Goal: Task Accomplishment & Management: Manage account settings

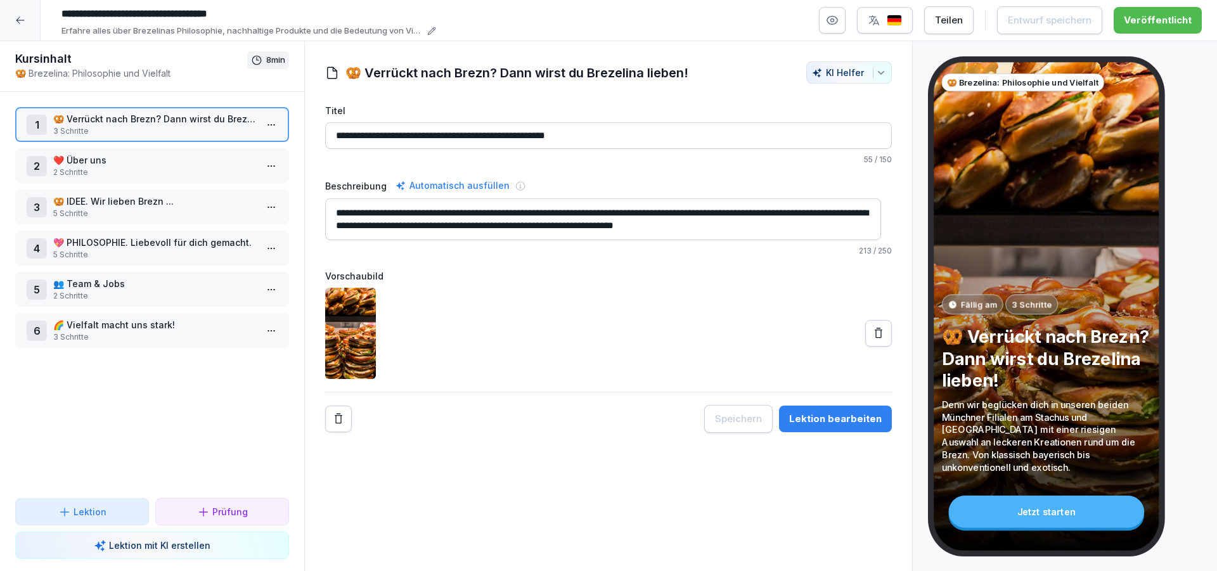
click at [16, 25] on div at bounding box center [20, 20] width 41 height 41
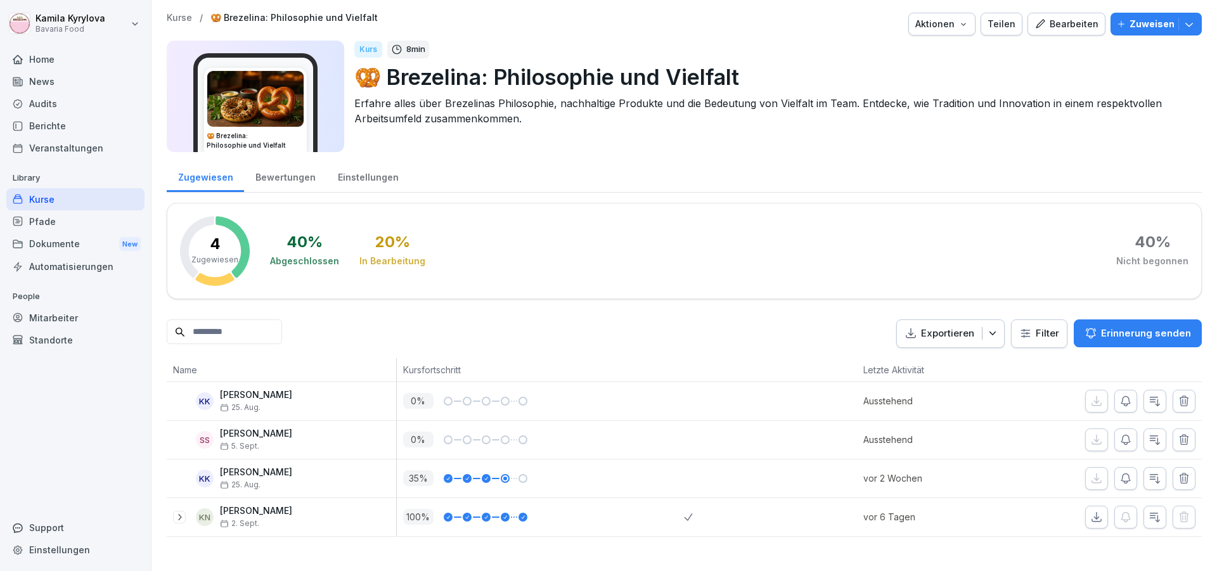
click at [37, 196] on div "Kurse" at bounding box center [75, 199] width 138 height 22
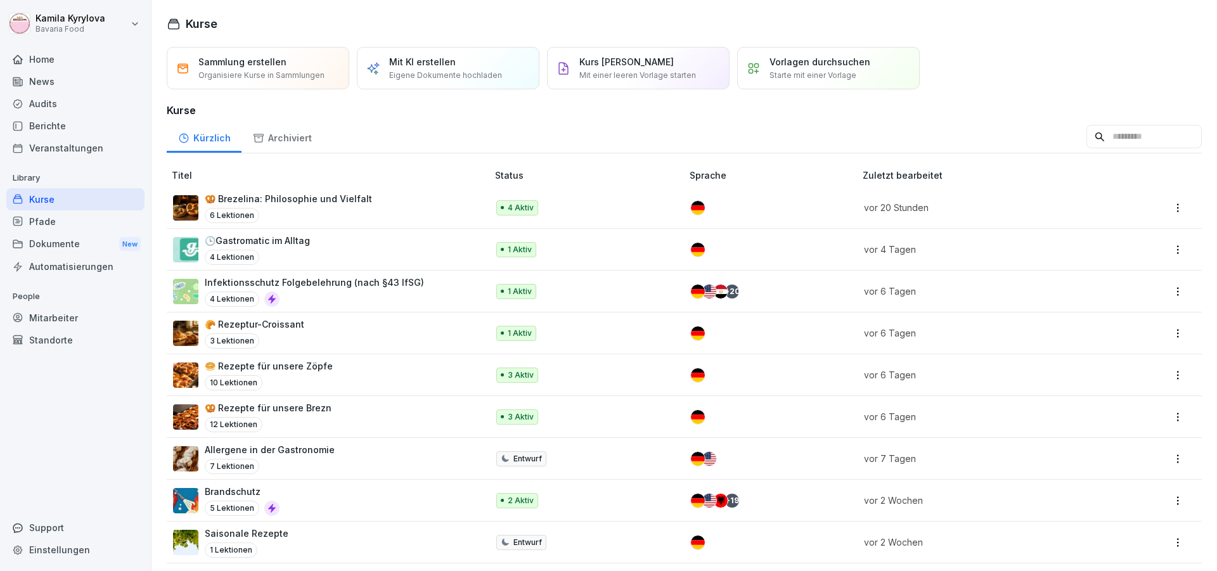
click at [302, 202] on p "🥨 Brezelina: Philosophie und Vielfalt" at bounding box center [288, 198] width 167 height 13
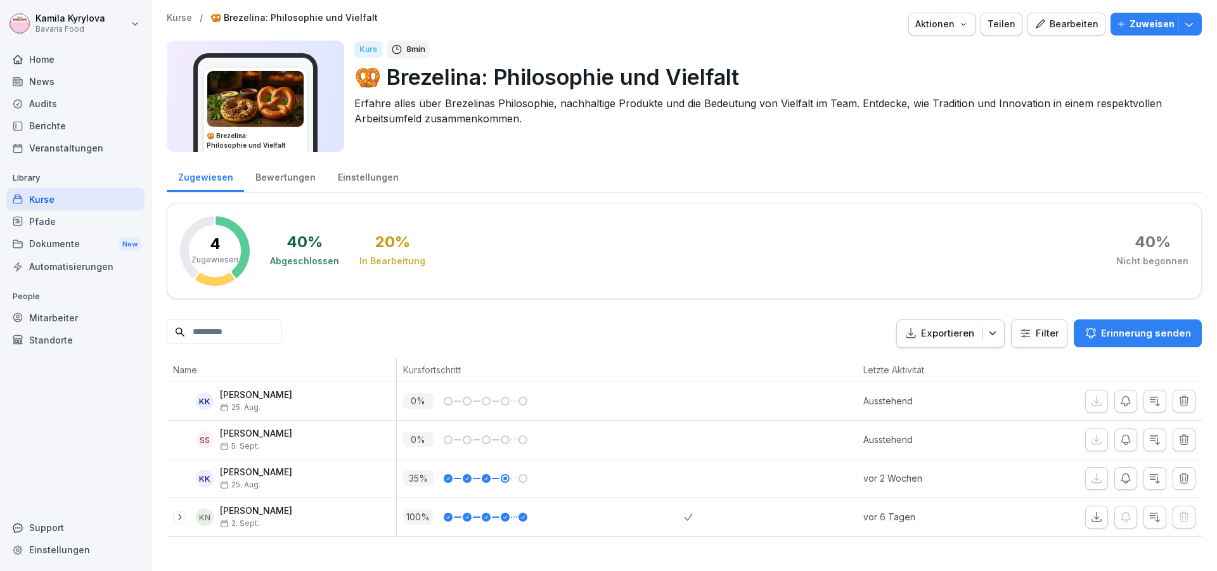
click at [256, 98] on img at bounding box center [255, 99] width 96 height 56
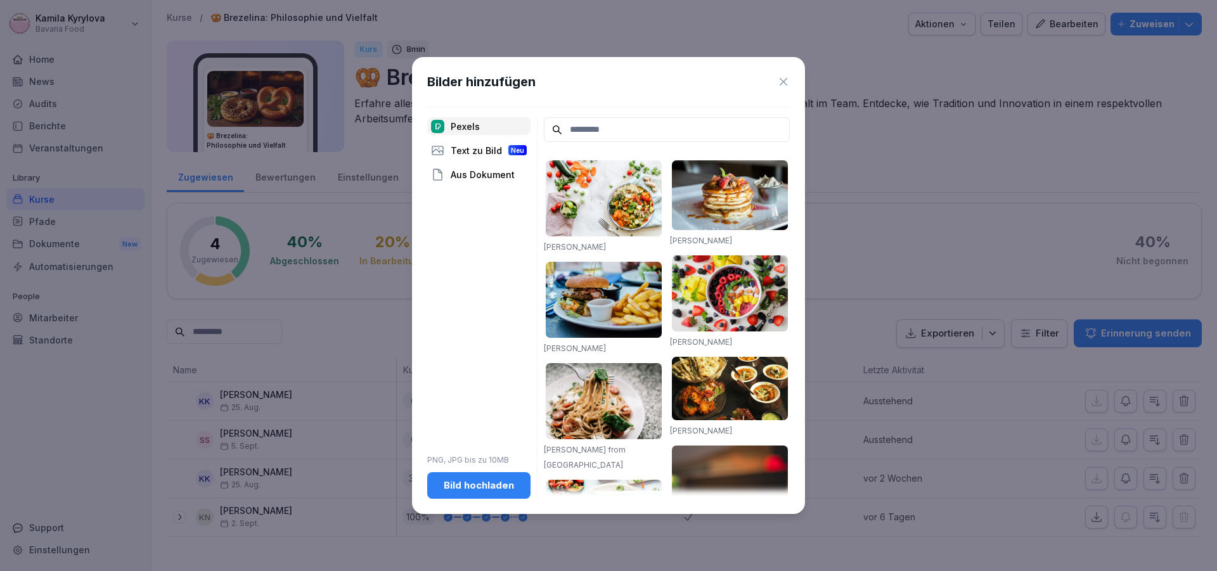
click at [462, 489] on div "Bild hochladen" at bounding box center [478, 486] width 83 height 14
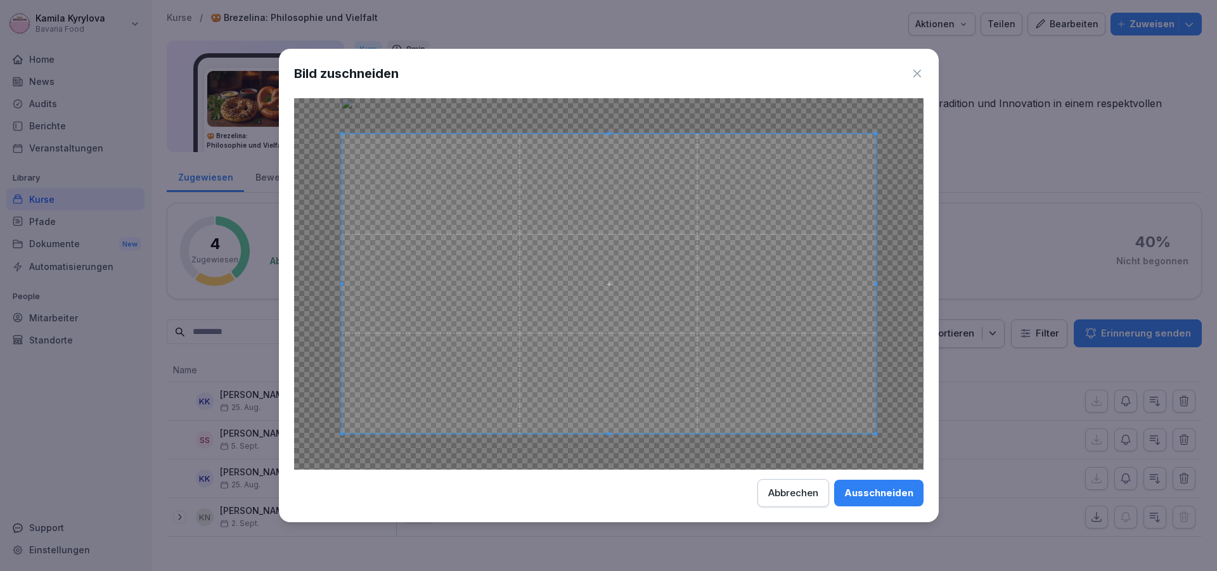
click at [873, 492] on div "Ausschneiden" at bounding box center [879, 493] width 69 height 14
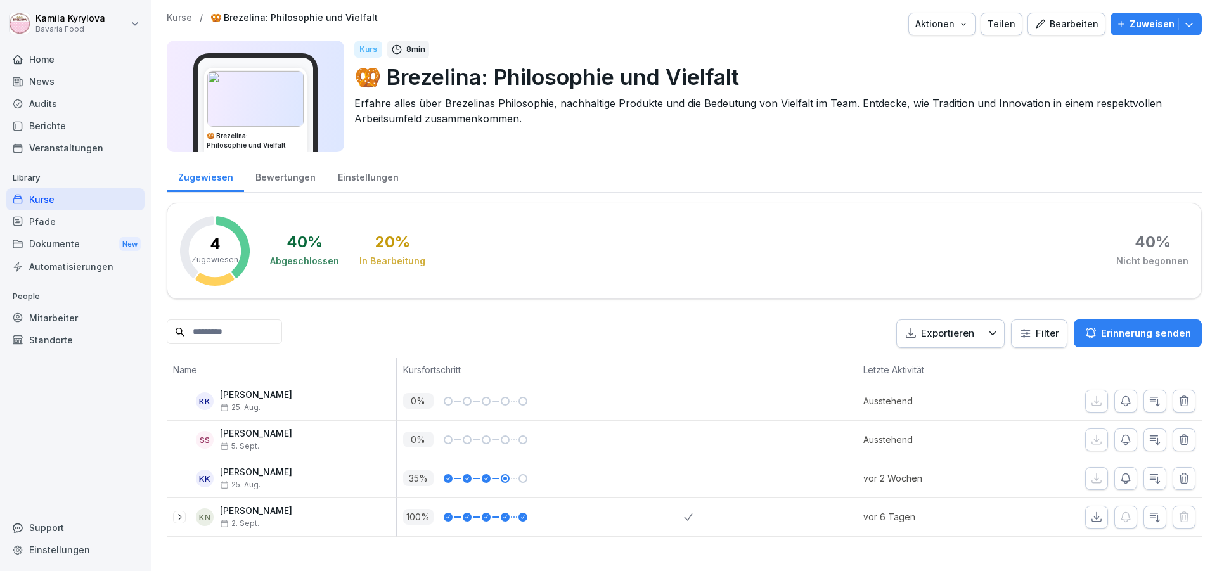
click at [1074, 32] on button "Bearbeiten" at bounding box center [1067, 24] width 78 height 23
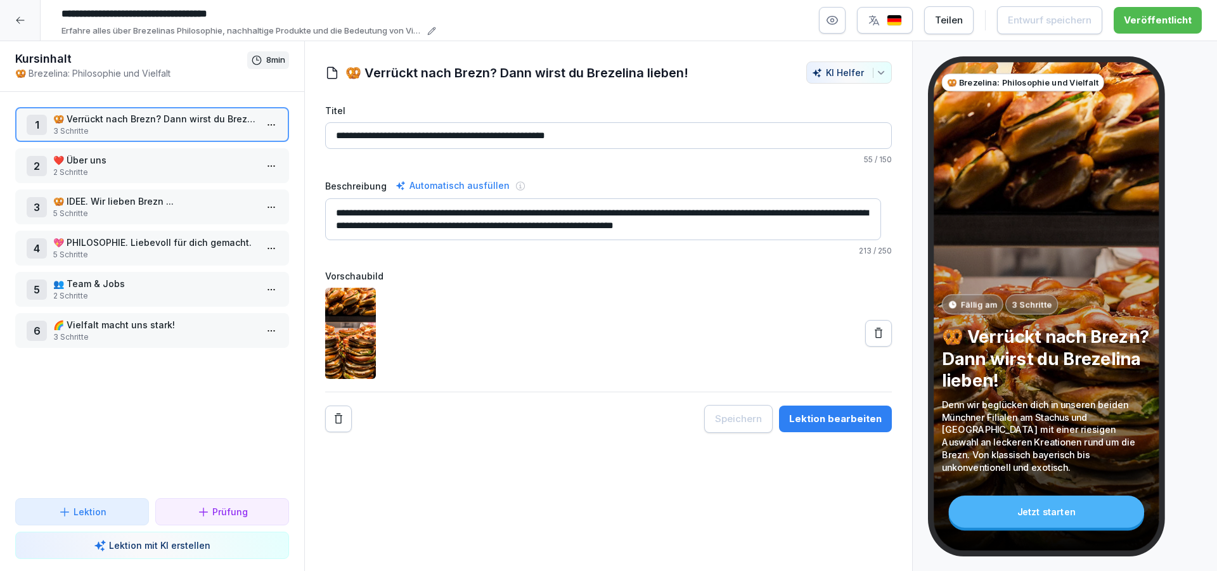
click at [10, 18] on div at bounding box center [20, 20] width 41 height 41
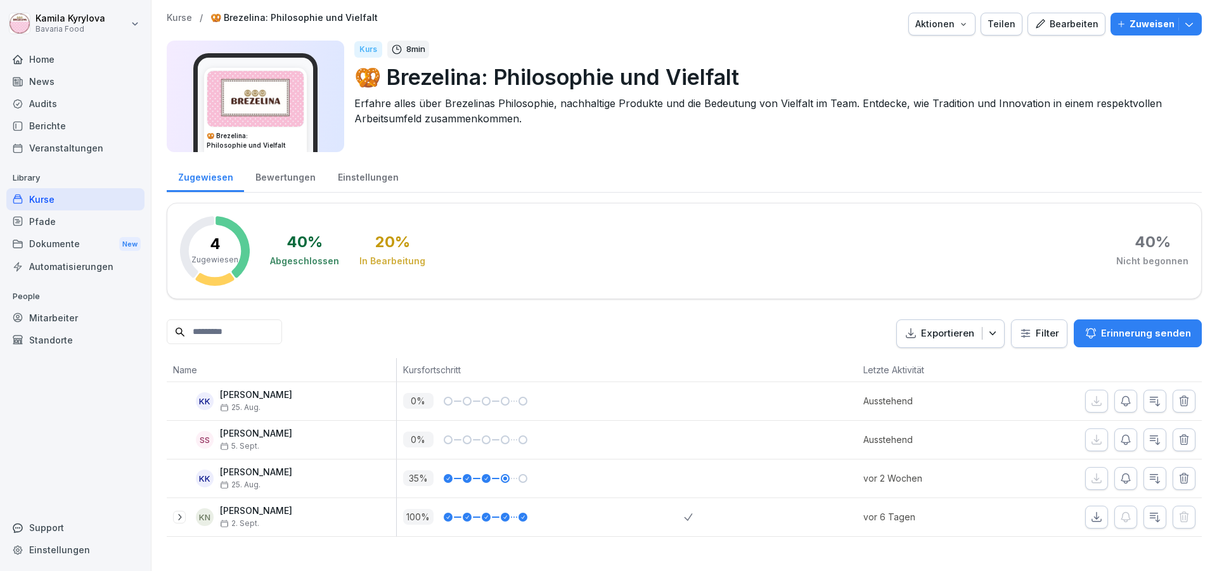
click at [37, 197] on div "Kurse" at bounding box center [75, 199] width 138 height 22
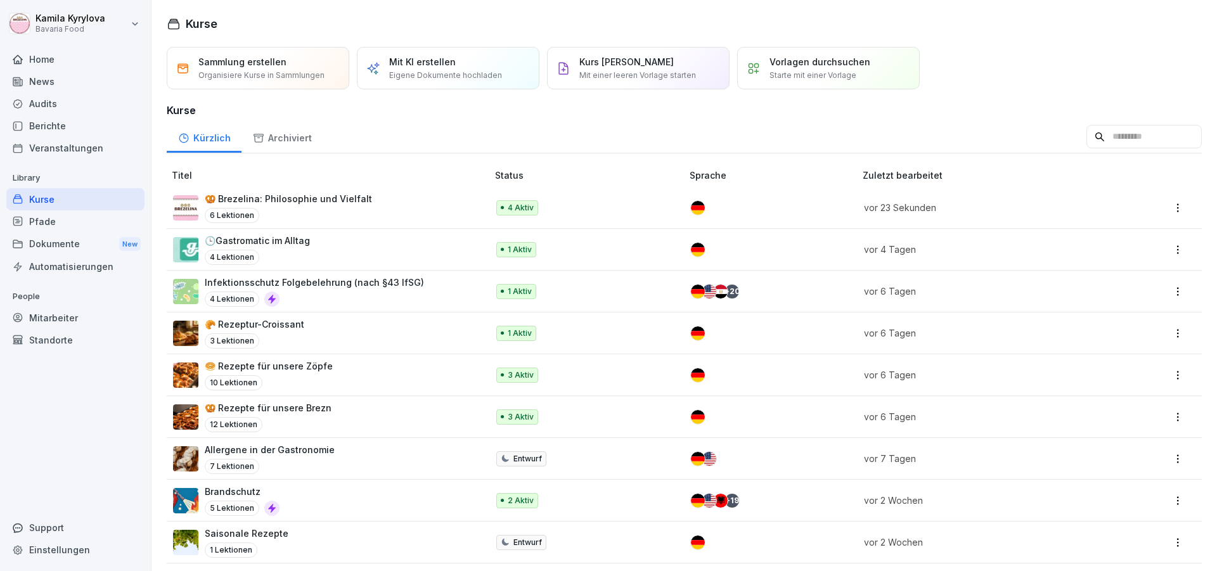
click at [308, 198] on p "🥨 Brezelina: Philosophie und Vielfalt" at bounding box center [288, 198] width 167 height 13
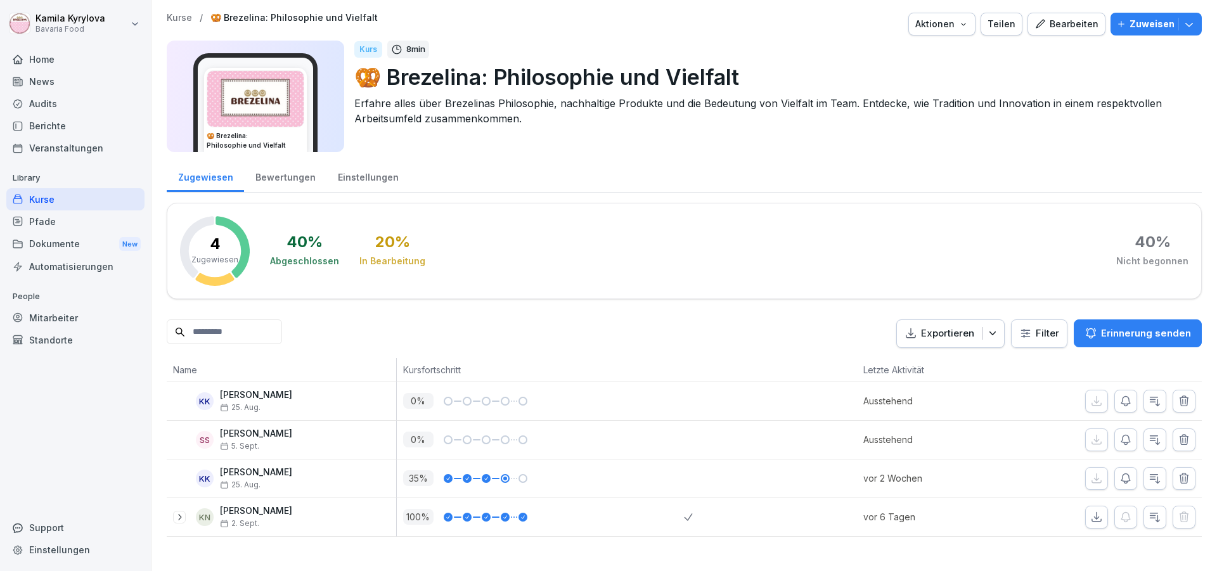
click at [1056, 27] on div "Bearbeiten" at bounding box center [1067, 24] width 64 height 14
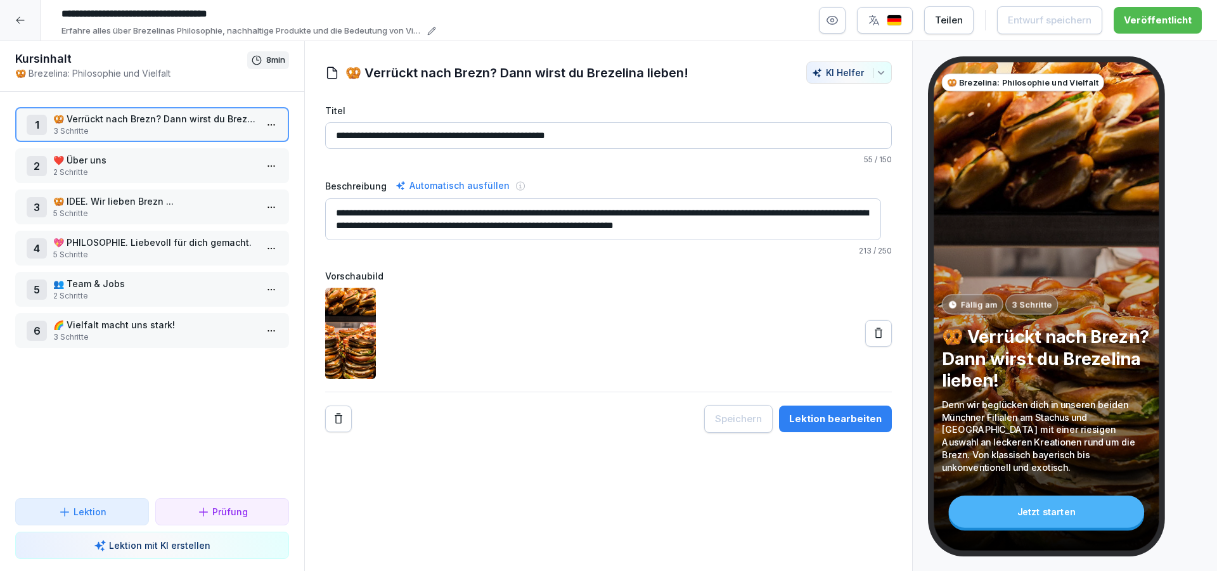
click at [256, 124] on html "**********" at bounding box center [608, 285] width 1217 height 571
click at [203, 150] on div "Schritte bearbeiten" at bounding box center [213, 149] width 97 height 13
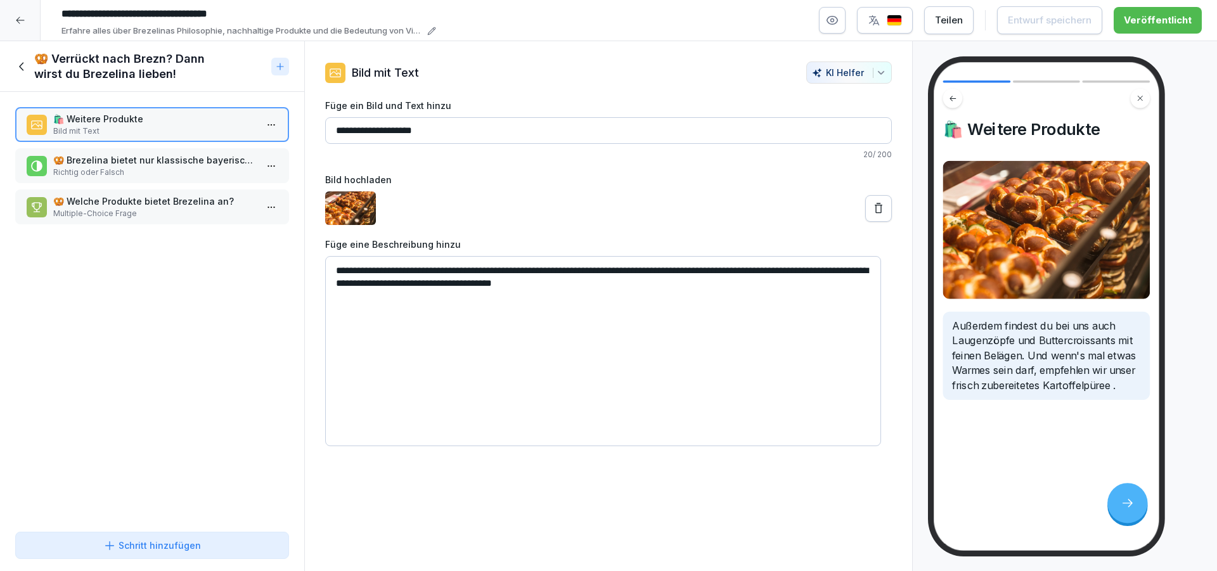
click at [133, 176] on p "Richtig oder Falsch" at bounding box center [154, 172] width 203 height 11
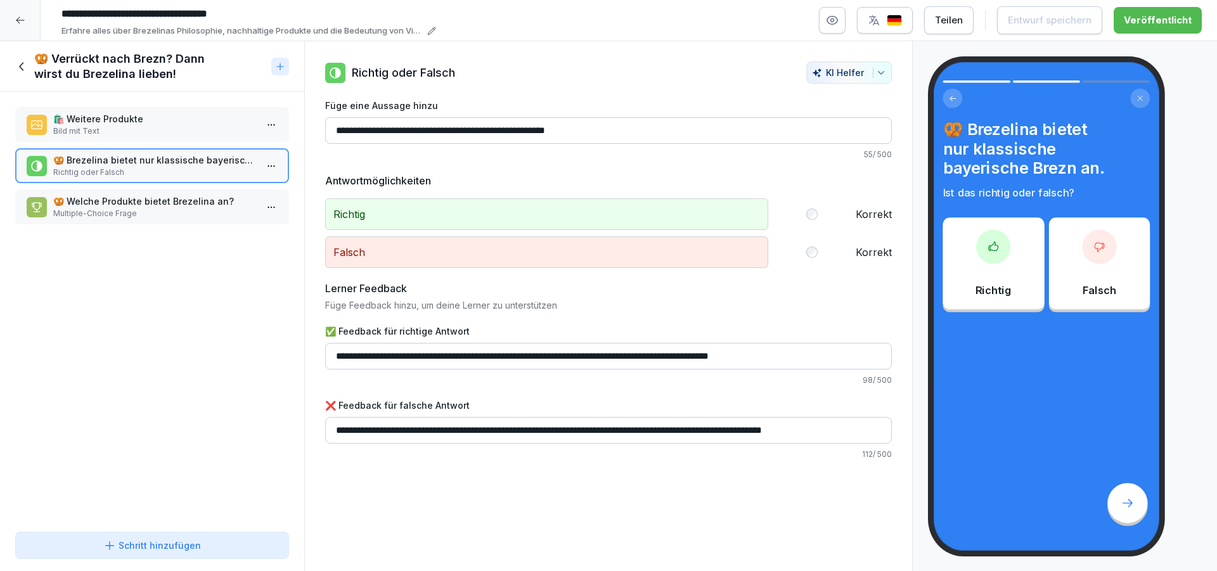
click at [135, 207] on p "🥨 Welche Produkte bietet Brezelina an?" at bounding box center [154, 201] width 203 height 13
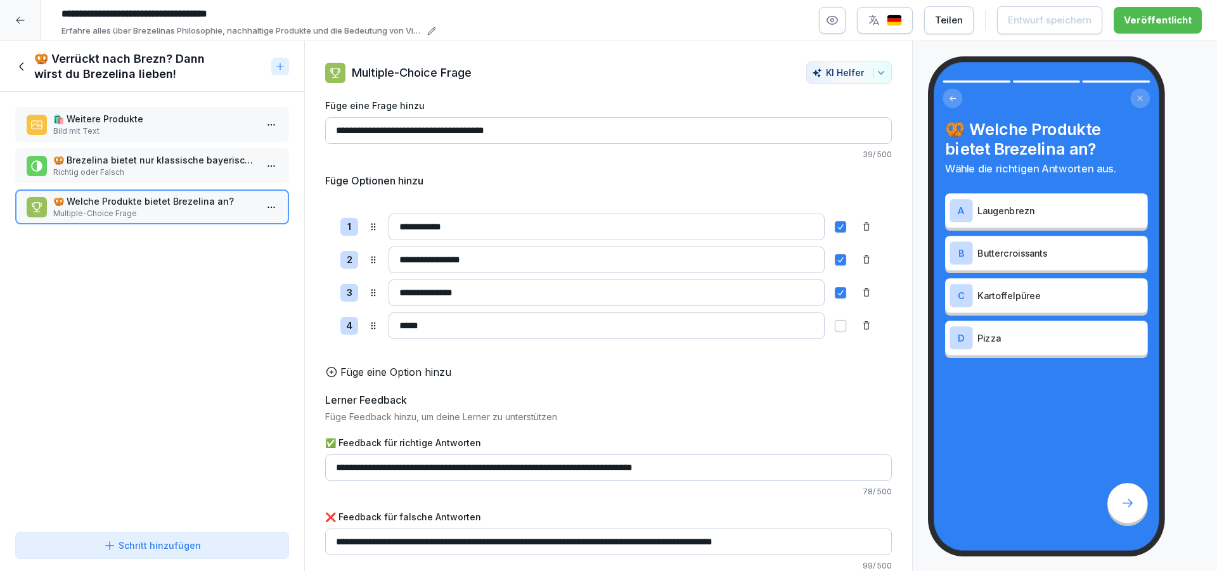
click at [18, 67] on icon at bounding box center [22, 67] width 14 height 14
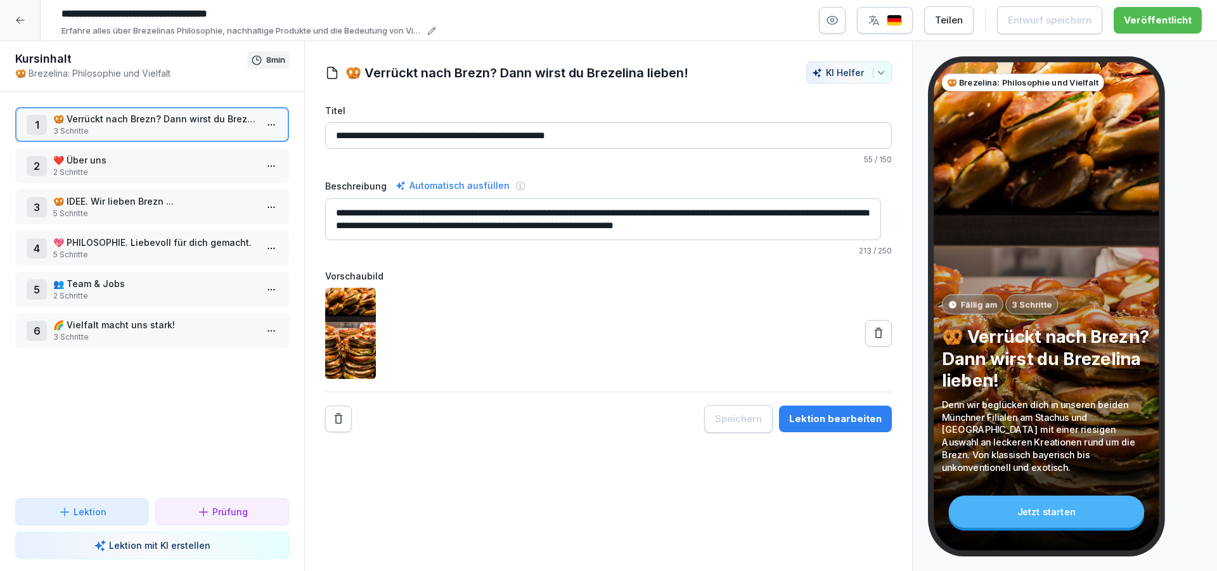
click at [125, 164] on p "❤️ Über uns" at bounding box center [154, 159] width 203 height 13
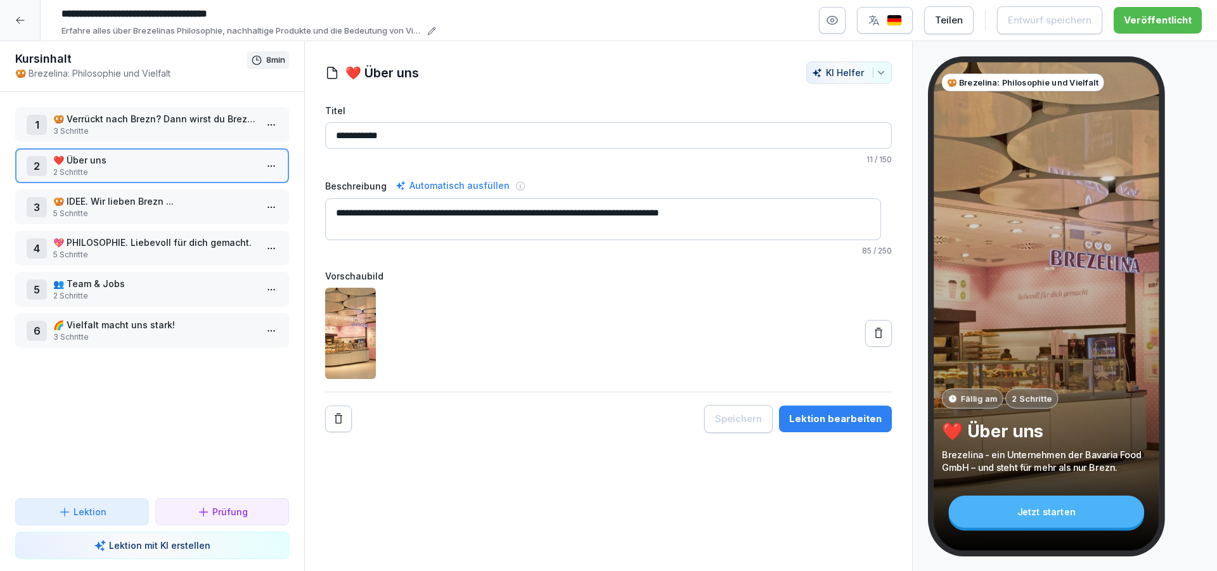
click at [260, 165] on html "**********" at bounding box center [608, 285] width 1217 height 571
click at [240, 193] on div "Schritte bearbeiten" at bounding box center [213, 191] width 97 height 13
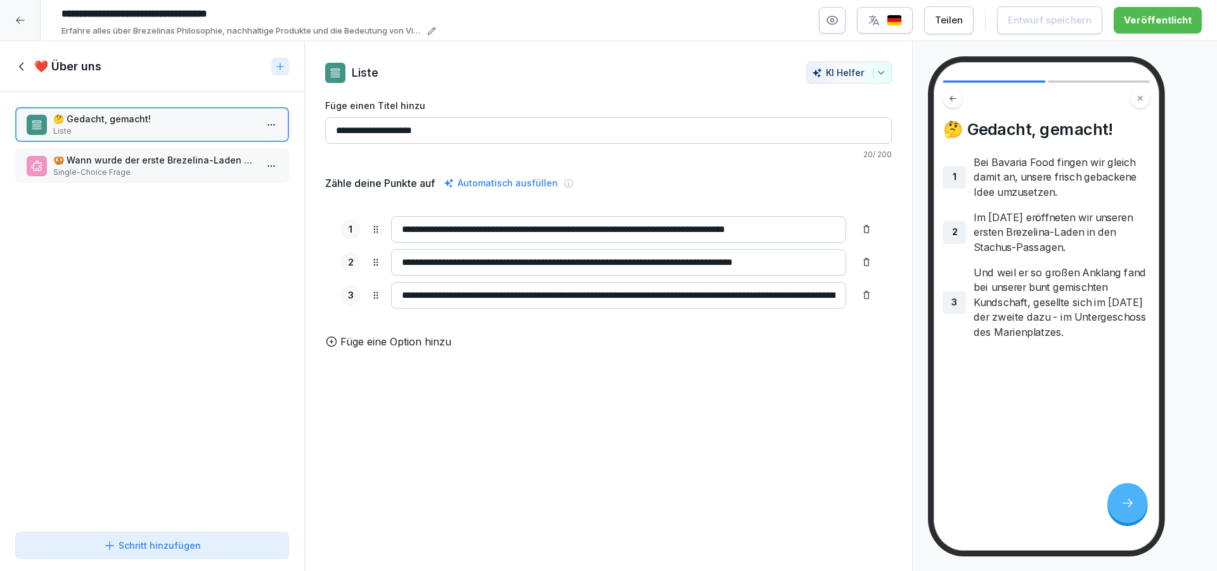
click at [25, 65] on icon at bounding box center [22, 67] width 14 height 14
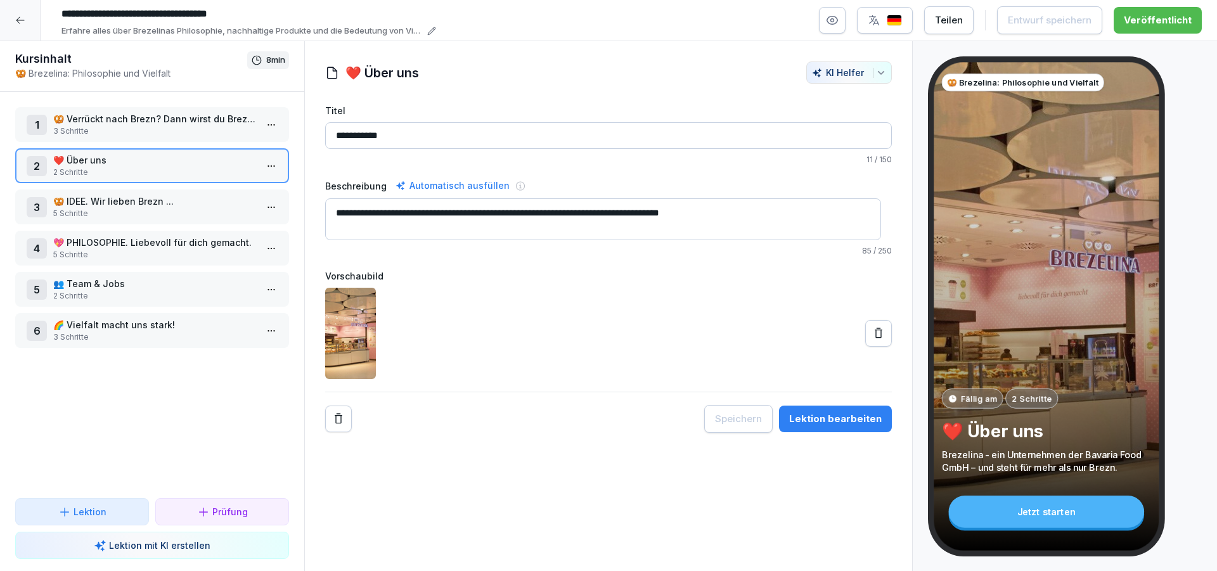
click at [181, 217] on p "5 Schritte" at bounding box center [154, 213] width 203 height 11
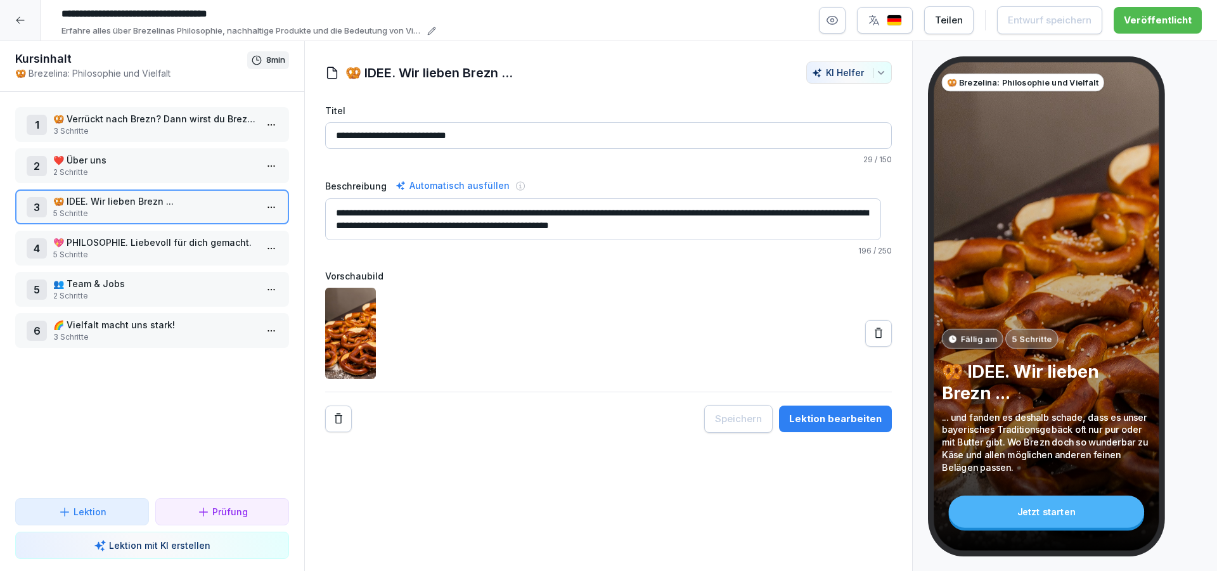
click at [265, 207] on html "**********" at bounding box center [608, 285] width 1217 height 571
click at [228, 234] on div "Schritte bearbeiten" at bounding box center [213, 232] width 97 height 13
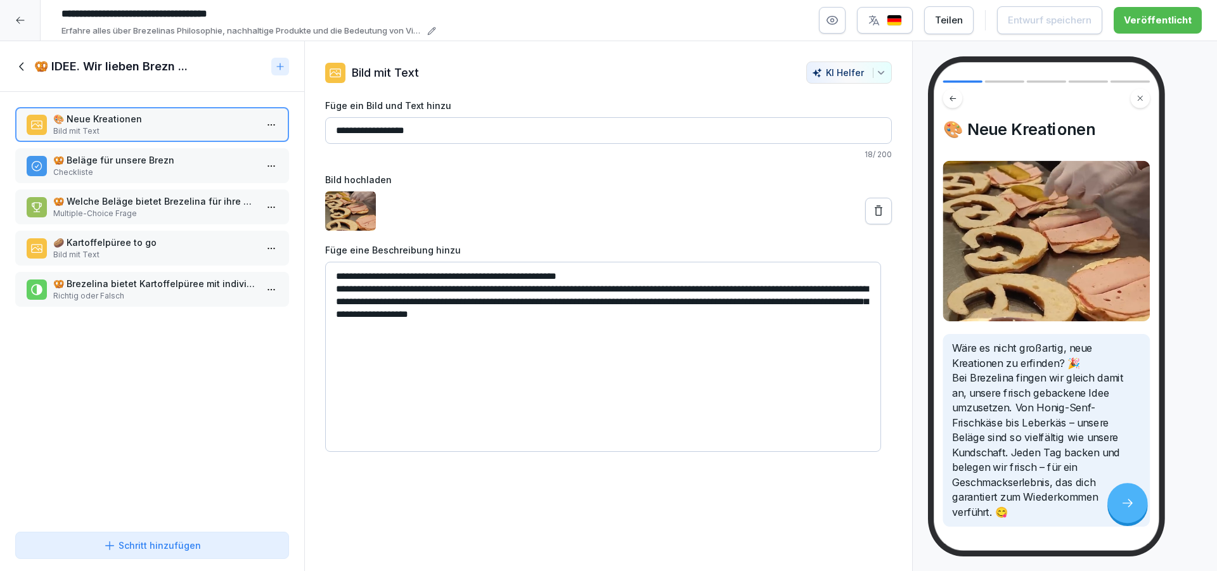
click at [173, 164] on p "🥨 Beläge für unsere Brezn" at bounding box center [154, 159] width 203 height 13
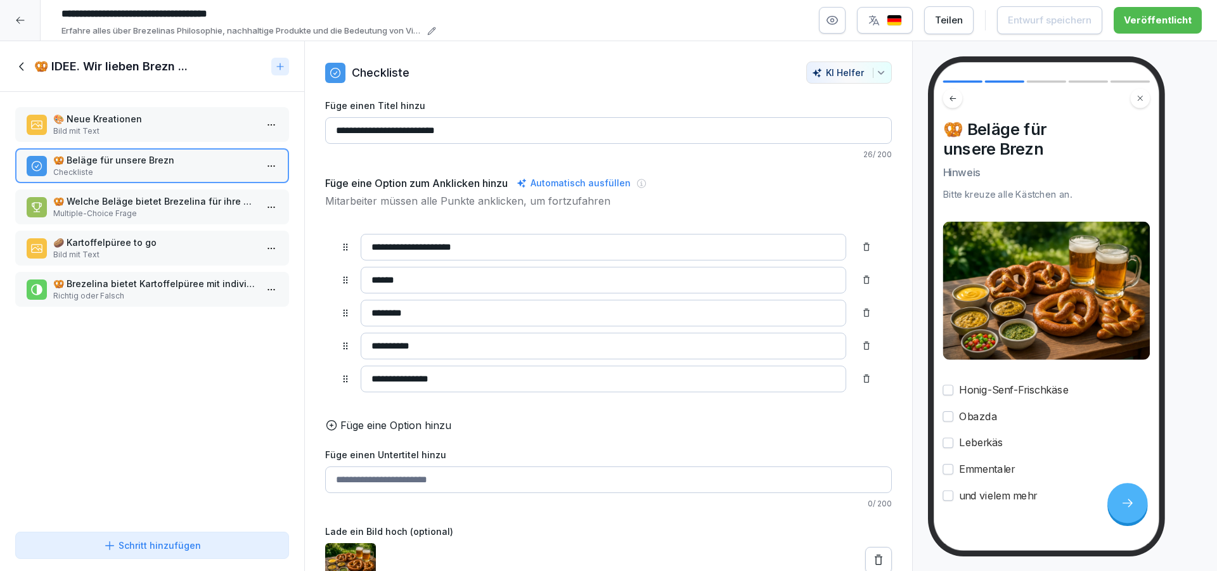
click at [172, 201] on p "🥨 Welche Beläge bietet Brezelina für ihre Brezn an?" at bounding box center [154, 201] width 203 height 13
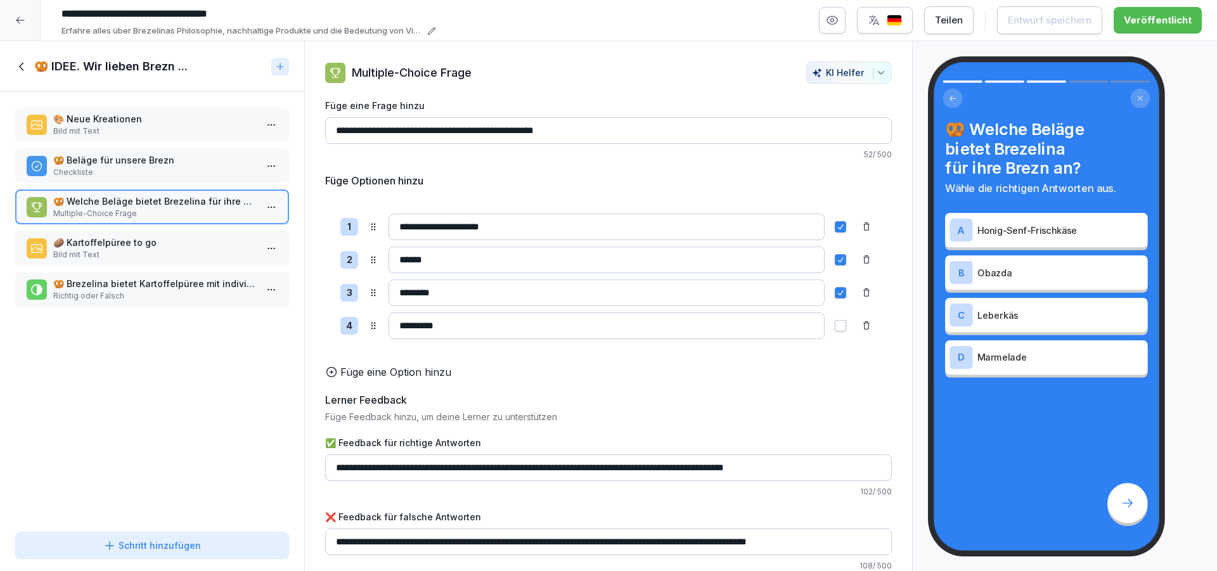
click at [172, 160] on p "🥨 Beläge für unsere Brezn" at bounding box center [154, 159] width 203 height 13
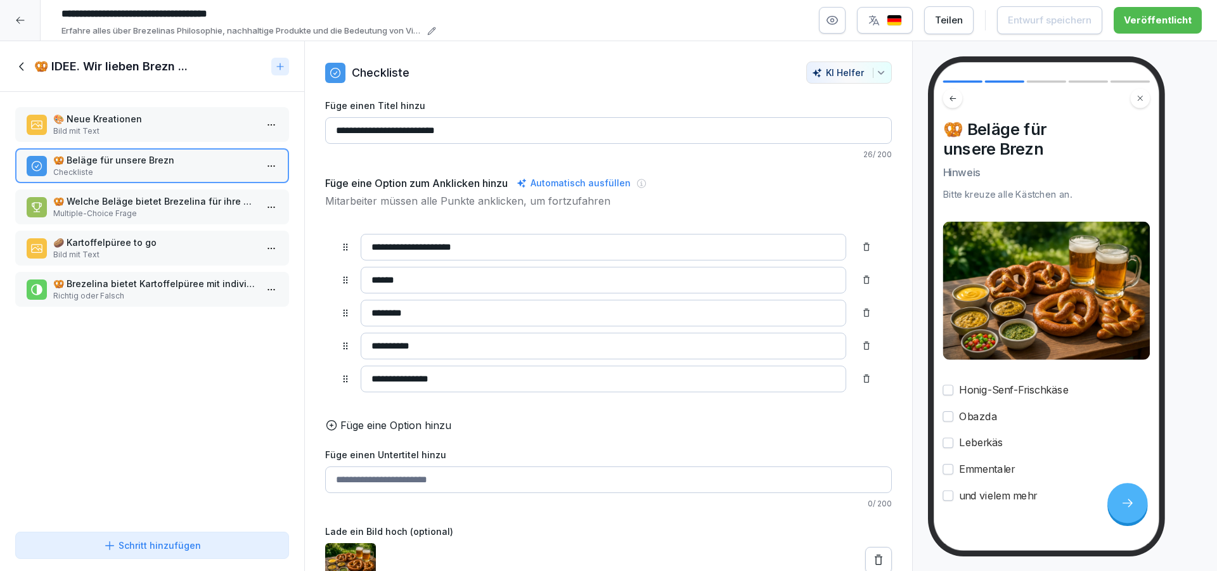
click at [180, 113] on p "🎨 Neue Kreationen" at bounding box center [154, 118] width 203 height 13
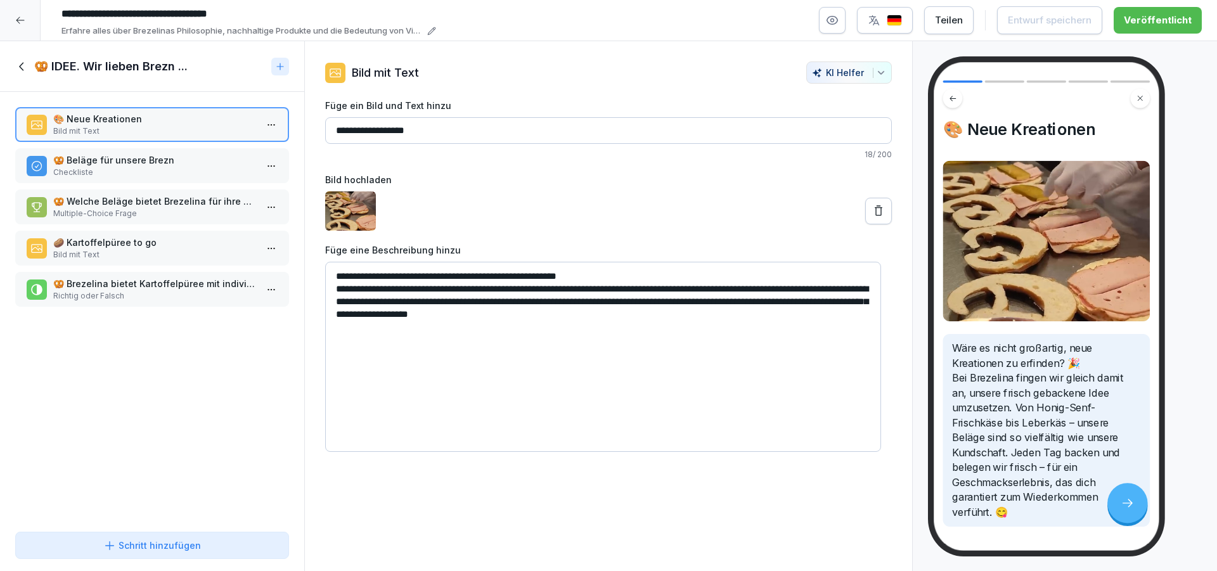
click at [185, 164] on p "🥨 Beläge für unsere Brezn" at bounding box center [154, 159] width 203 height 13
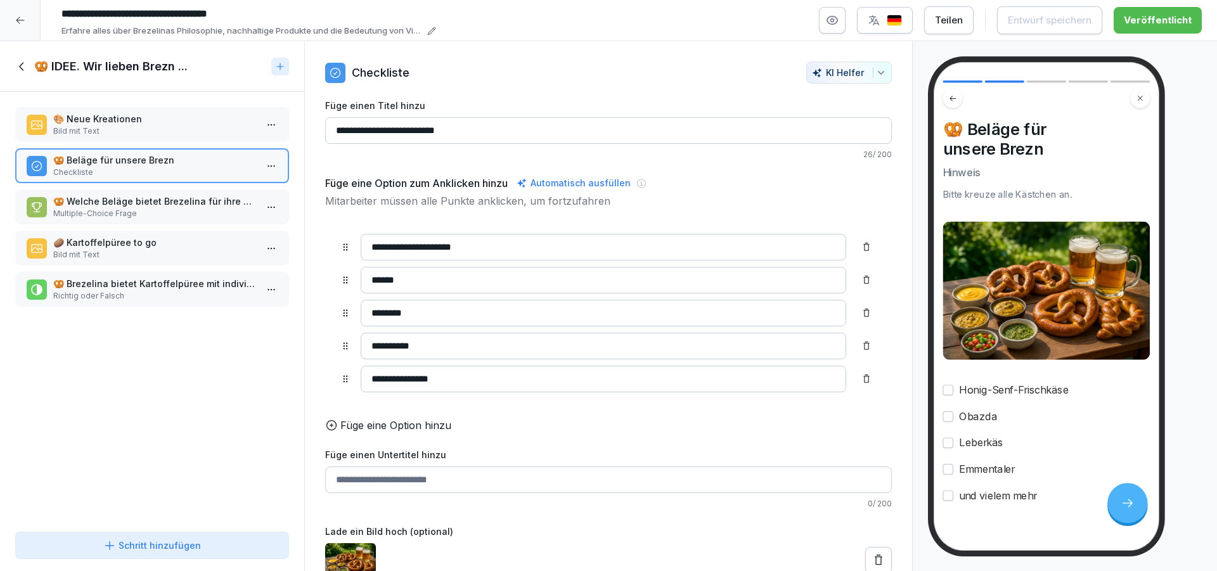
click at [169, 205] on p "🥨 Welche Beläge bietet Brezelina für ihre Brezn an?" at bounding box center [154, 201] width 203 height 13
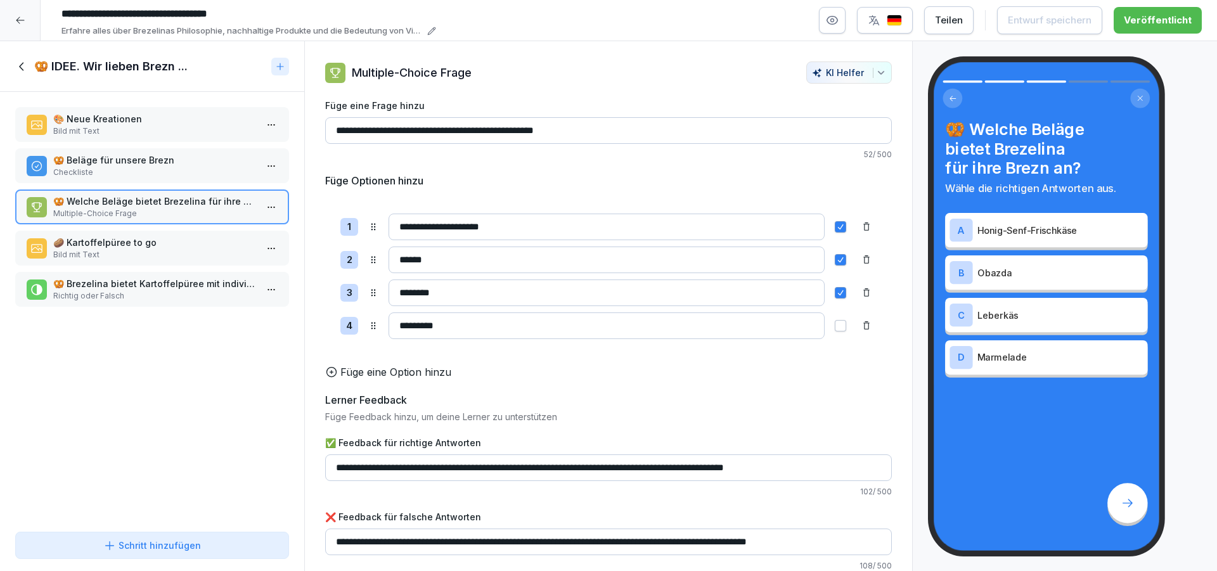
click at [169, 259] on p "Bild mit Text" at bounding box center [154, 254] width 203 height 11
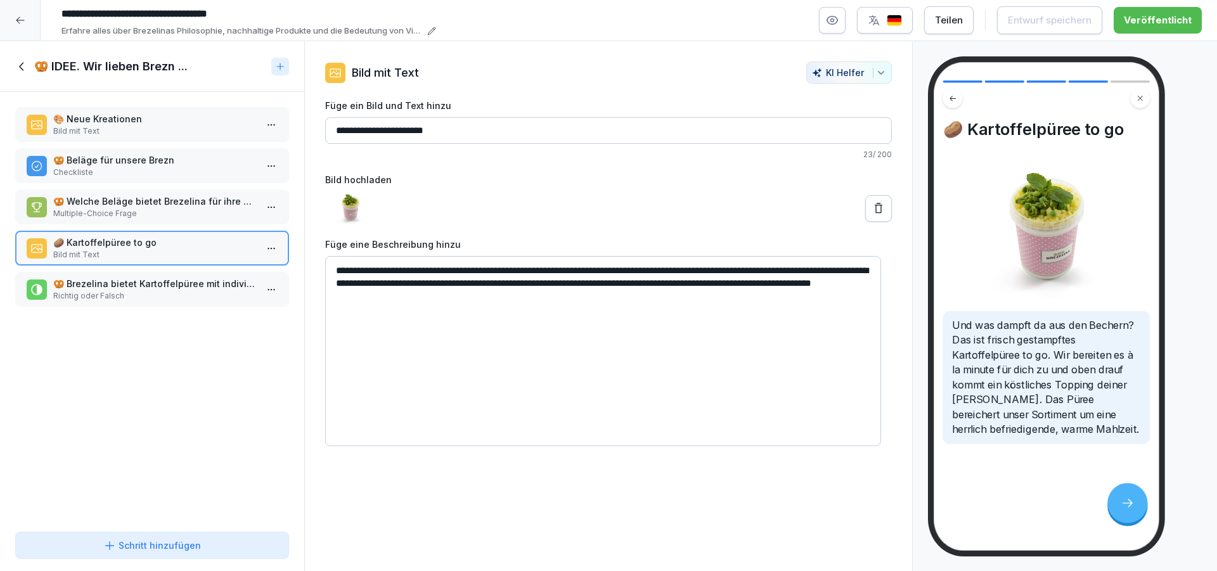
click at [156, 288] on p "🥨 Brezelina bietet Kartoffelpüree mit individuellen Toppings an." at bounding box center [154, 283] width 203 height 13
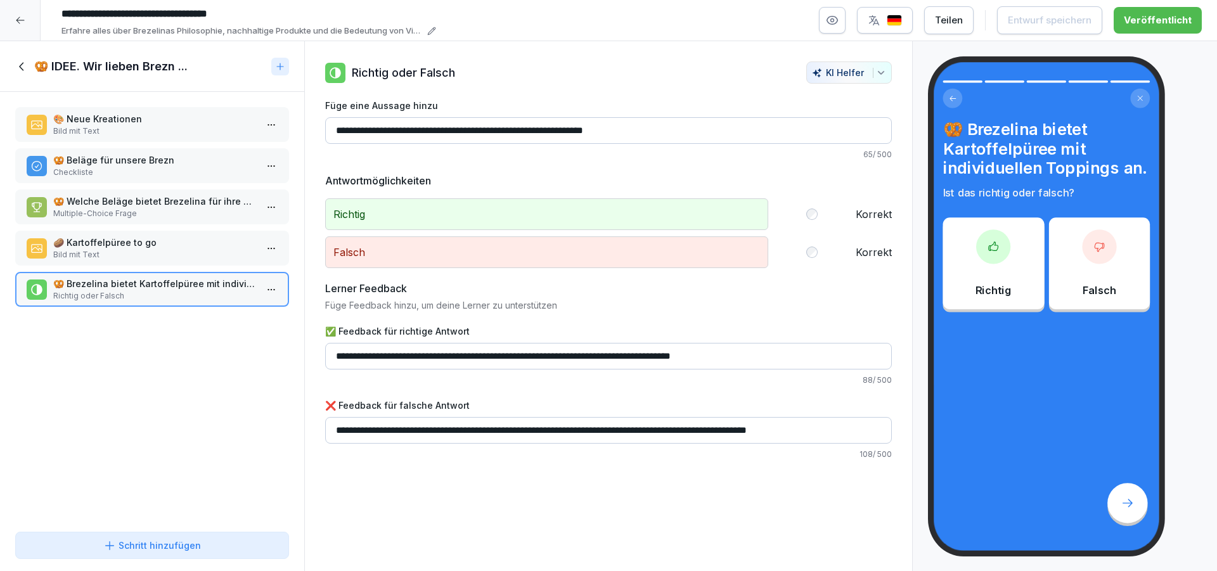
click at [20, 72] on icon at bounding box center [22, 67] width 14 height 14
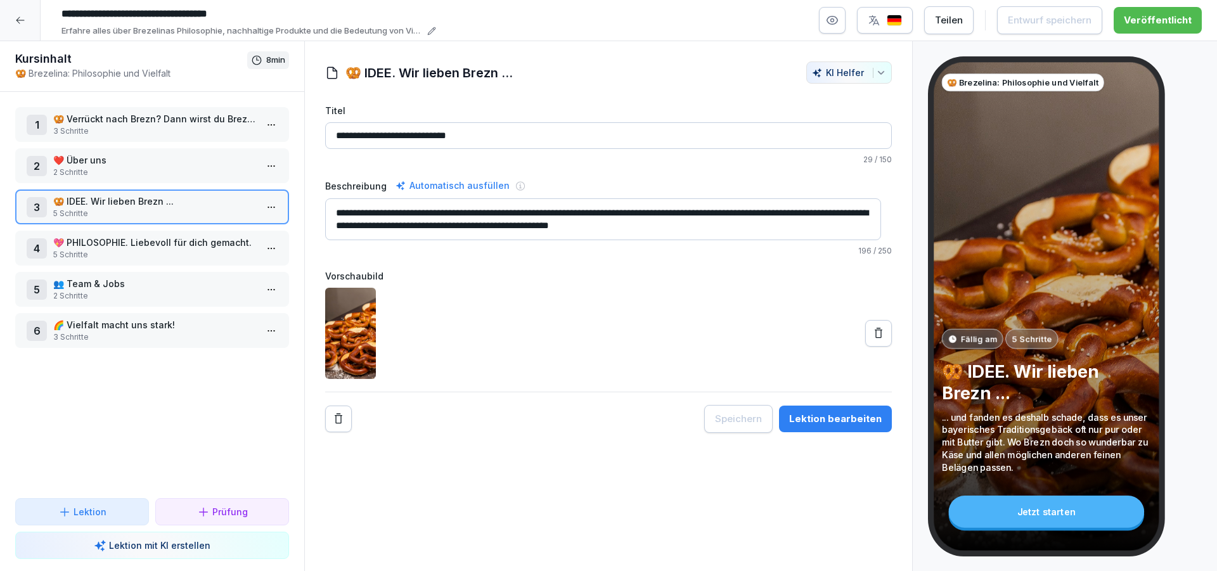
click at [160, 247] on p "💖 PHILOSOPHIE. Liebevoll für dich gemacht." at bounding box center [154, 242] width 203 height 13
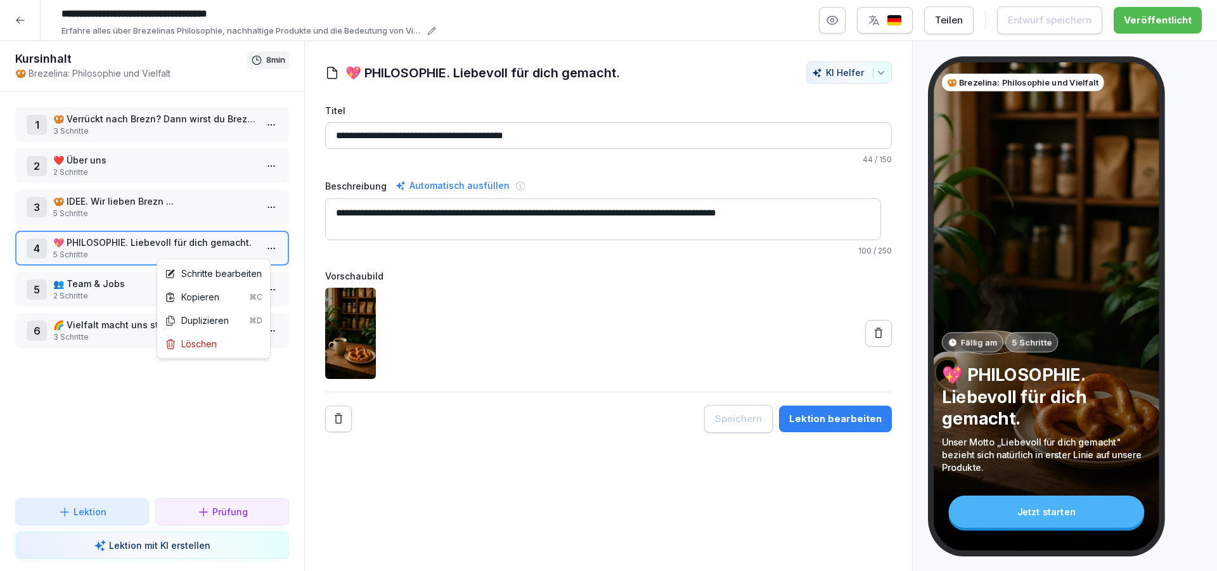
click at [258, 246] on html "**********" at bounding box center [608, 285] width 1217 height 571
click at [227, 269] on div "Schritte bearbeiten" at bounding box center [213, 273] width 97 height 13
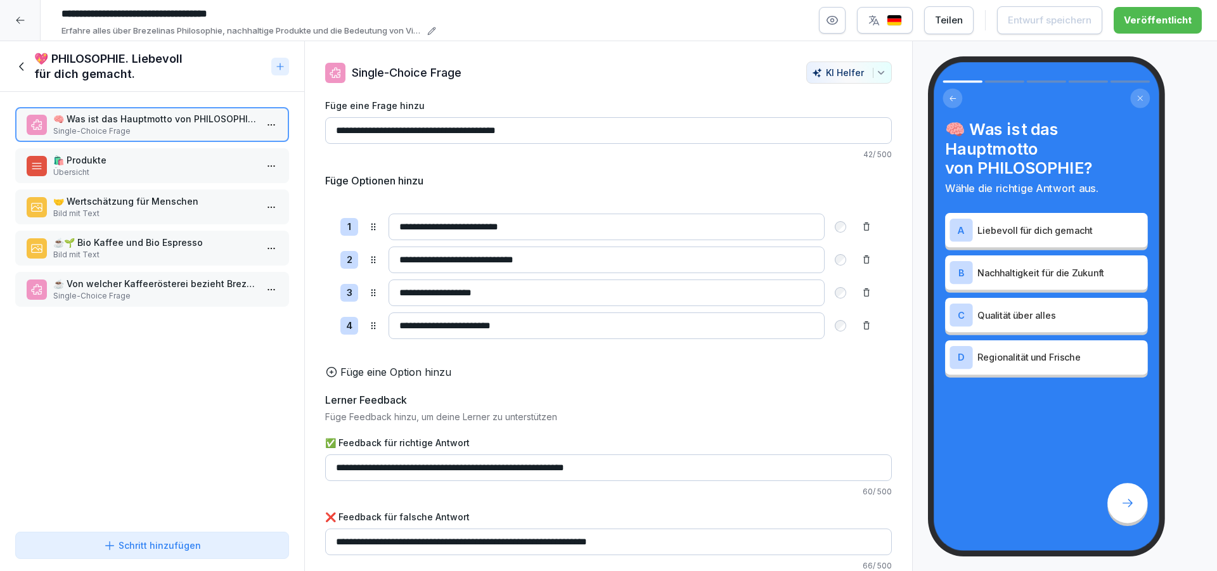
click at [159, 164] on p "🛍️ Produkte" at bounding box center [154, 159] width 203 height 13
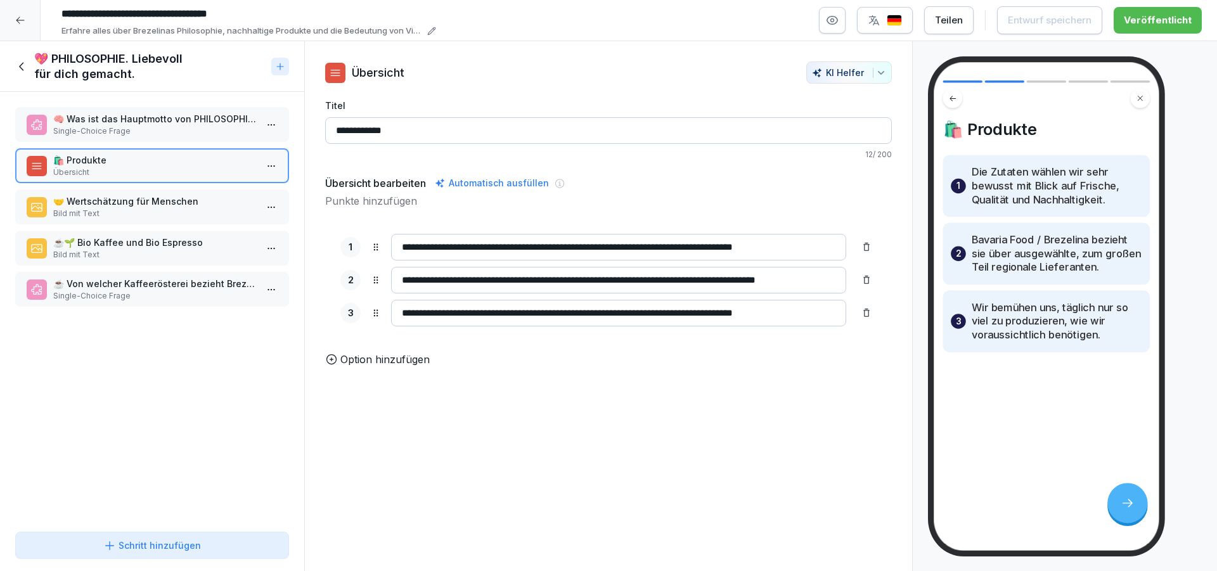
click at [153, 199] on p "🤝 Wertschätzung für Menschen" at bounding box center [154, 201] width 203 height 13
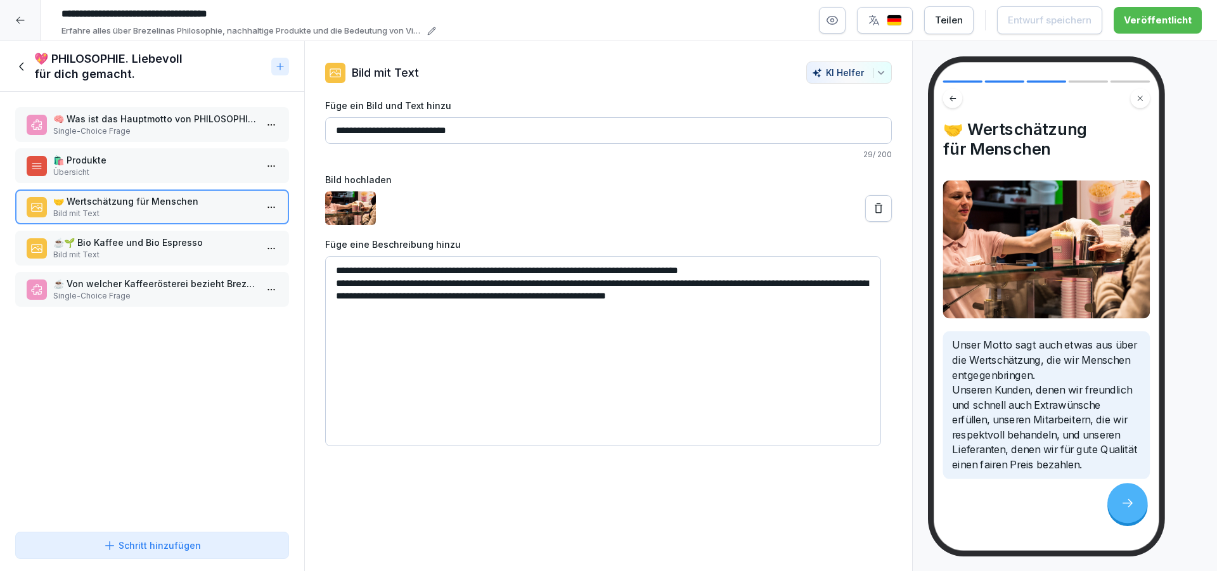
click at [72, 240] on p "☕🌱 Bio Kaffee und Bio Espresso" at bounding box center [154, 242] width 203 height 13
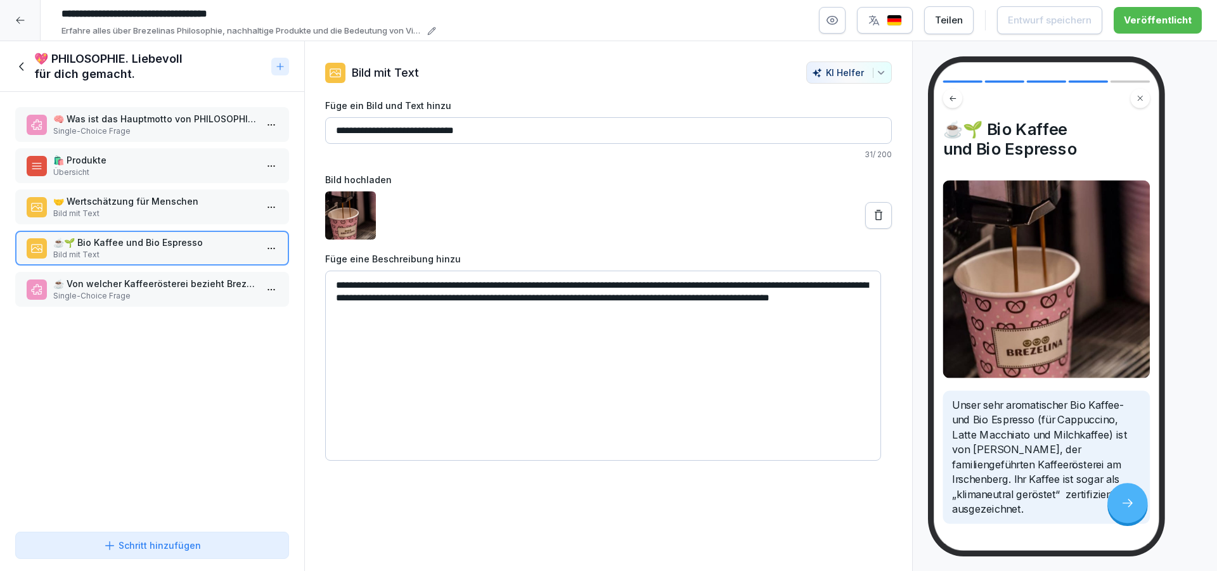
click at [102, 288] on p "☕ Von welcher Kaffeerösterei bezieht Brezelina seinen Bio-Kaffee?" at bounding box center [154, 283] width 203 height 13
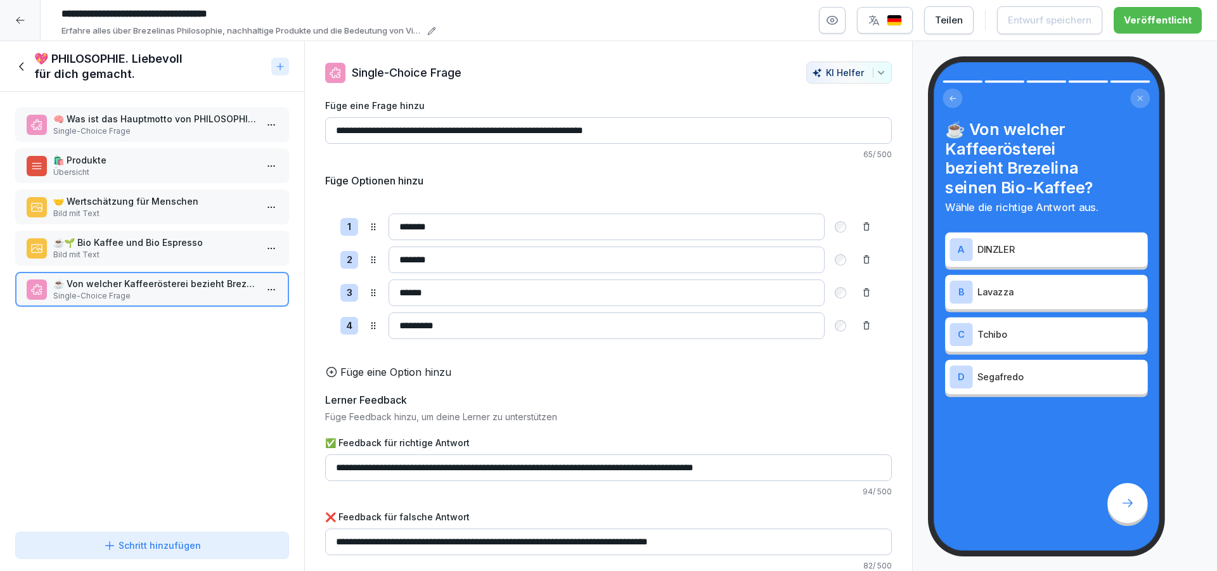
click at [22, 68] on icon at bounding box center [22, 67] width 14 height 14
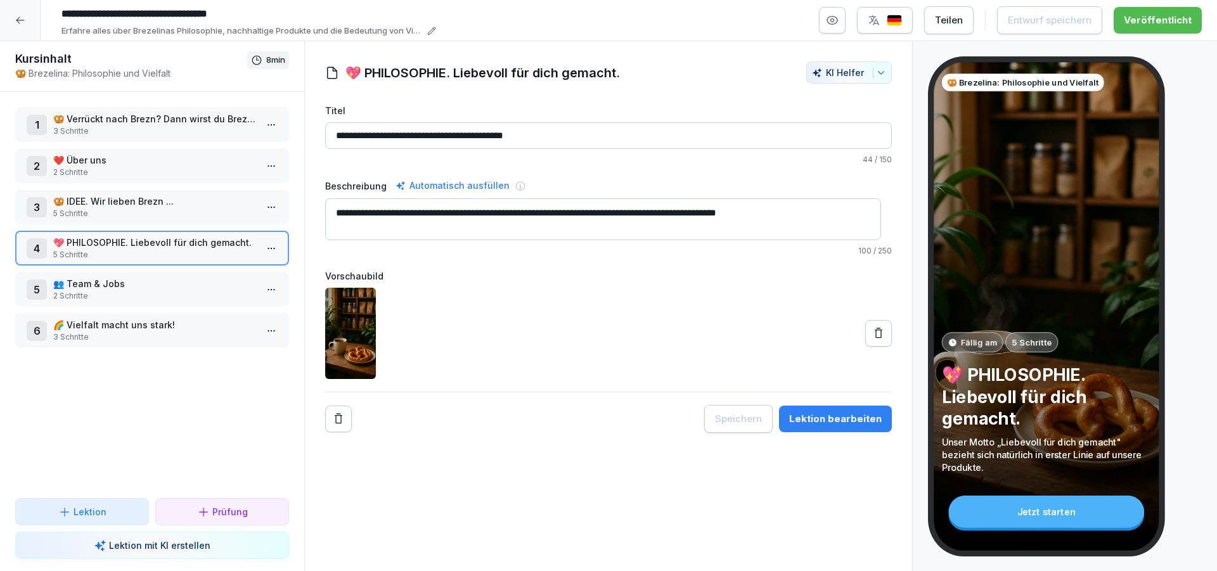
click at [157, 295] on p "2 Schritte" at bounding box center [154, 295] width 203 height 11
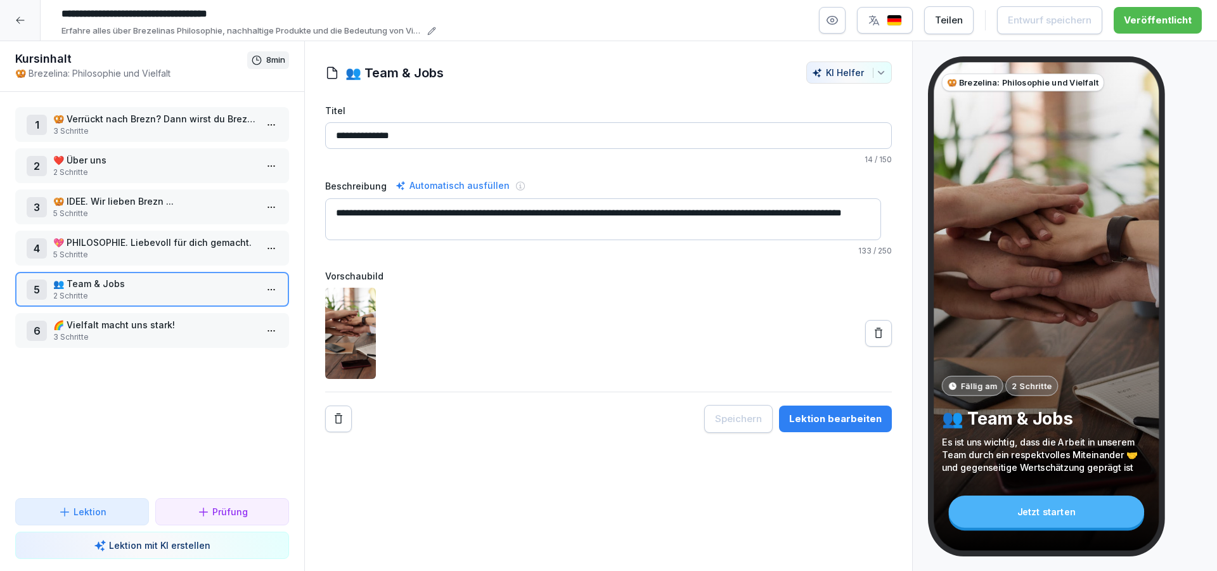
click at [250, 283] on div "5 👥 Team & Jobs 2 Schritte" at bounding box center [152, 289] width 251 height 25
click at [258, 287] on html "**********" at bounding box center [608, 285] width 1217 height 571
click at [225, 316] on div "Schritte bearbeiten" at bounding box center [213, 314] width 97 height 13
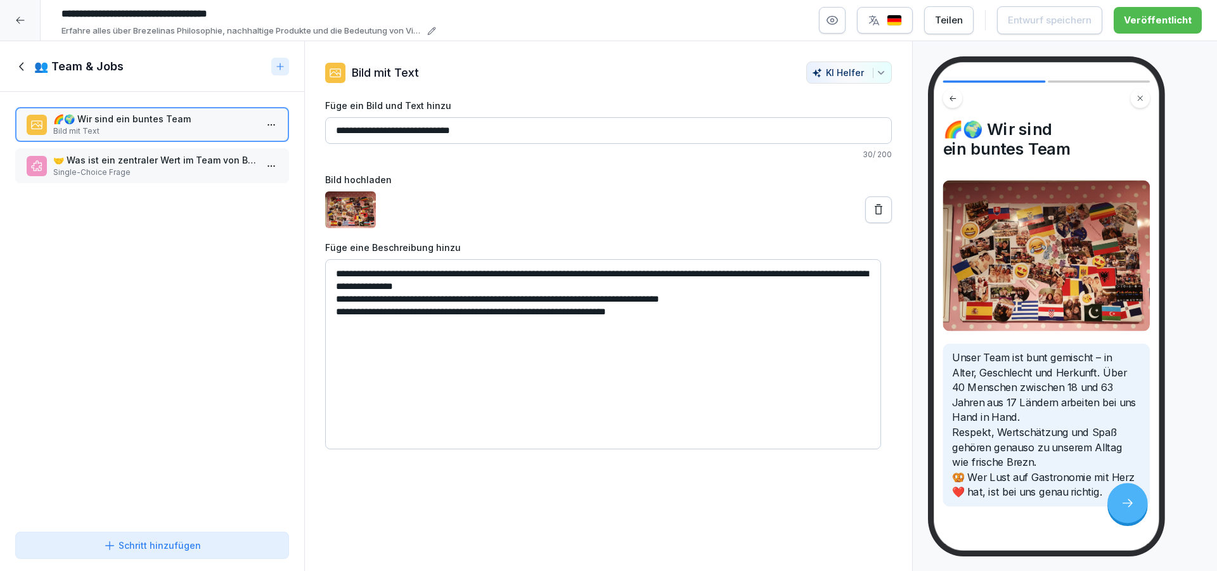
click at [16, 68] on icon at bounding box center [22, 67] width 14 height 14
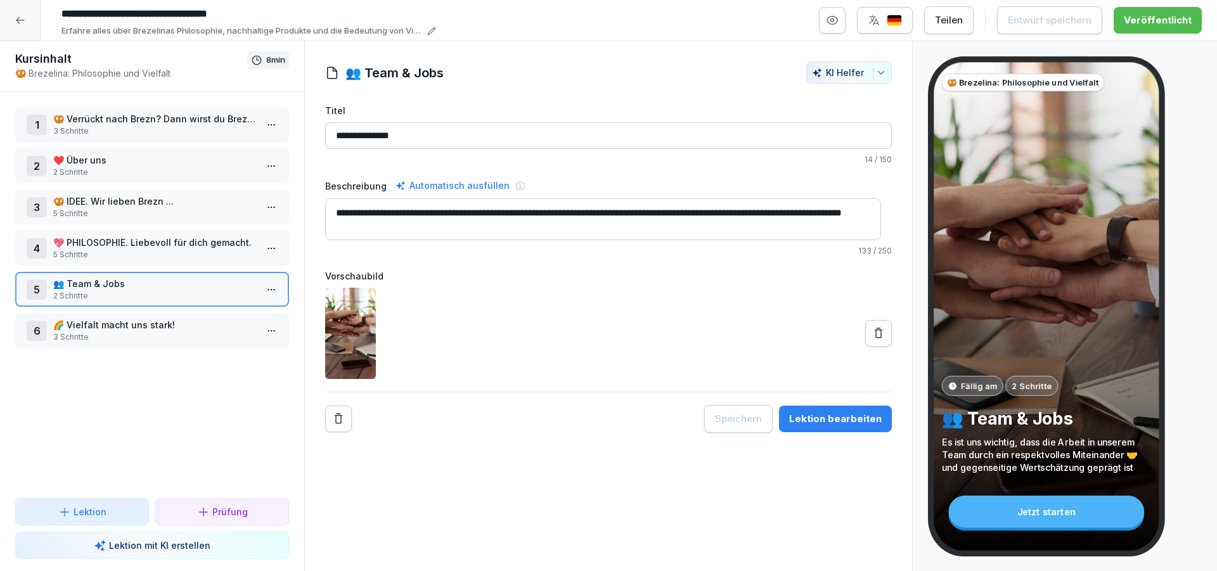
click at [202, 332] on p "3 Schritte" at bounding box center [154, 337] width 203 height 11
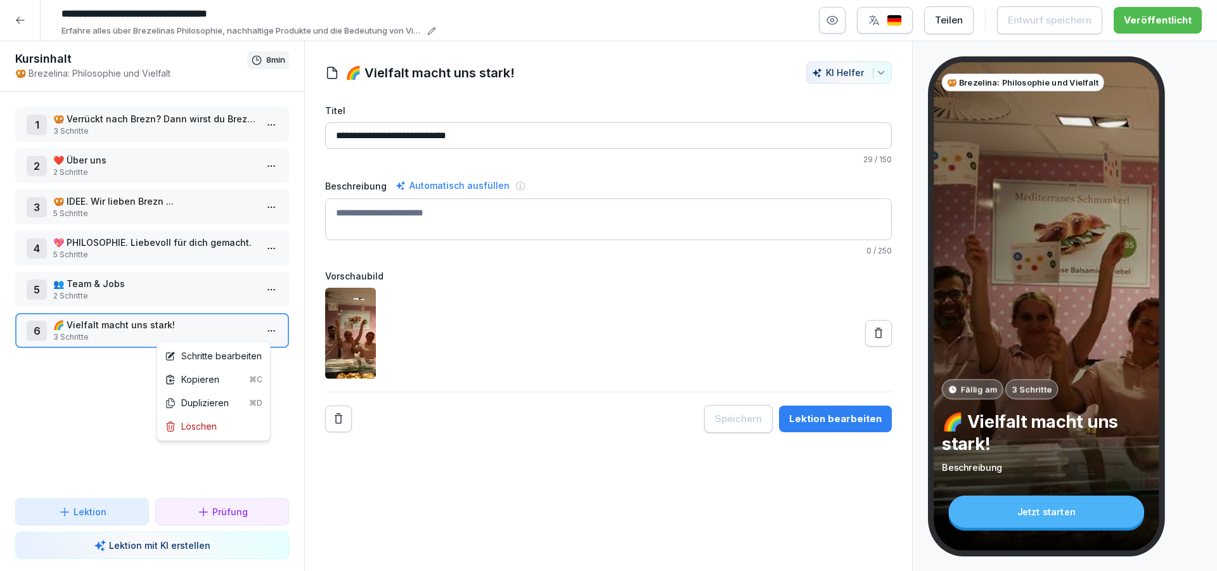
click at [267, 326] on html "**********" at bounding box center [608, 285] width 1217 height 571
click at [241, 359] on div "Schritte bearbeiten" at bounding box center [213, 355] width 97 height 13
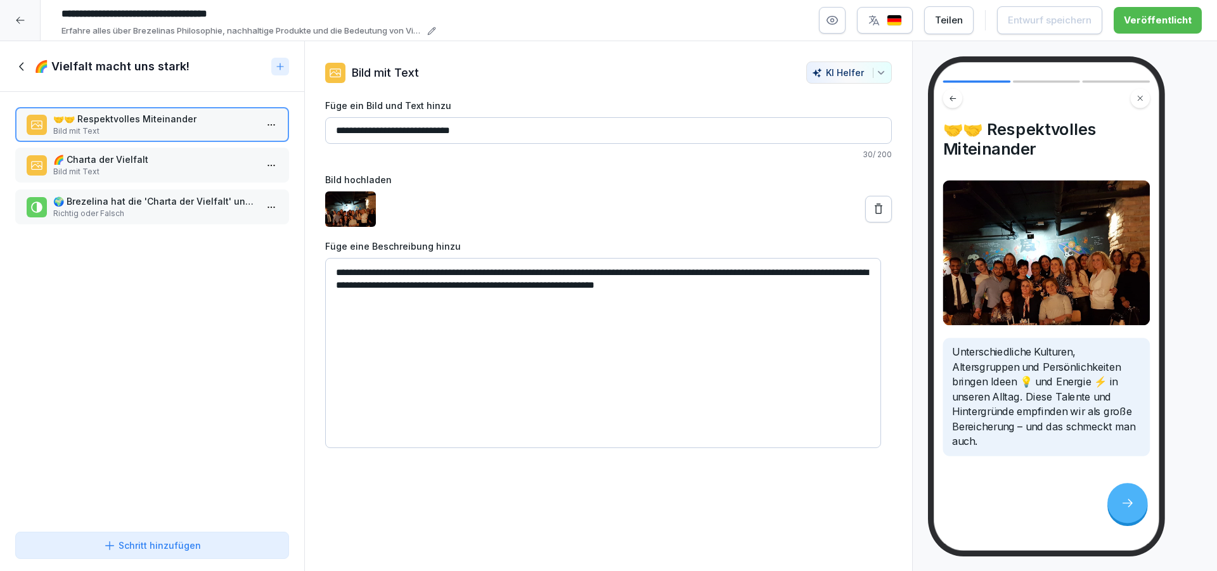
click at [179, 166] on p "Bild mit Text" at bounding box center [154, 171] width 203 height 11
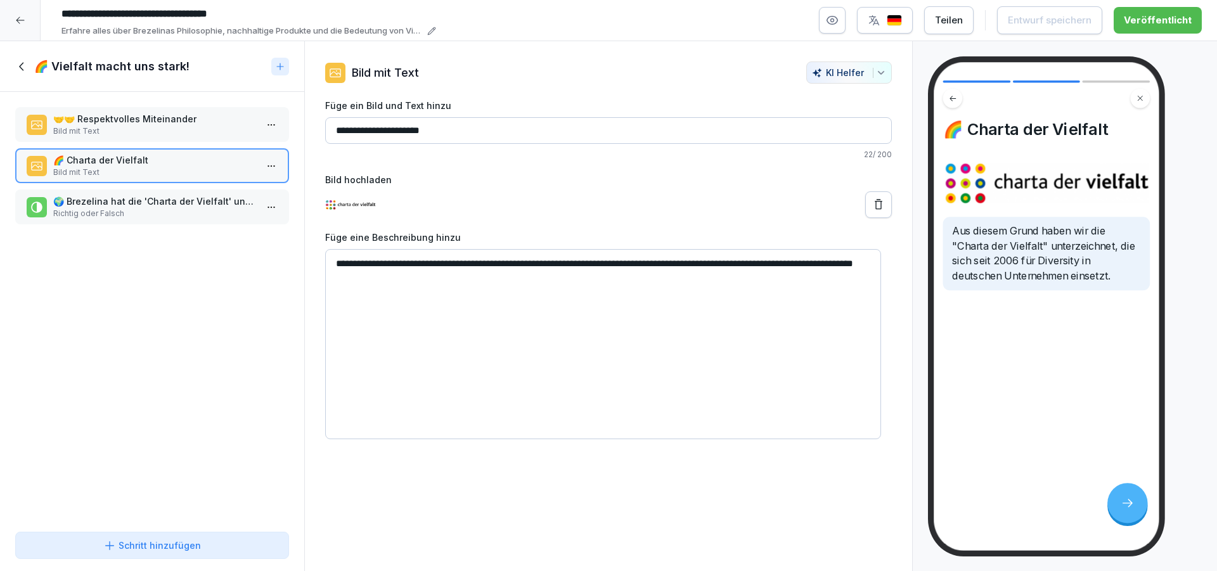
click at [165, 217] on p "Richtig oder Falsch" at bounding box center [154, 213] width 203 height 11
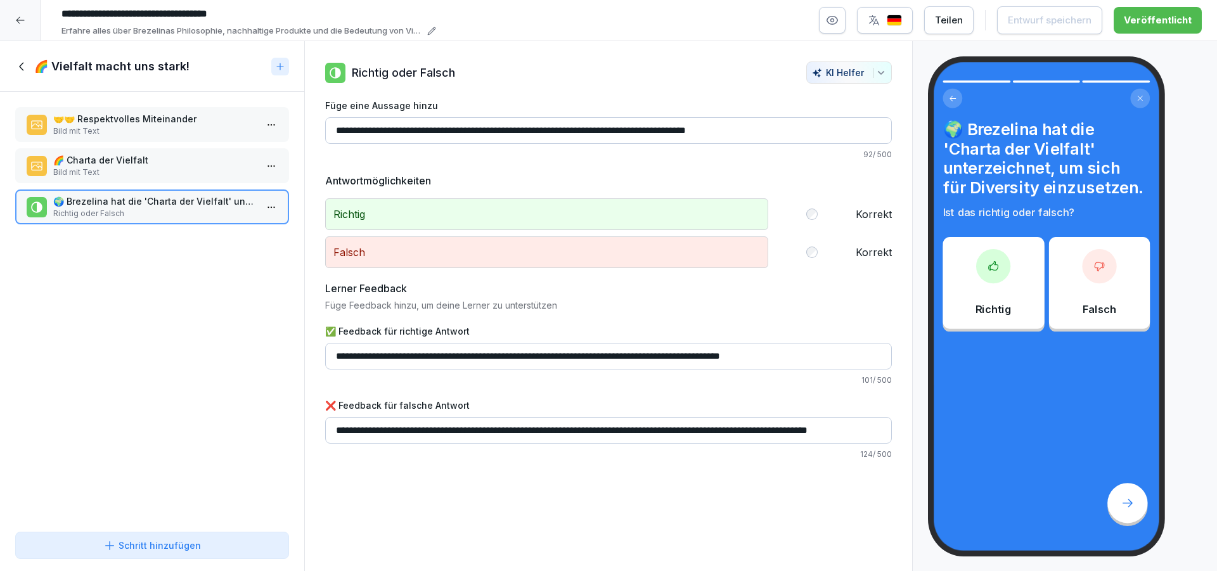
click at [19, 67] on icon at bounding box center [22, 67] width 14 height 14
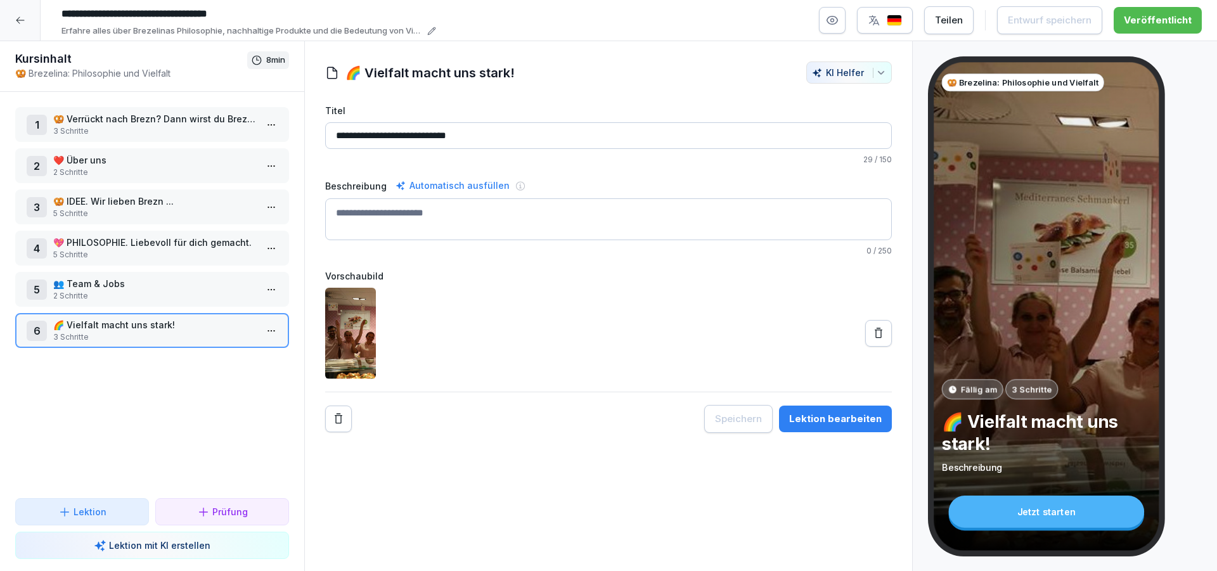
click at [22, 20] on icon at bounding box center [20, 20] width 10 height 10
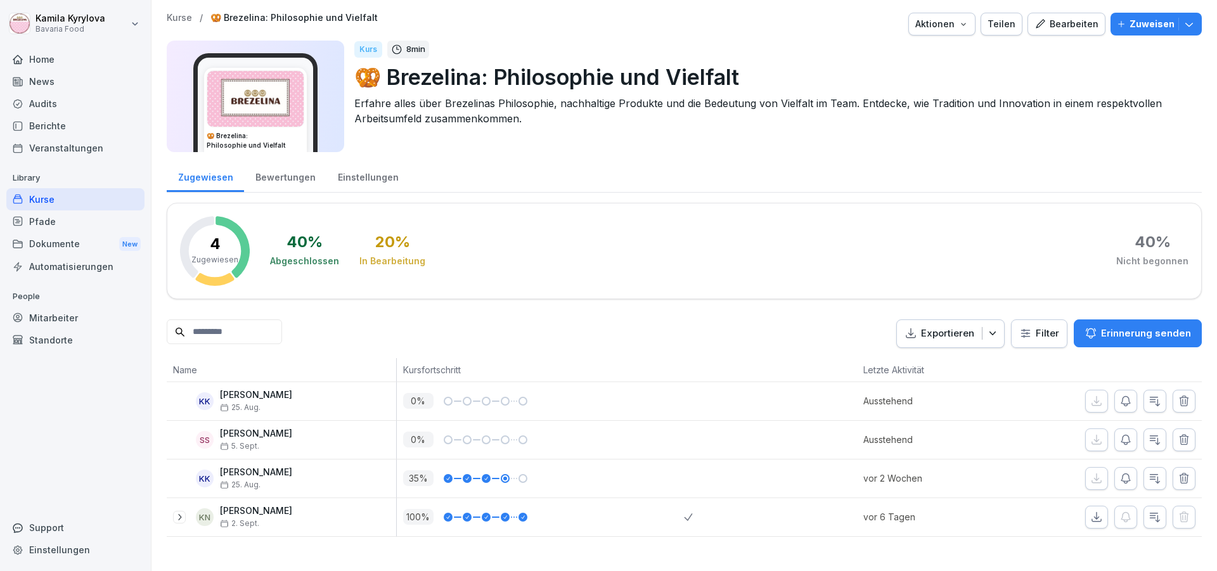
click at [71, 200] on div "Kurse" at bounding box center [75, 199] width 138 height 22
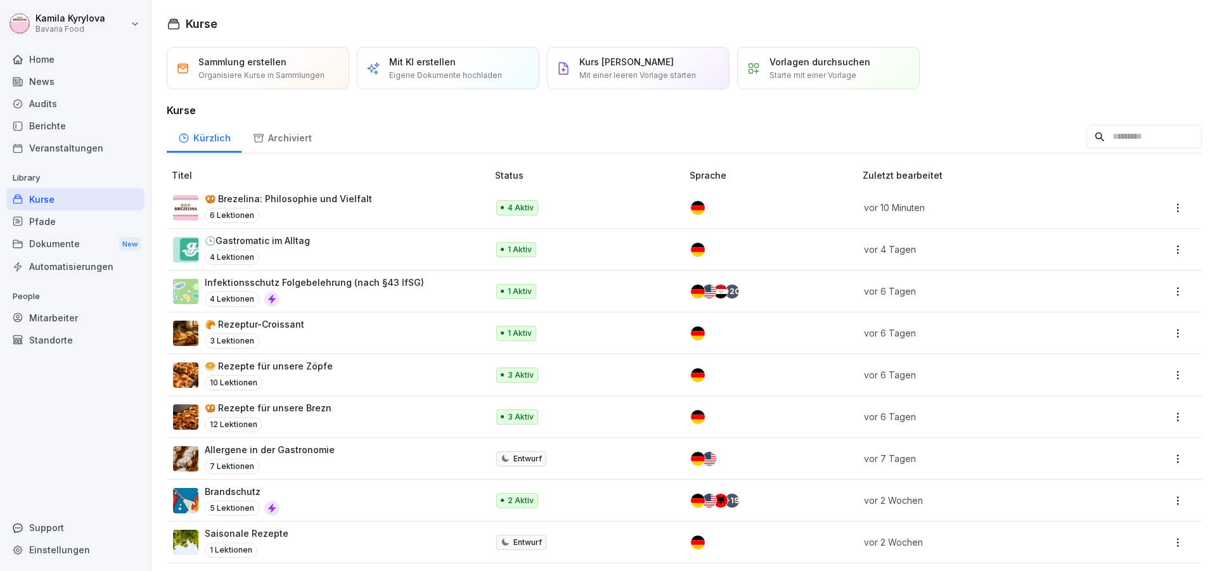
click at [269, 240] on p "🕒Gastromatic im Alltag" at bounding box center [257, 240] width 105 height 13
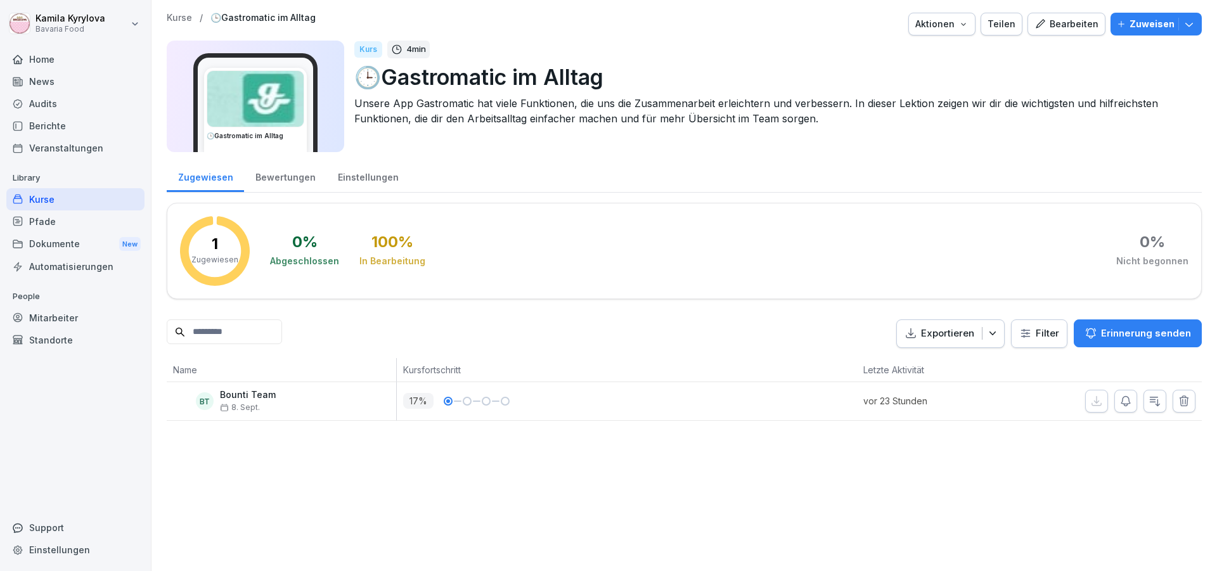
click at [1068, 29] on div "Bearbeiten" at bounding box center [1067, 24] width 64 height 14
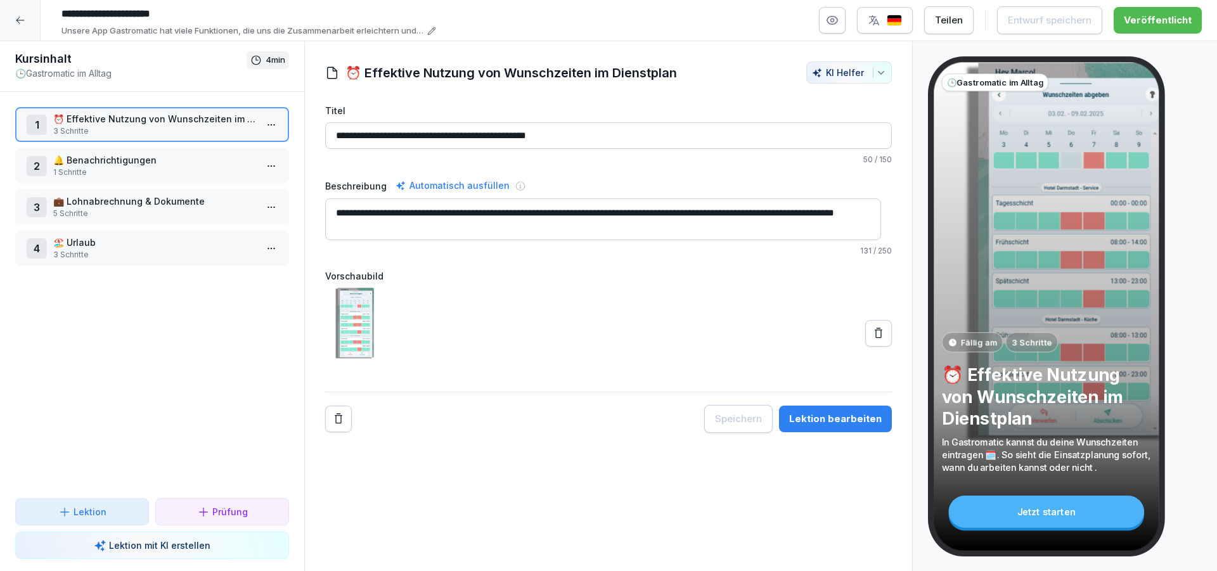
click at [261, 126] on html "**********" at bounding box center [608, 285] width 1217 height 571
click at [222, 149] on div "Schritte bearbeiten" at bounding box center [213, 149] width 97 height 13
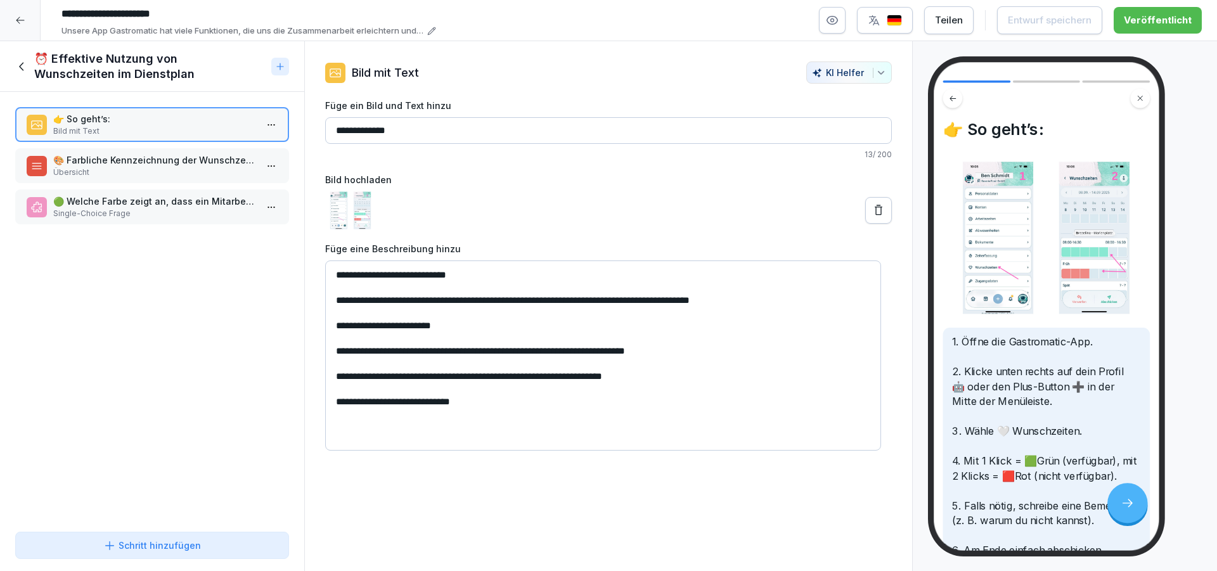
click at [199, 171] on p "Übersicht" at bounding box center [154, 172] width 203 height 11
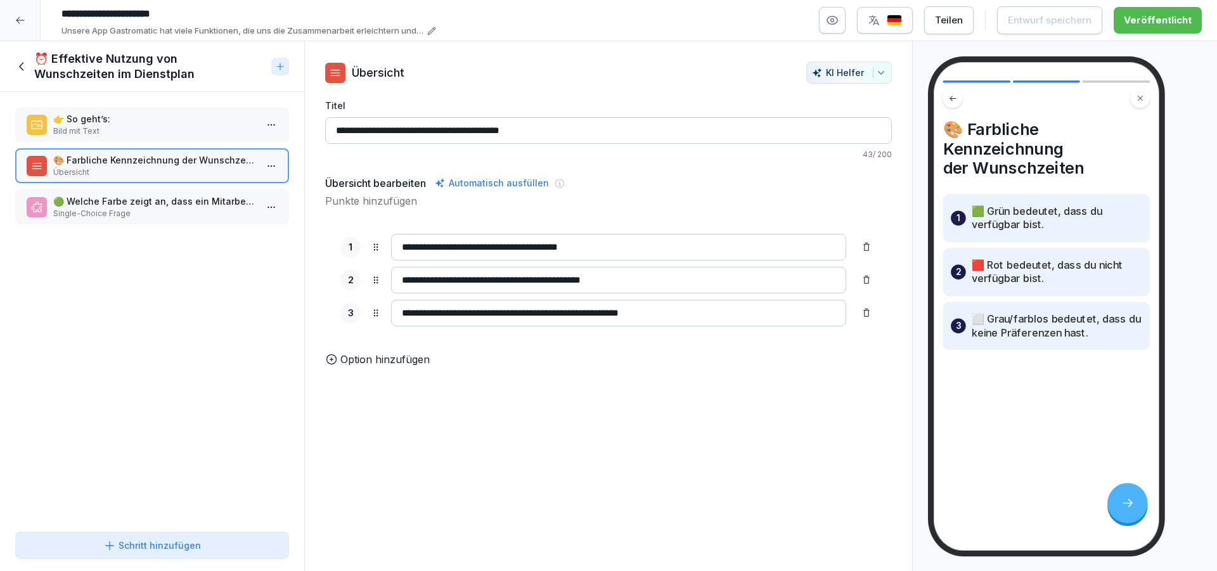
click at [192, 202] on p "🟢 Welche Farbe zeigt an, dass ein Mitarbeiter verfügbar ist?" at bounding box center [154, 201] width 203 height 13
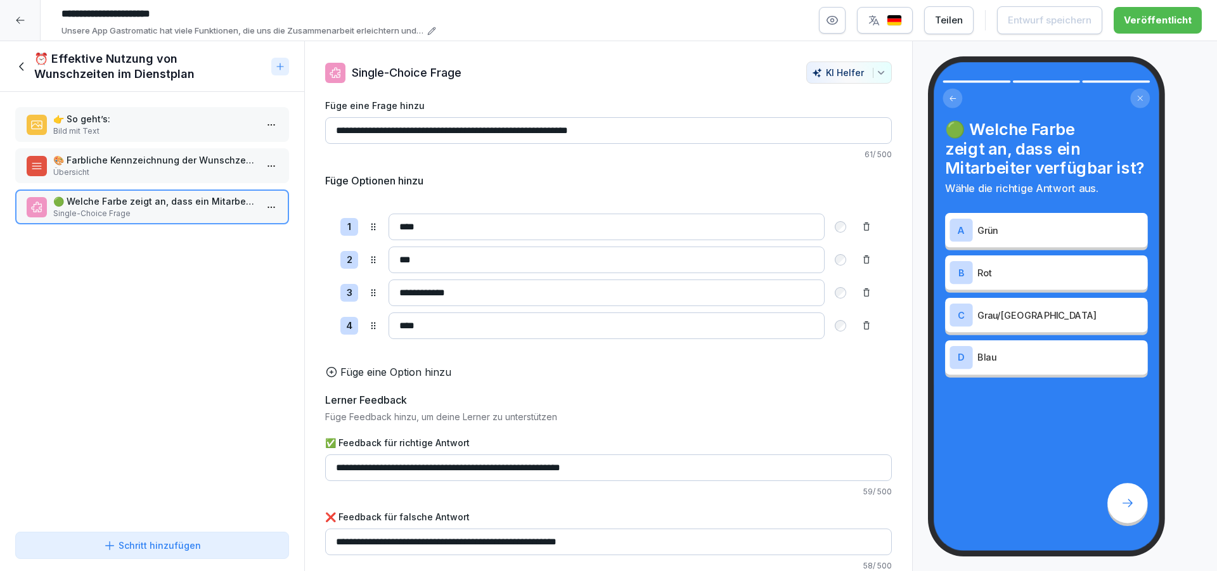
click at [25, 72] on icon at bounding box center [22, 67] width 14 height 14
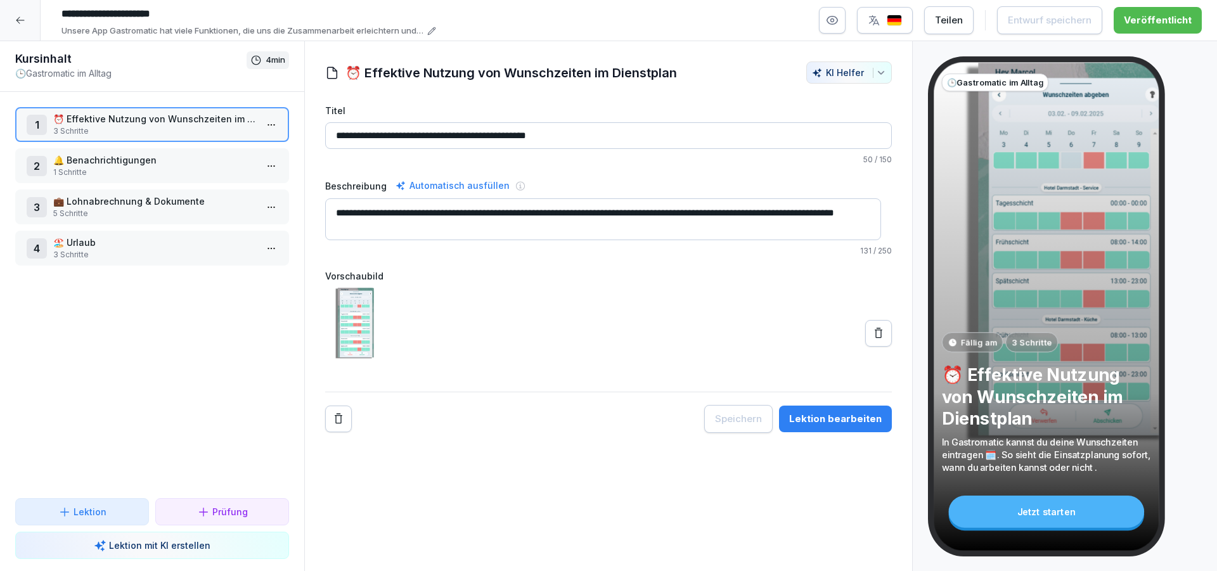
click at [131, 168] on p "1 Schritte" at bounding box center [154, 172] width 203 height 11
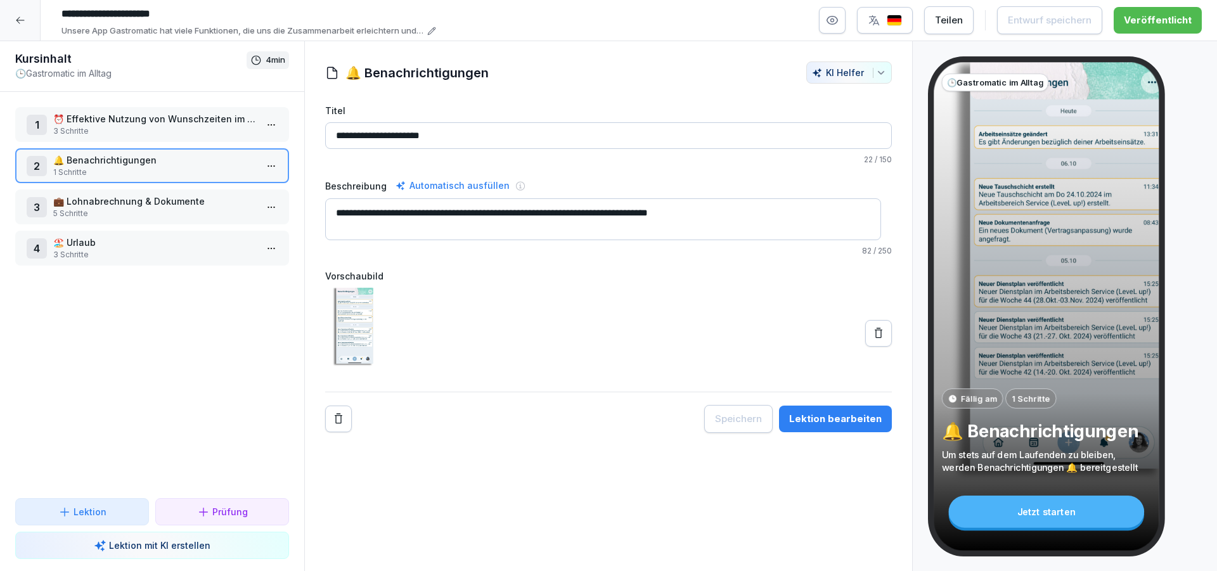
click at [266, 165] on html "**********" at bounding box center [608, 285] width 1217 height 571
click at [220, 189] on div "Schritte bearbeiten" at bounding box center [213, 191] width 97 height 13
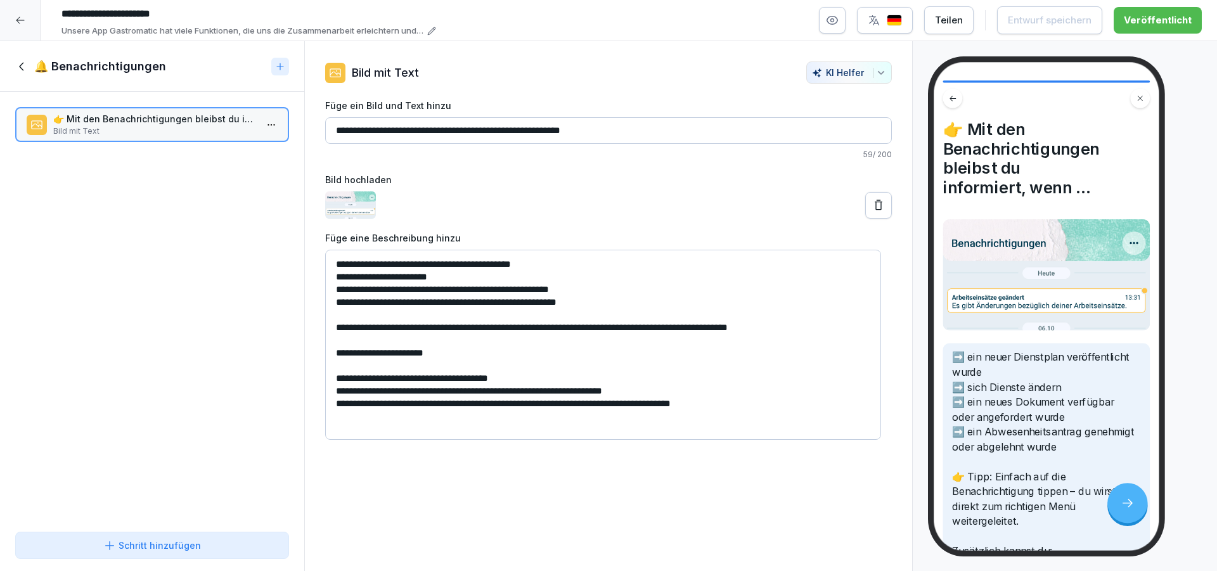
click at [555, 332] on textarea "**********" at bounding box center [603, 345] width 556 height 190
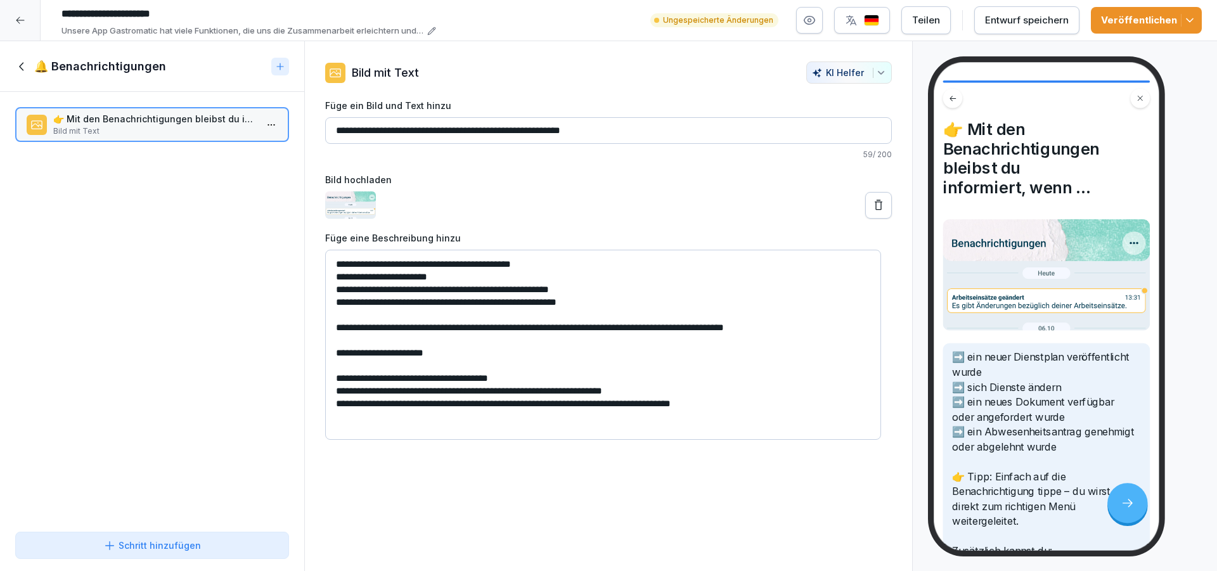
click at [876, 75] on icon "button" at bounding box center [881, 73] width 10 height 10
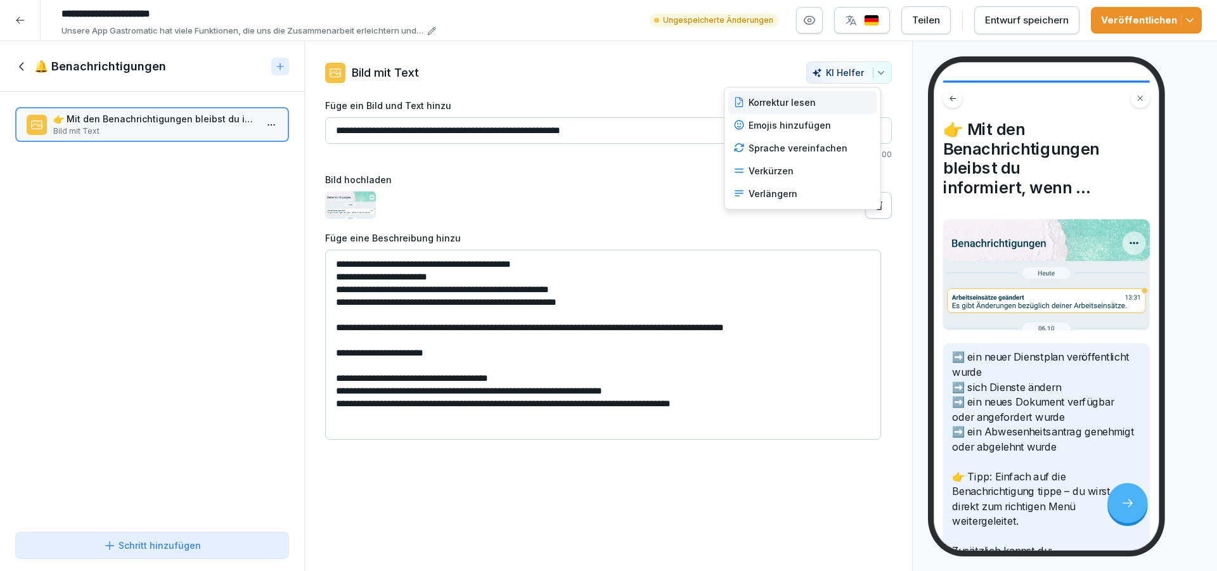
click at [823, 108] on div "Korrektur lesen" at bounding box center [803, 102] width 148 height 23
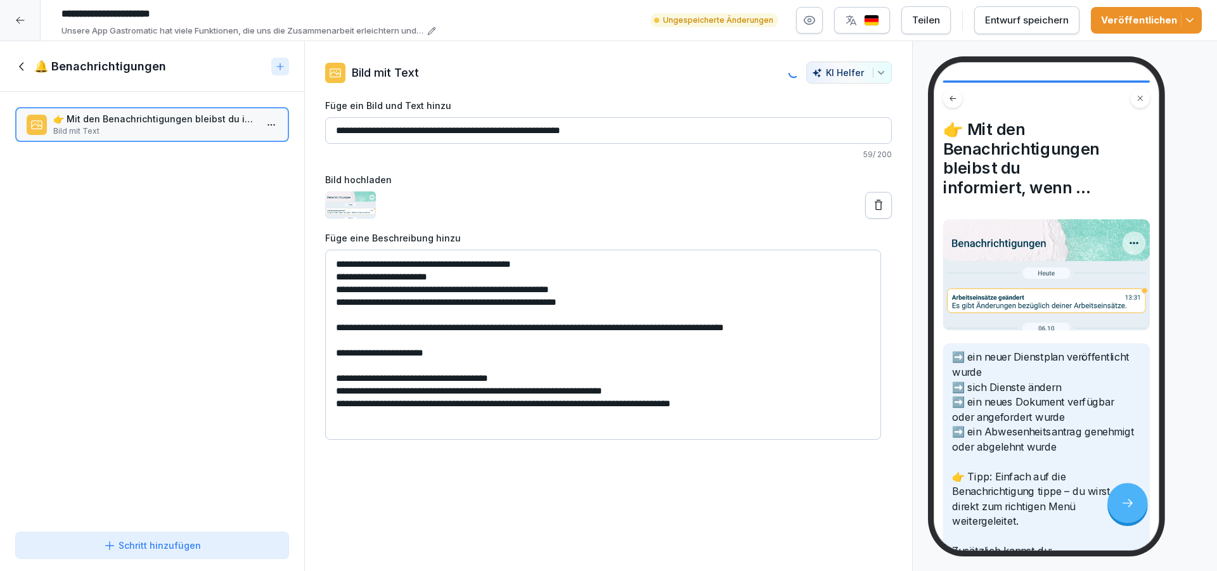
type textarea "**********"
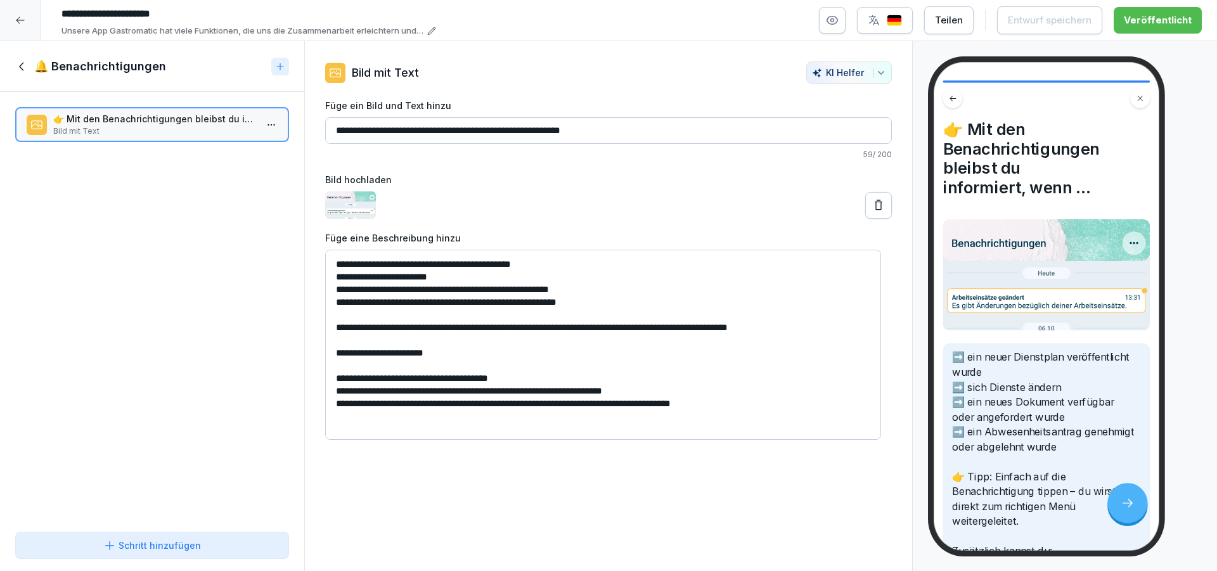
click at [18, 22] on icon at bounding box center [20, 20] width 10 height 10
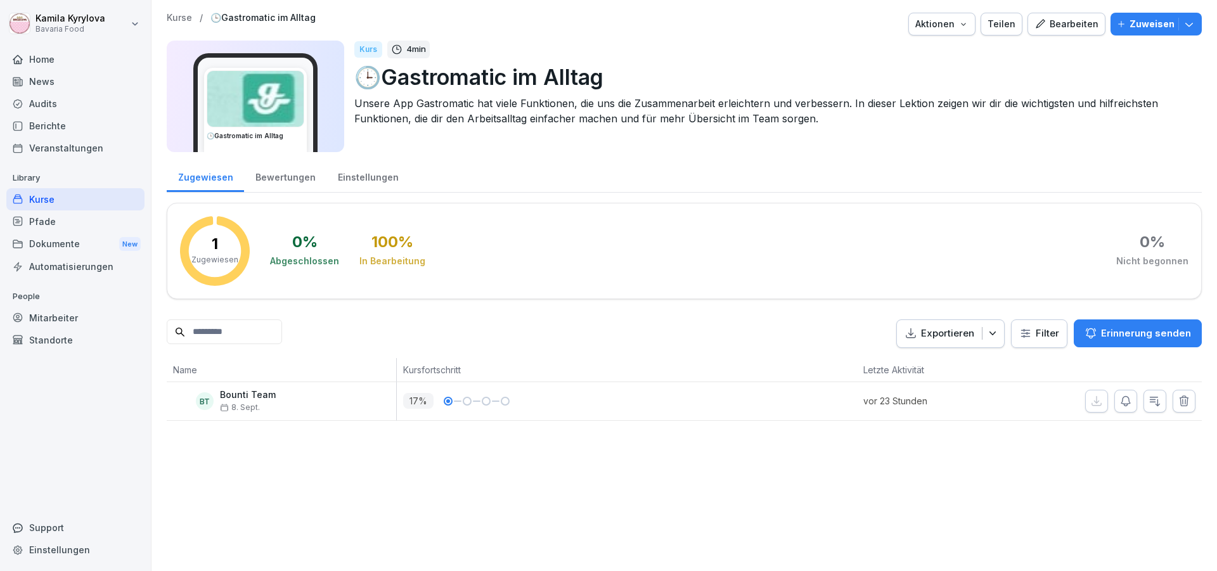
click at [1057, 33] on button "Bearbeiten" at bounding box center [1067, 24] width 78 height 23
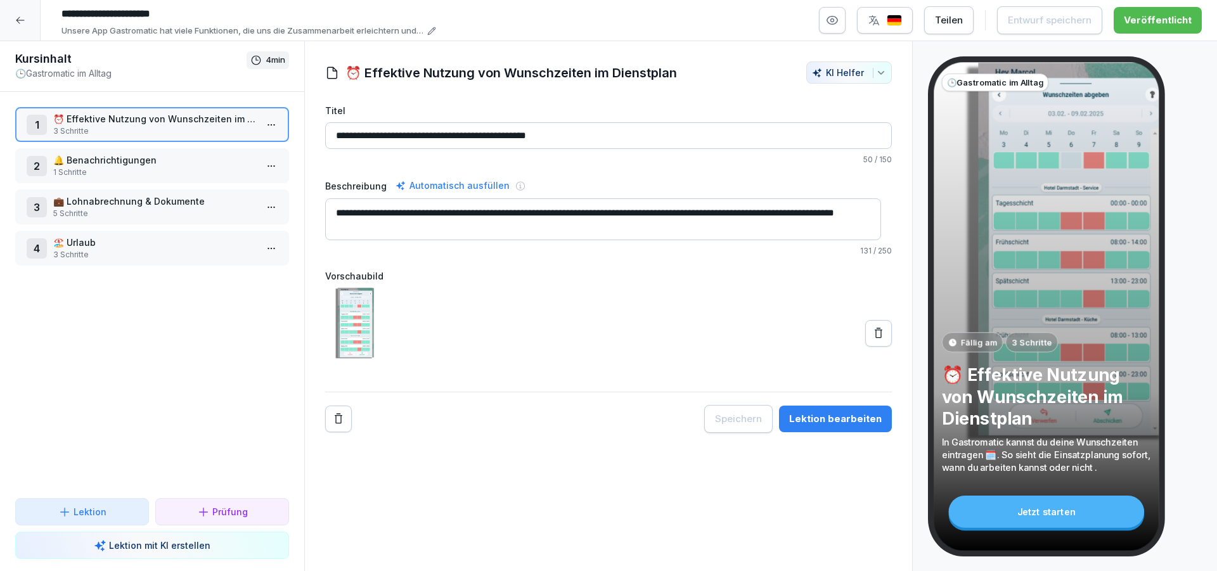
click at [183, 199] on p "💼 Lohnabrechnung & Dokumente" at bounding box center [154, 201] width 203 height 13
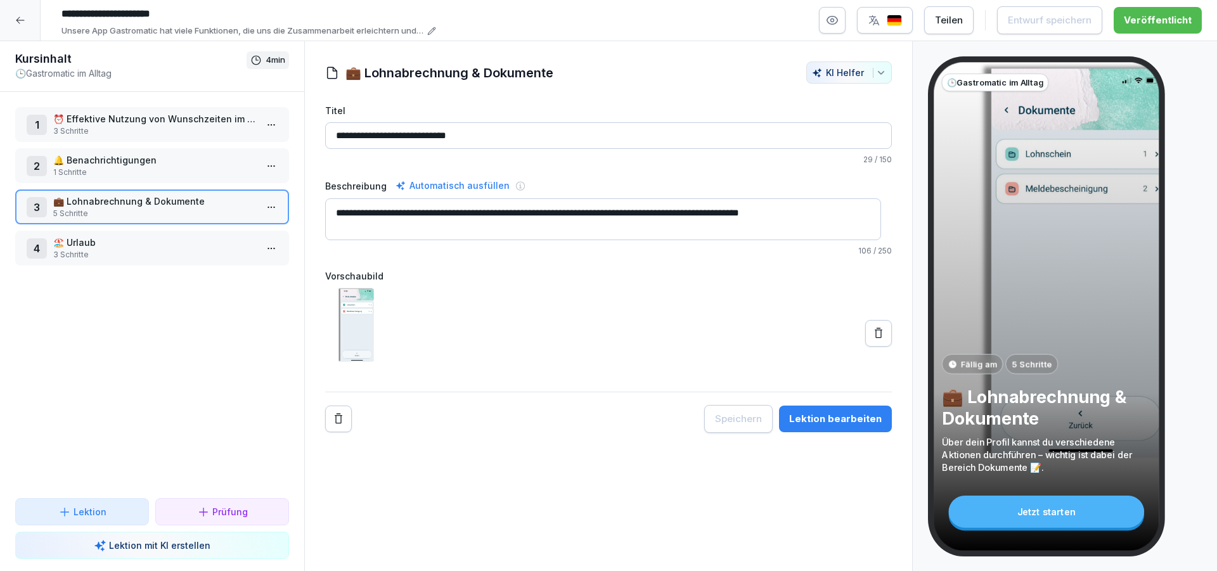
click at [258, 204] on html "**********" at bounding box center [608, 285] width 1217 height 571
click at [224, 235] on div "Schritte bearbeiten" at bounding box center [213, 232] width 97 height 13
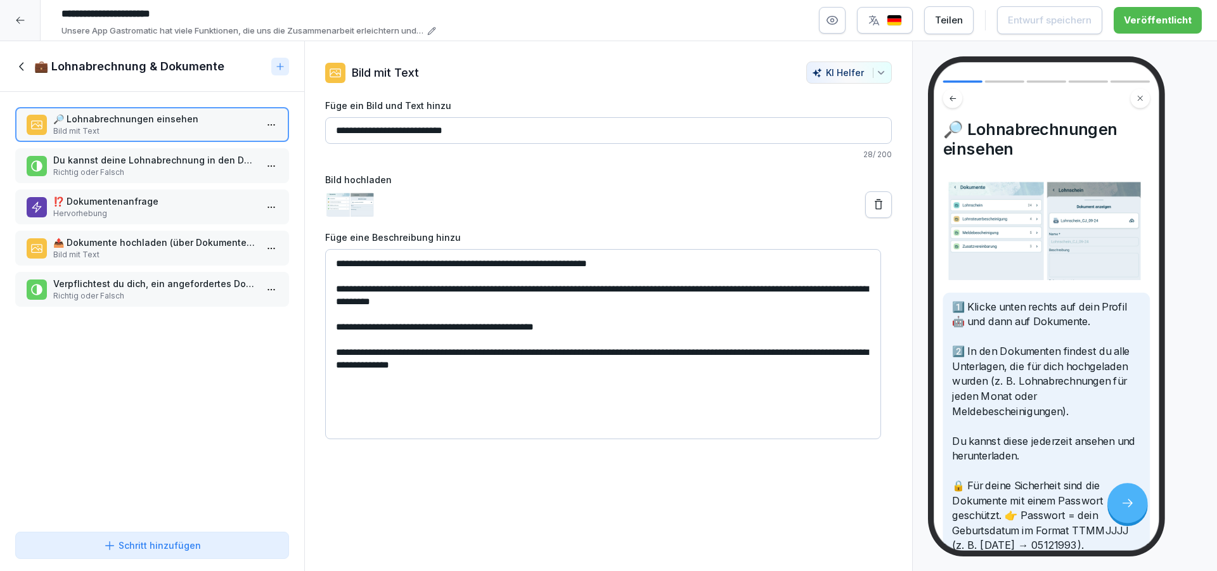
click at [17, 23] on icon at bounding box center [20, 20] width 10 height 10
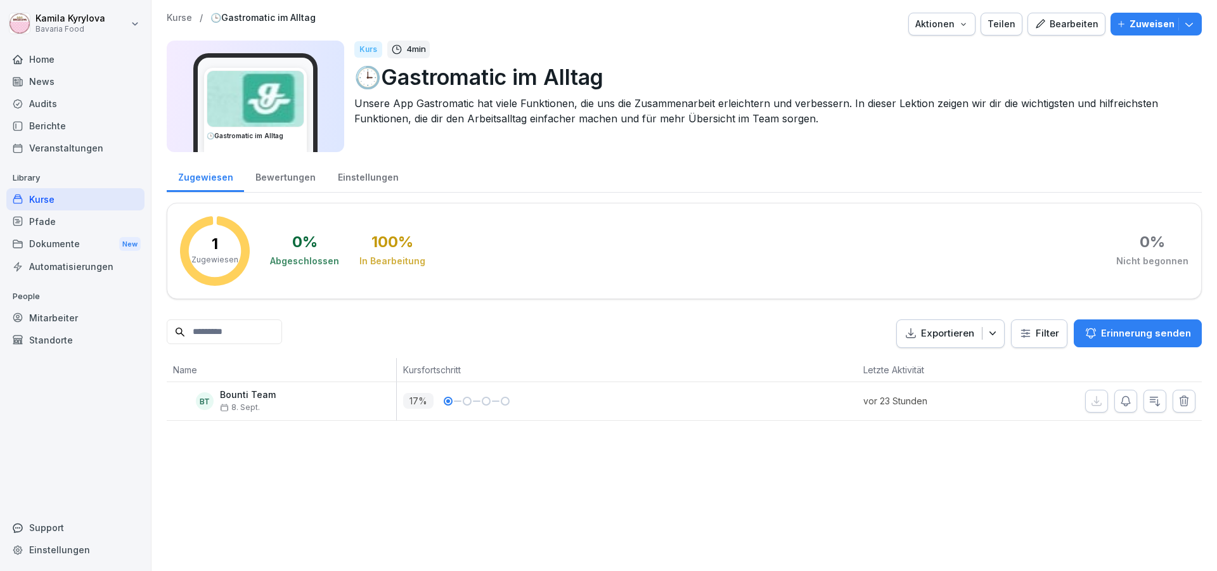
click at [1047, 25] on div "Bearbeiten" at bounding box center [1067, 24] width 64 height 14
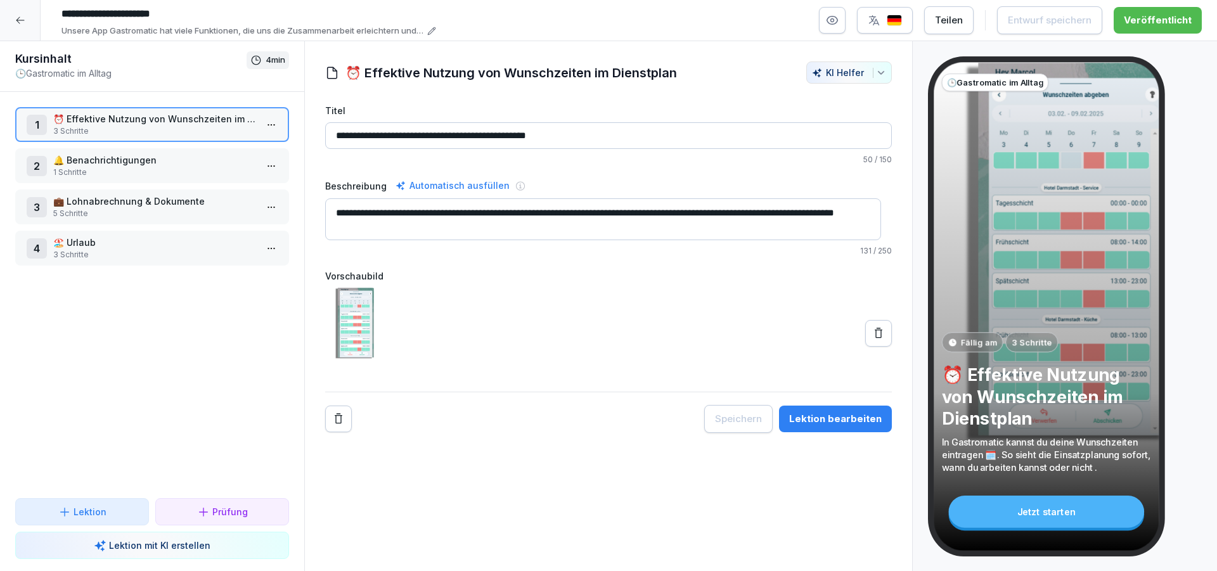
click at [168, 247] on p "🏖️ Urlaub" at bounding box center [154, 242] width 203 height 13
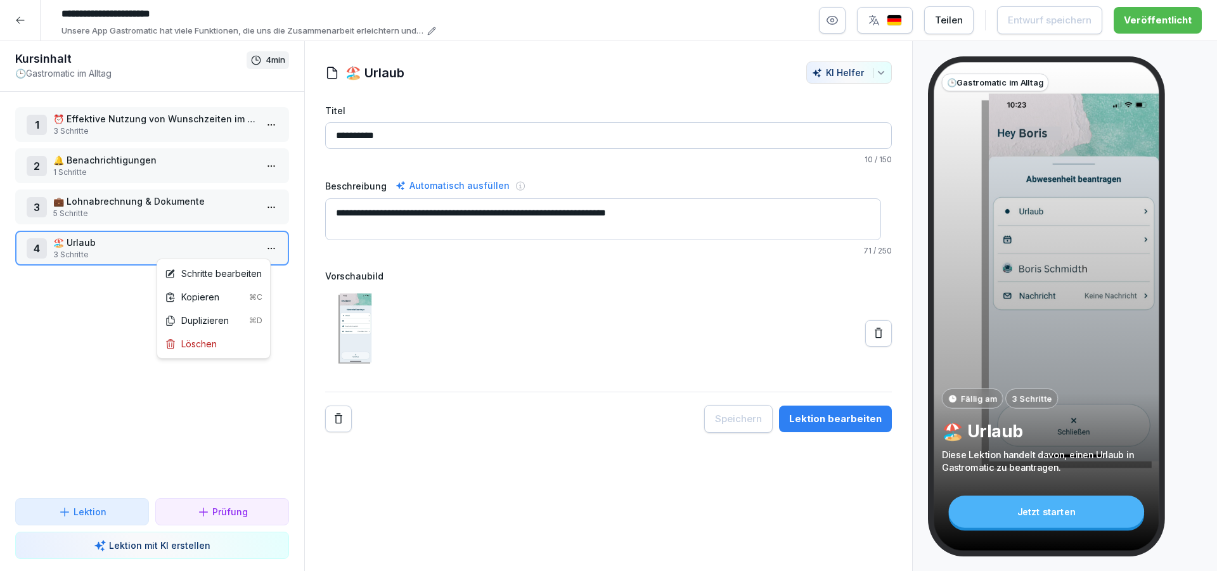
click at [262, 245] on html "**********" at bounding box center [608, 285] width 1217 height 571
click at [230, 270] on div "Schritte bearbeiten" at bounding box center [213, 273] width 97 height 13
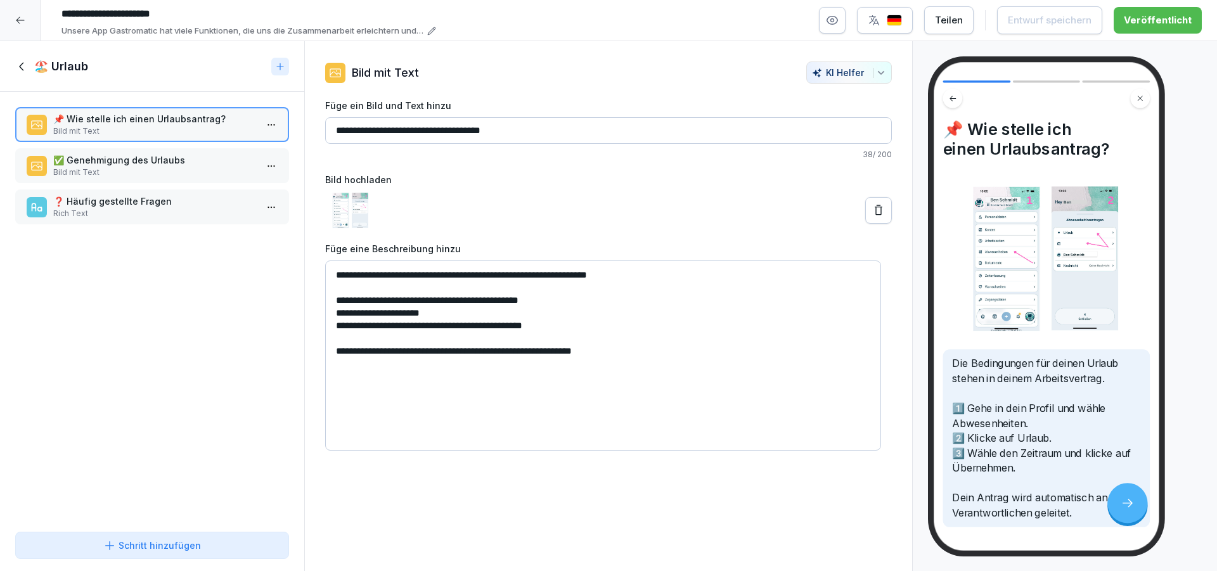
click at [143, 157] on p "✅ Genehmigung des Urlaubs" at bounding box center [154, 159] width 203 height 13
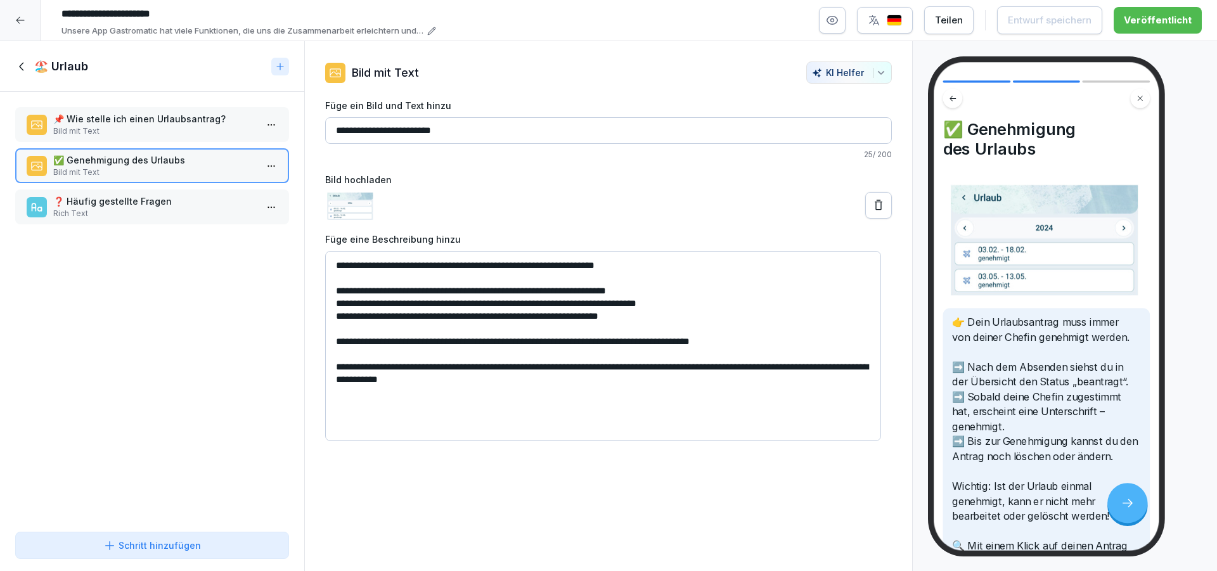
click at [23, 63] on icon at bounding box center [21, 66] width 4 height 8
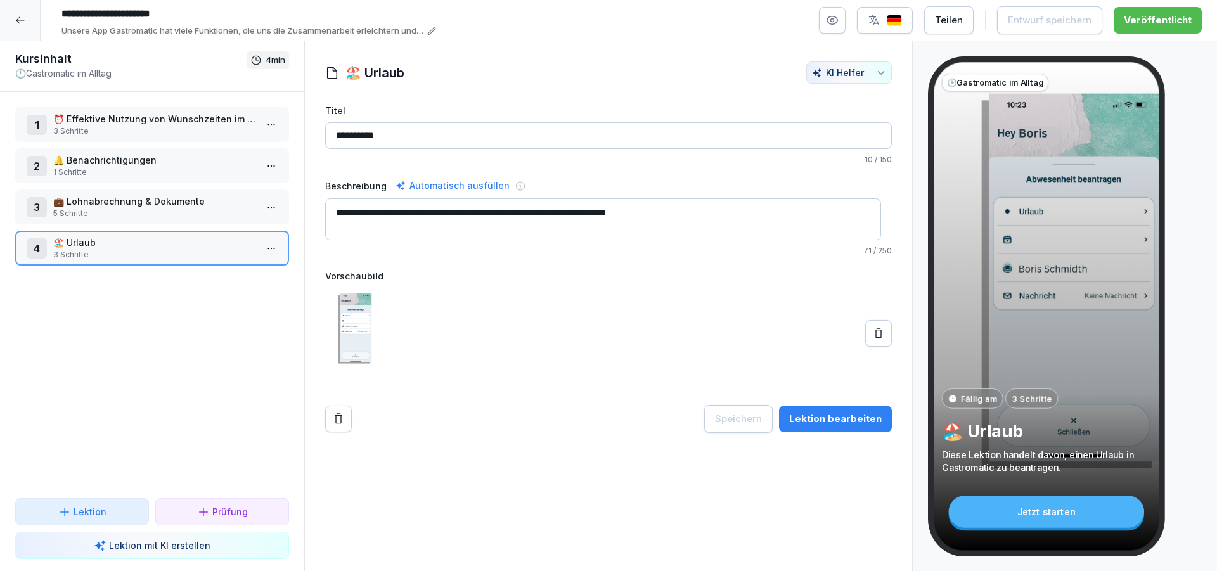
click at [18, 18] on icon at bounding box center [20, 20] width 10 height 10
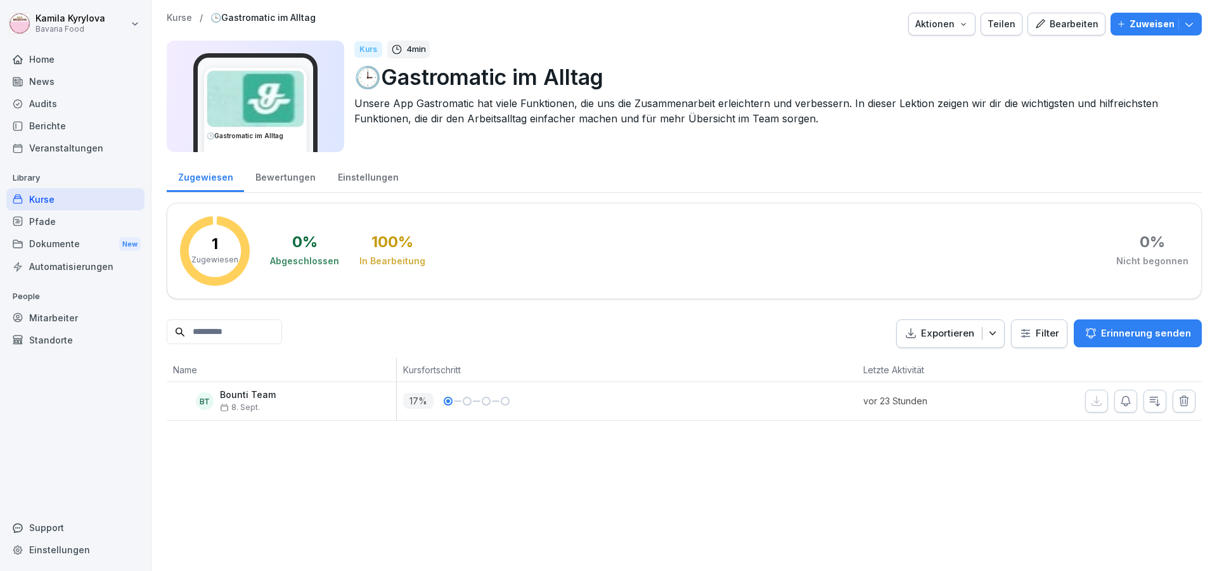
click at [42, 198] on div "Kurse" at bounding box center [75, 199] width 138 height 22
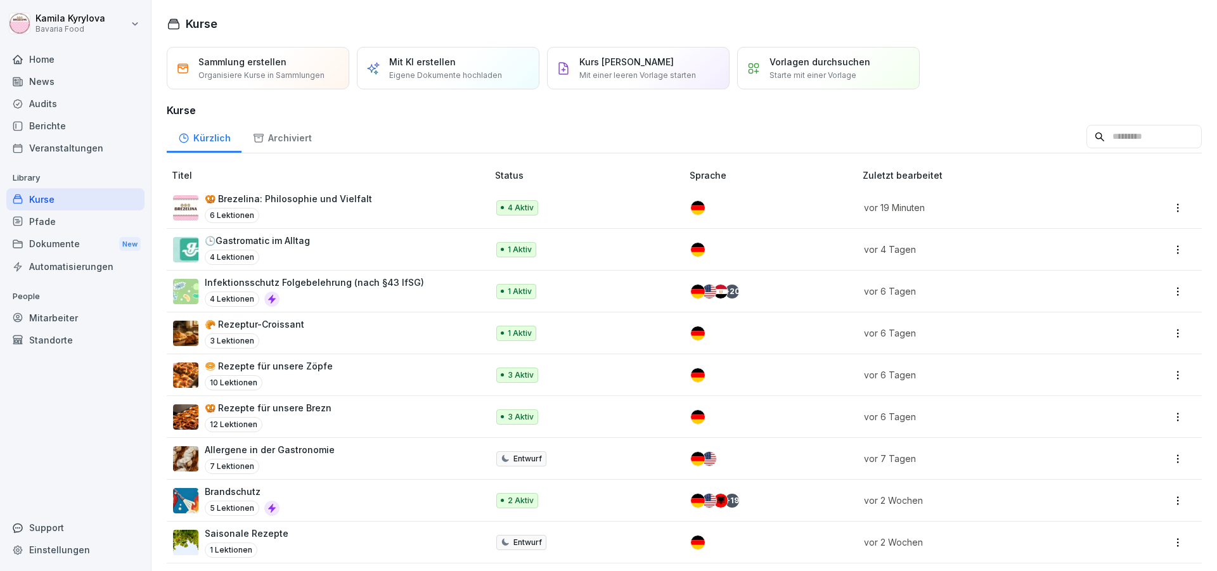
click at [277, 326] on p "🥐 Rezeptur-Croissant" at bounding box center [255, 324] width 100 height 13
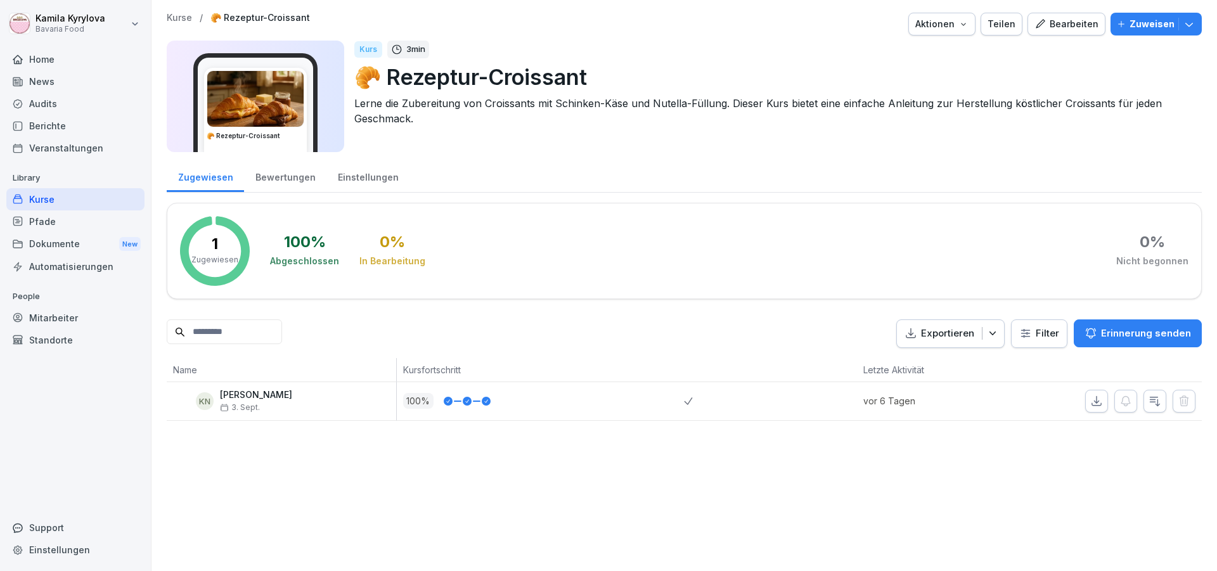
click at [1054, 21] on div "Bearbeiten" at bounding box center [1067, 24] width 64 height 14
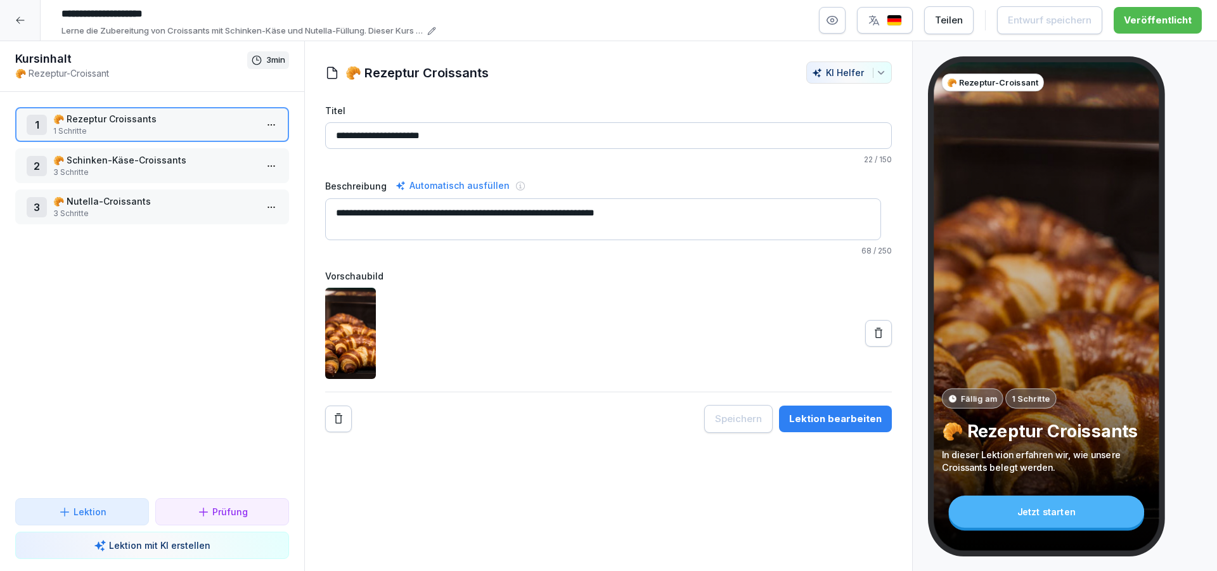
click at [262, 129] on html "**********" at bounding box center [608, 285] width 1217 height 571
click at [220, 152] on div "Schritte bearbeiten" at bounding box center [213, 149] width 97 height 13
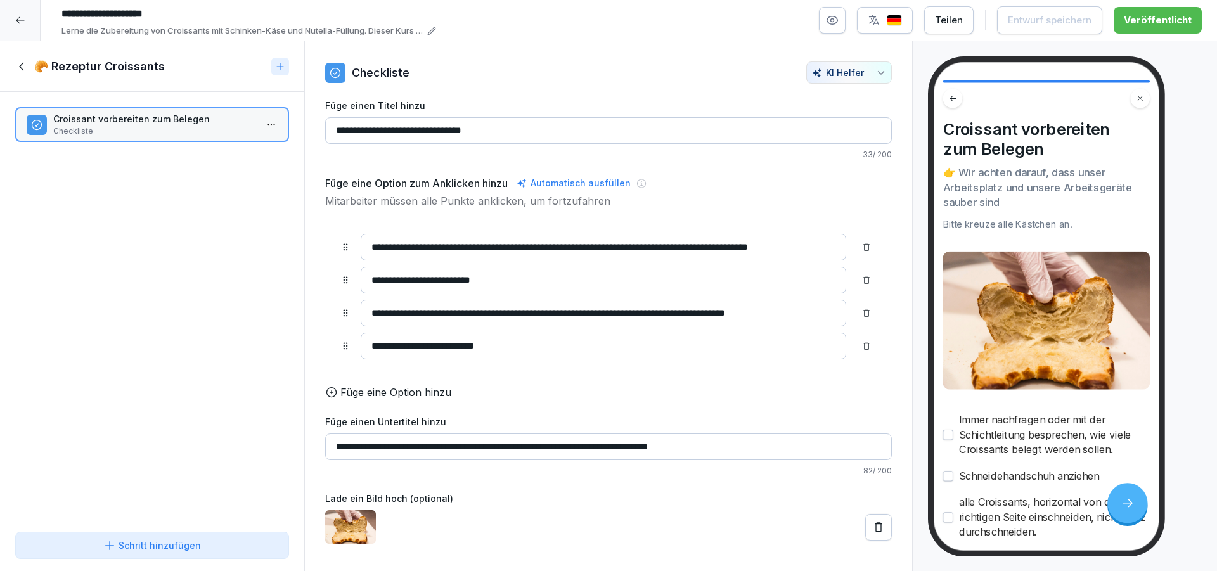
click at [22, 68] on icon at bounding box center [22, 67] width 14 height 14
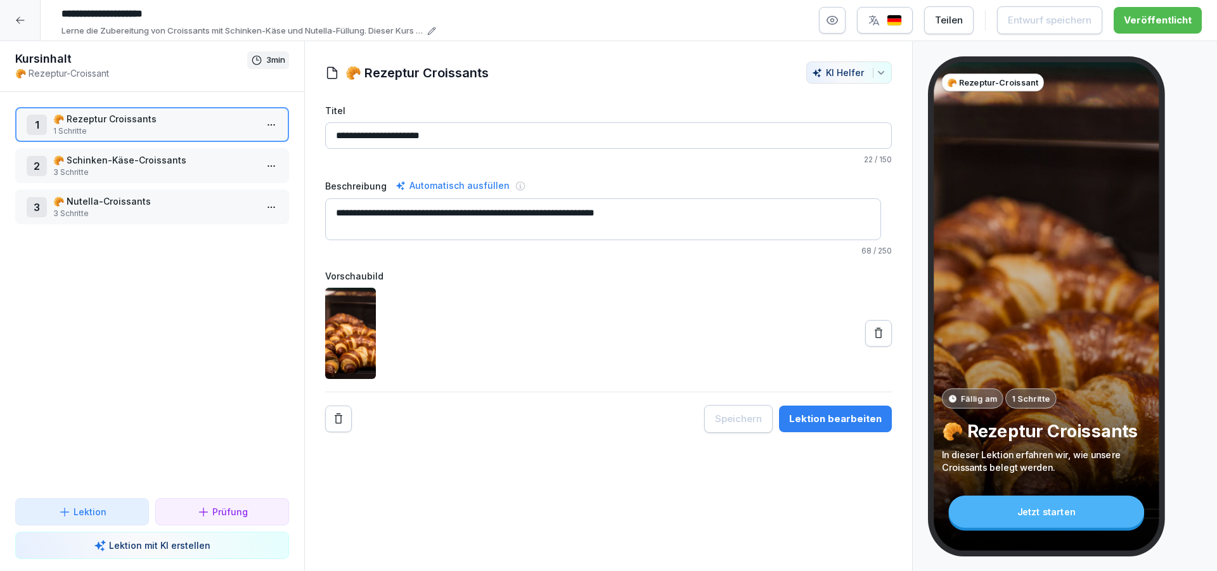
click at [109, 174] on p "3 Schritte" at bounding box center [154, 172] width 203 height 11
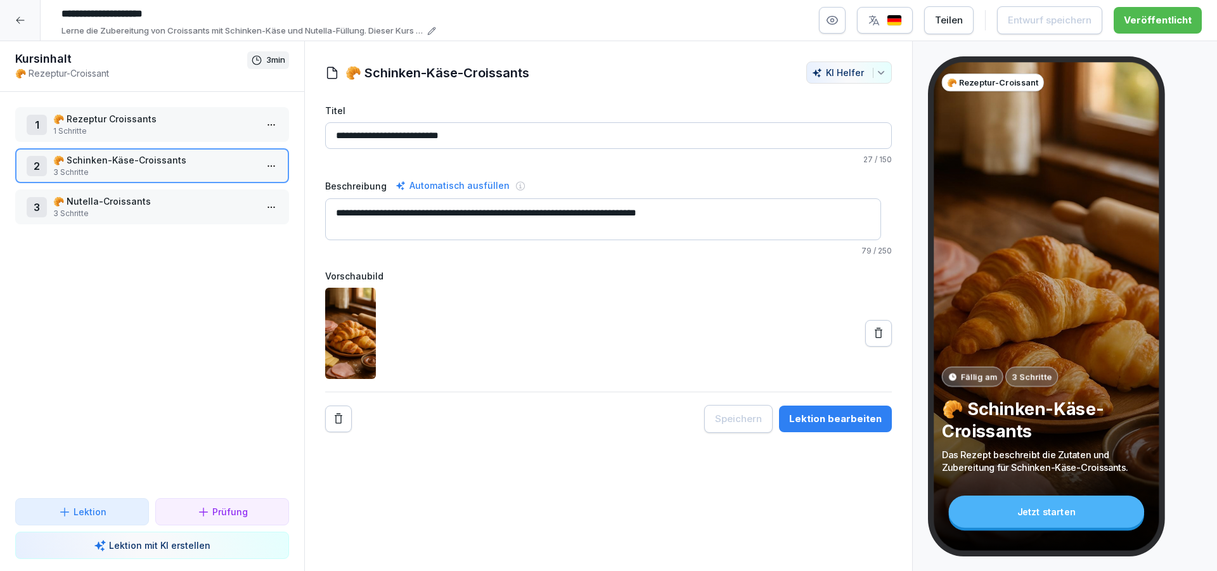
click at [268, 165] on html "**********" at bounding box center [608, 285] width 1217 height 571
click at [219, 195] on div "Schritte bearbeiten" at bounding box center [213, 191] width 97 height 13
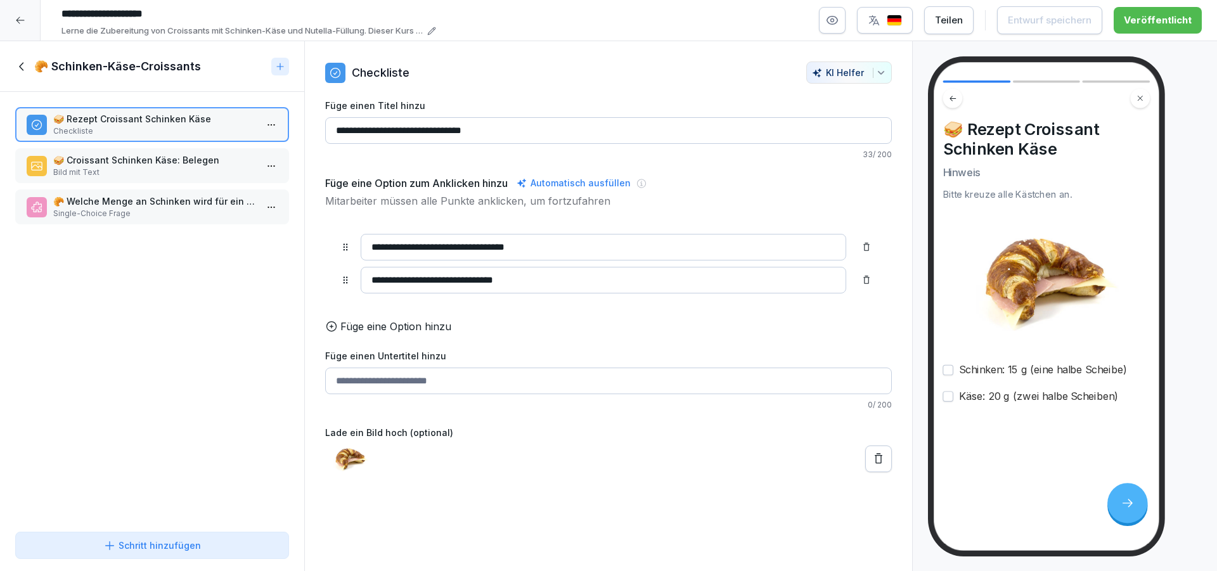
click at [223, 171] on p "Bild mit Text" at bounding box center [154, 172] width 203 height 11
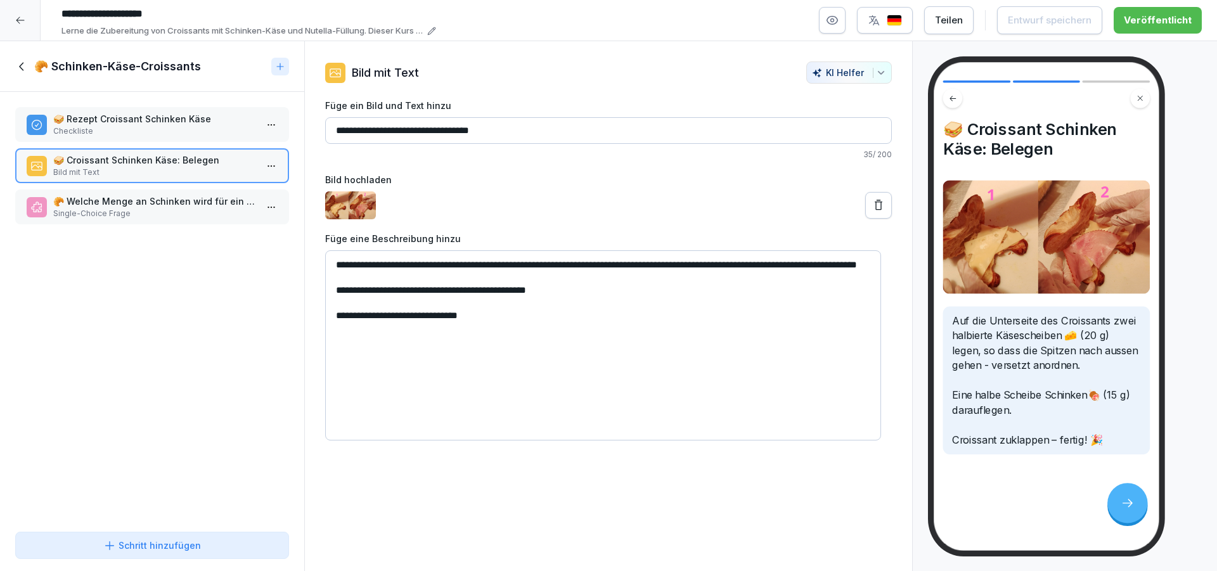
click at [24, 70] on icon at bounding box center [22, 67] width 14 height 14
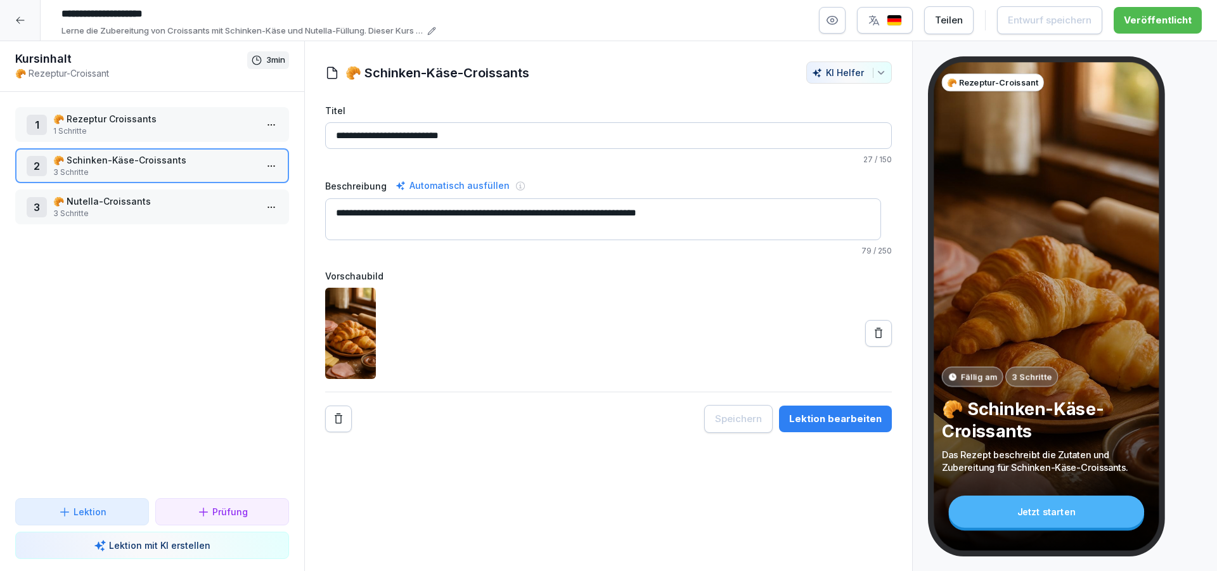
click at [18, 21] on icon at bounding box center [20, 20] width 10 height 10
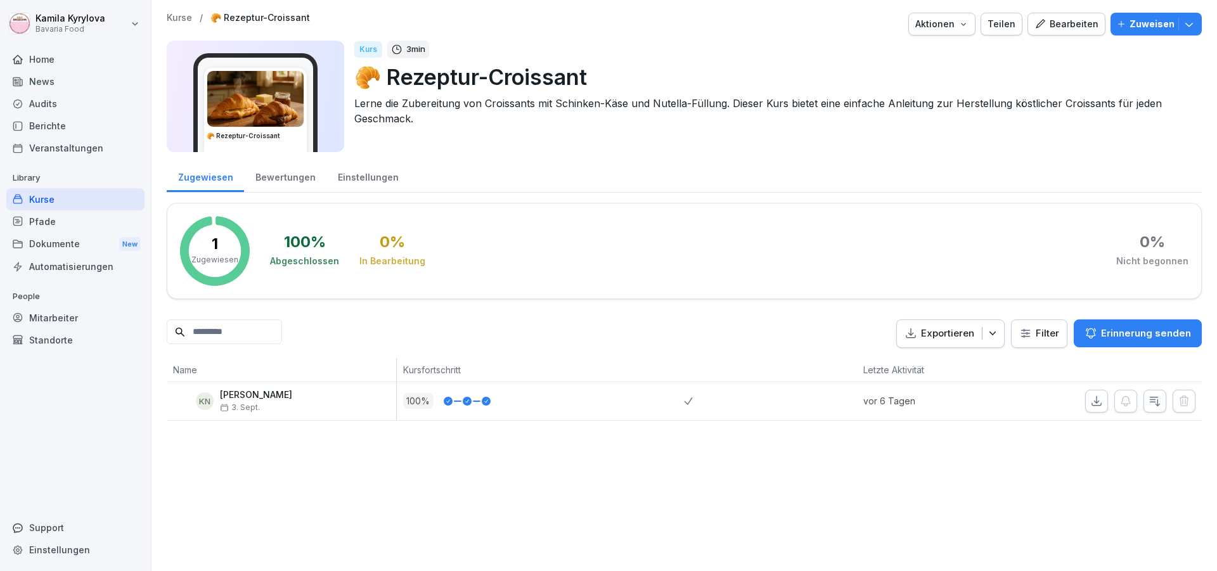
click at [277, 107] on img at bounding box center [255, 99] width 96 height 56
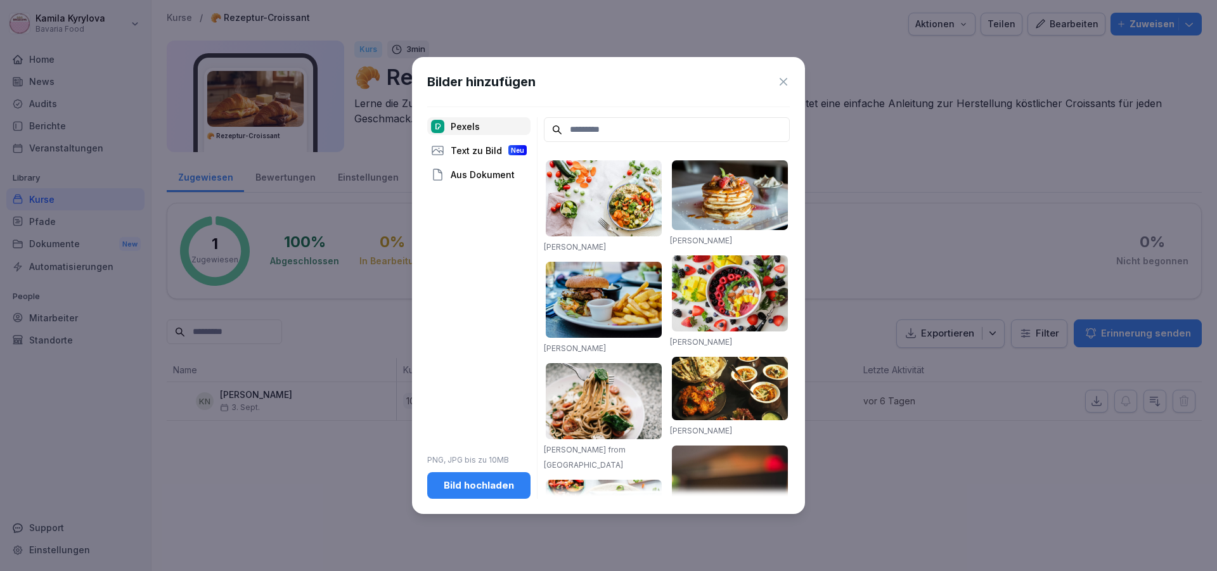
click at [513, 481] on div "Bild hochladen" at bounding box center [478, 486] width 83 height 14
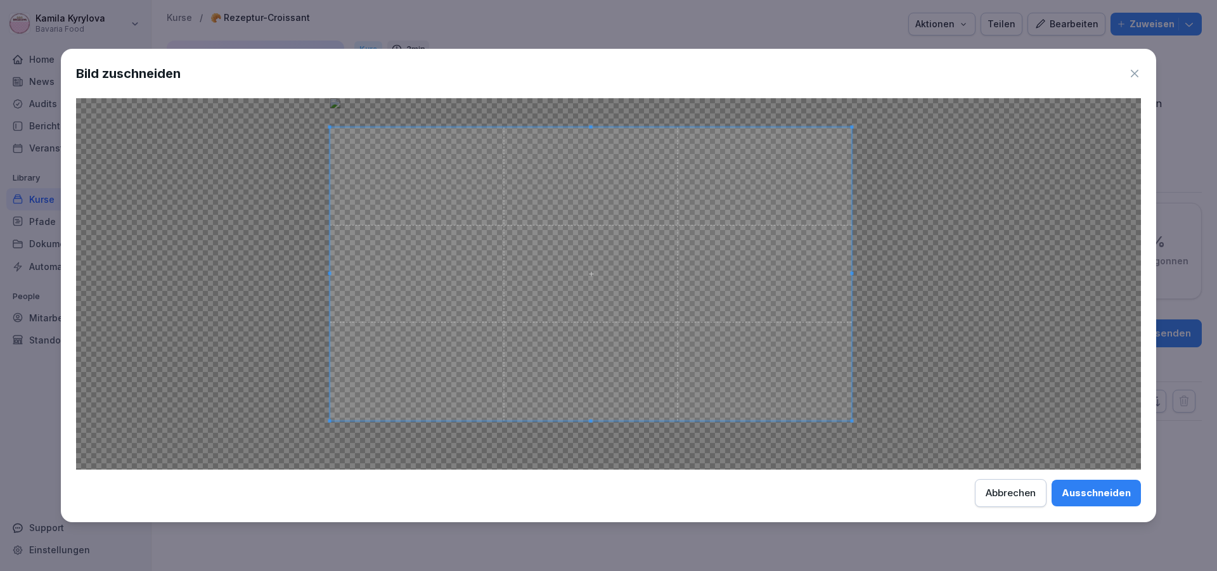
click at [849, 417] on div at bounding box center [591, 274] width 522 height 294
click at [1092, 493] on div "Ausschneiden" at bounding box center [1096, 493] width 69 height 14
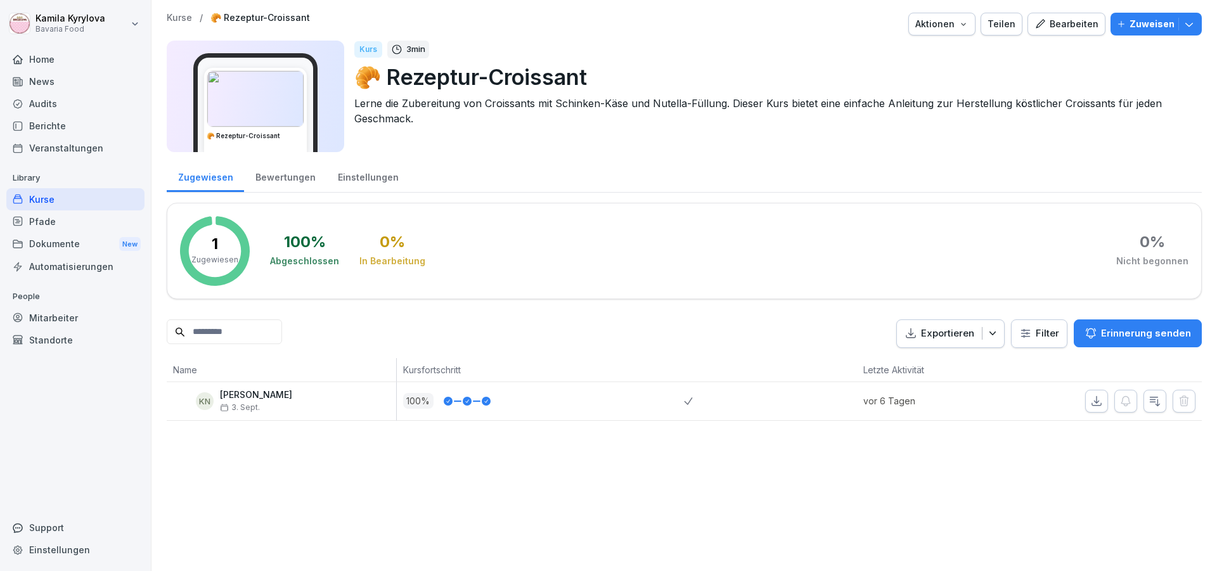
click at [1052, 23] on div "Bearbeiten" at bounding box center [1067, 24] width 64 height 14
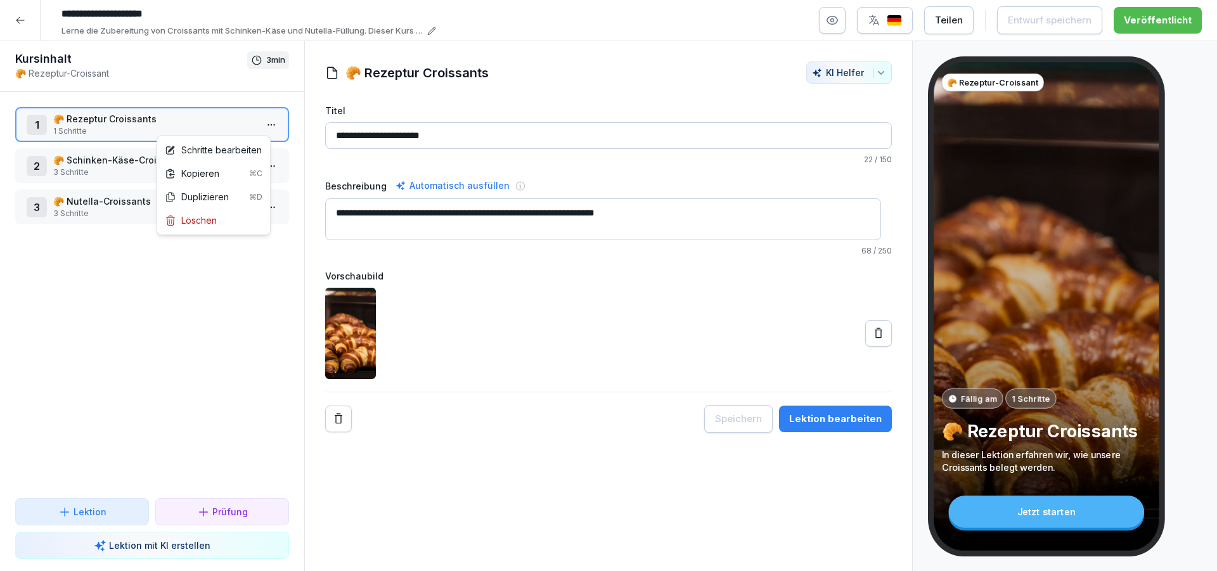
click at [256, 123] on html "**********" at bounding box center [608, 285] width 1217 height 571
click at [243, 150] on div "Schritte bearbeiten" at bounding box center [213, 149] width 97 height 13
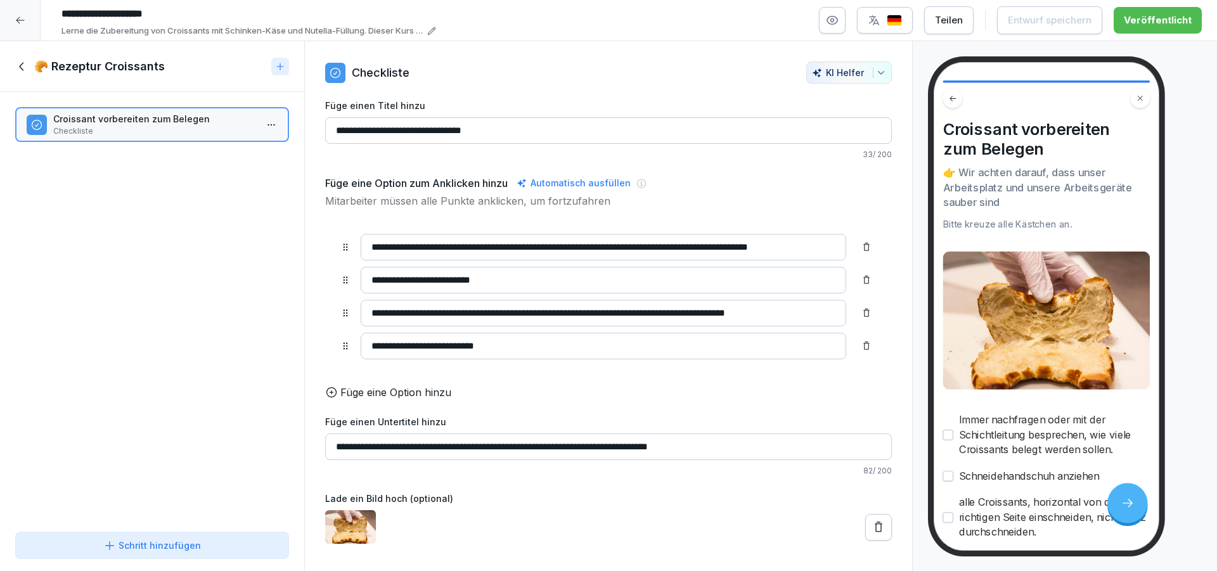
click at [20, 72] on icon at bounding box center [22, 67] width 14 height 14
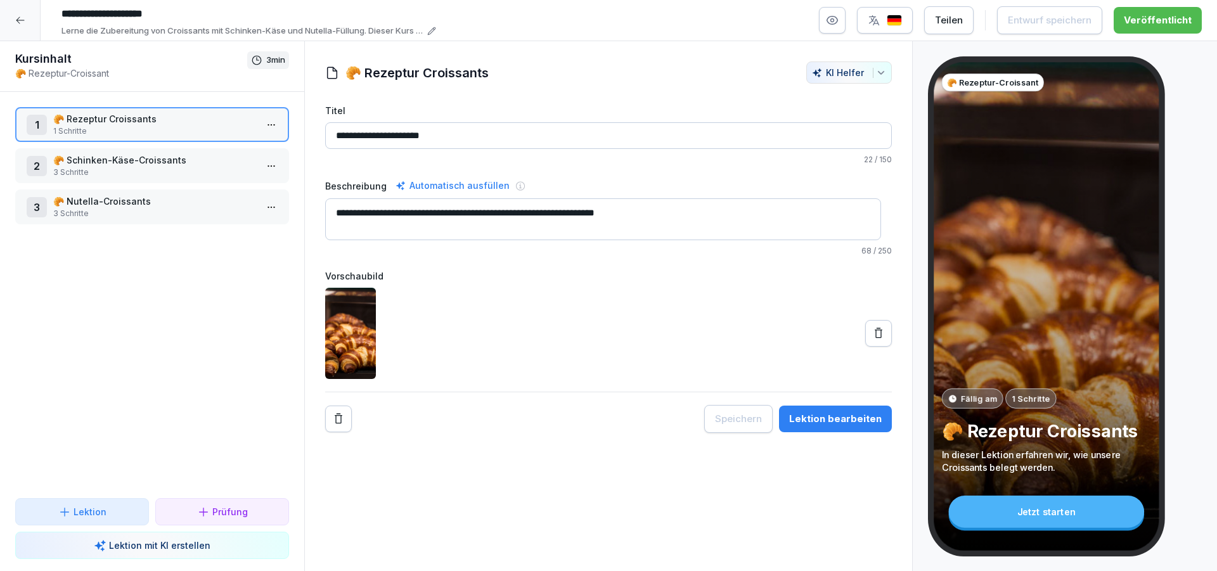
click at [161, 165] on p "🥐 Schinken-Käse-Croissants" at bounding box center [154, 159] width 203 height 13
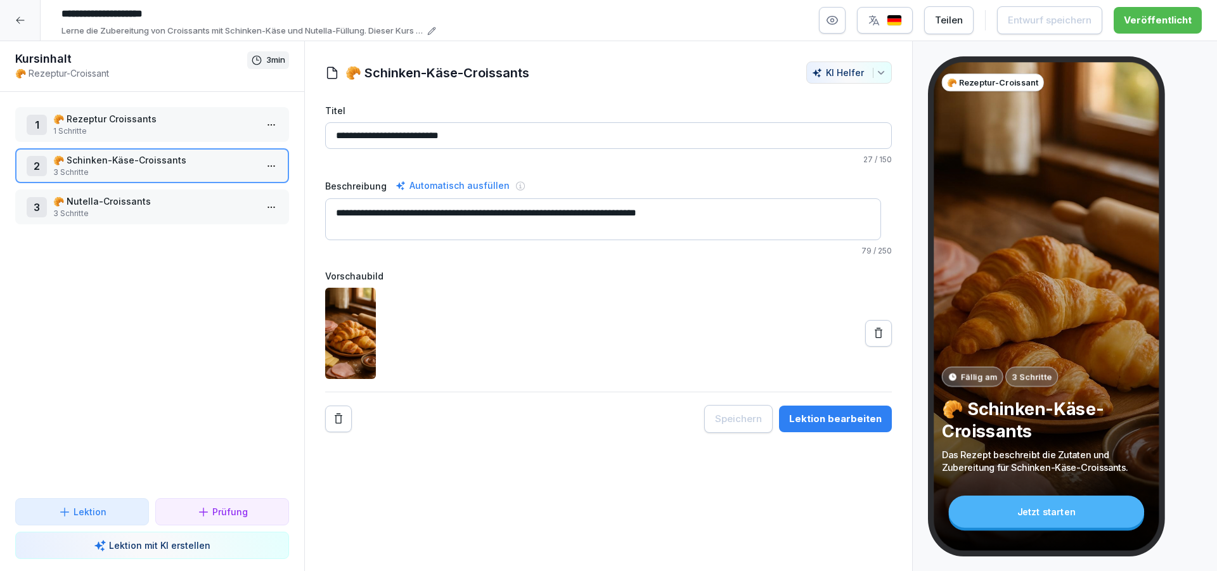
click at [20, 22] on icon at bounding box center [20, 20] width 10 height 10
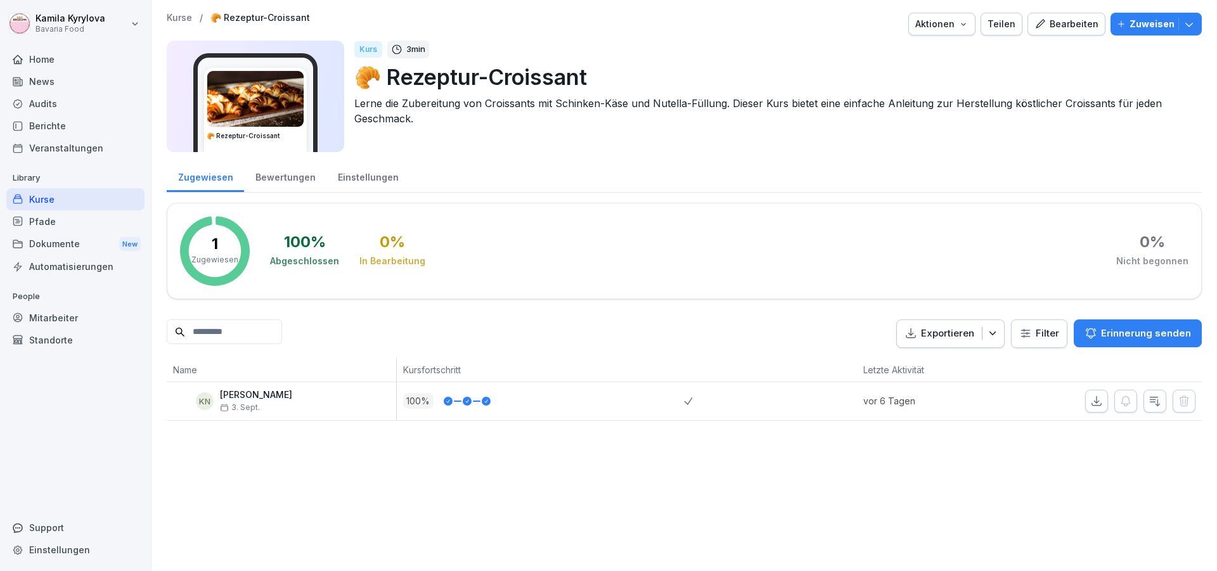
click at [1047, 30] on div "Bearbeiten" at bounding box center [1067, 24] width 64 height 14
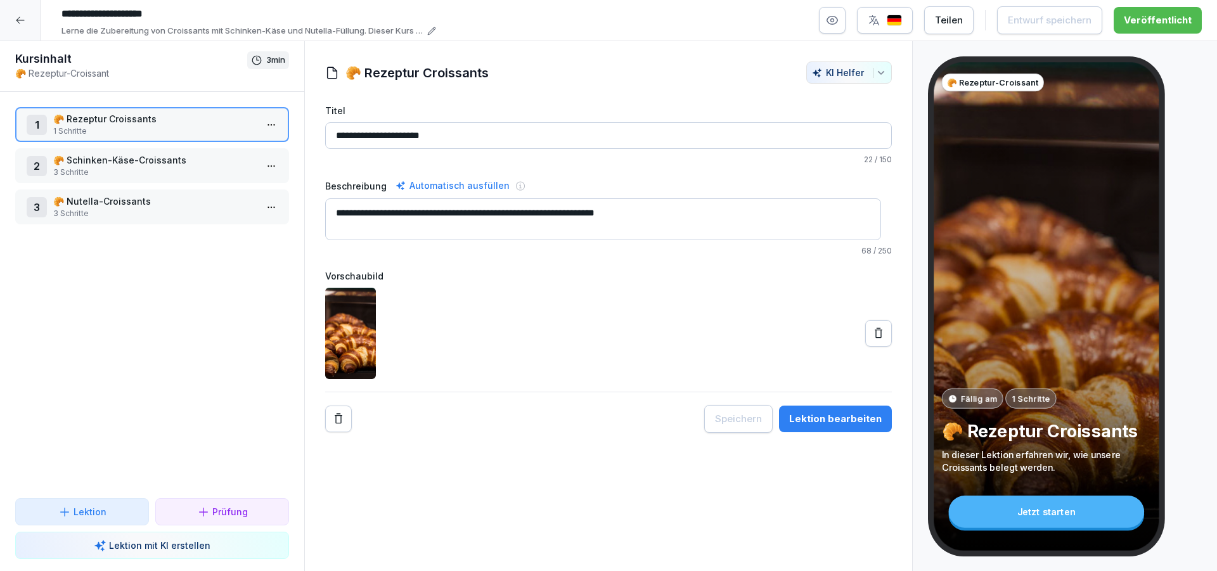
click at [180, 160] on p "🥐 Schinken-Käse-Croissants" at bounding box center [154, 159] width 203 height 13
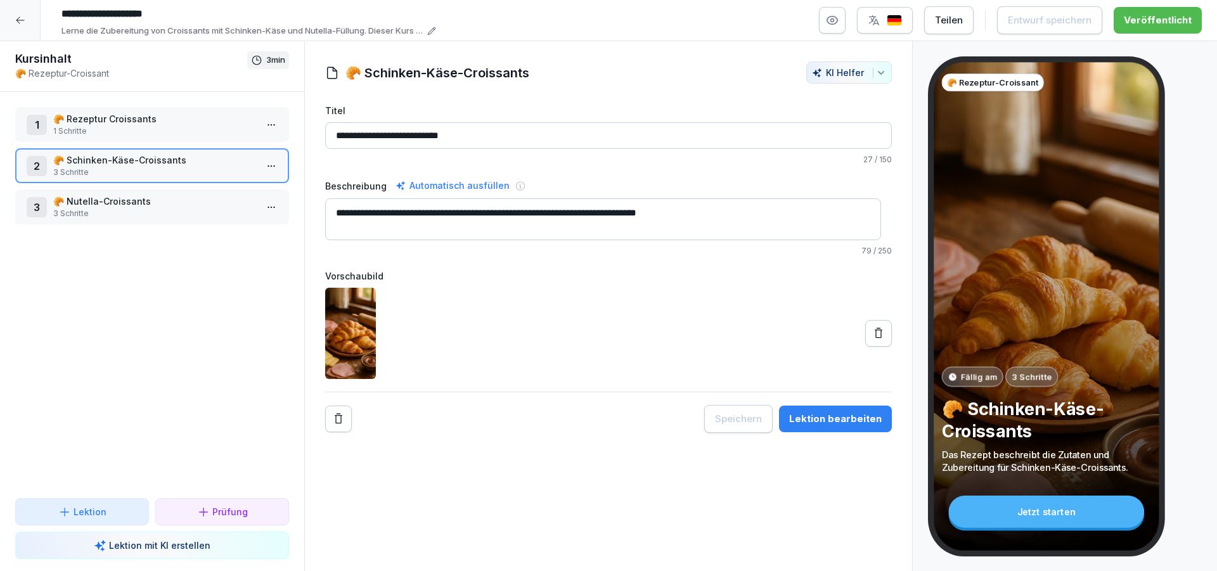
click at [117, 205] on p "🥐 Nutella-Croissants" at bounding box center [154, 201] width 203 height 13
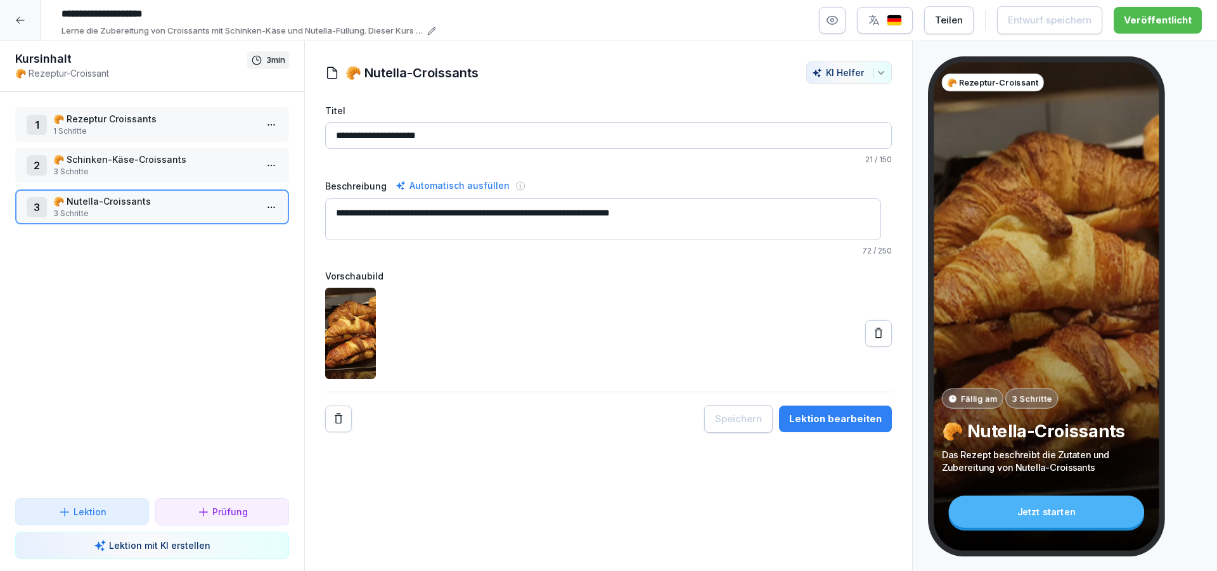
click at [100, 156] on p "🥐 Schinken-Käse-Croissants" at bounding box center [154, 159] width 203 height 13
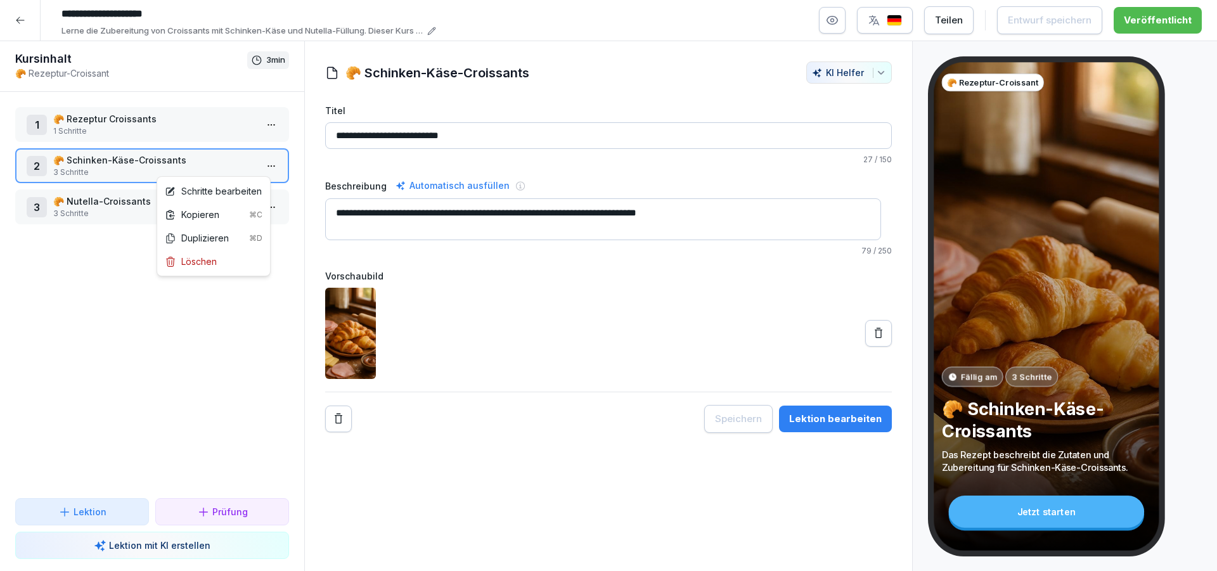
click at [264, 169] on html "**********" at bounding box center [608, 285] width 1217 height 571
click at [243, 193] on div "Schritte bearbeiten" at bounding box center [213, 191] width 97 height 13
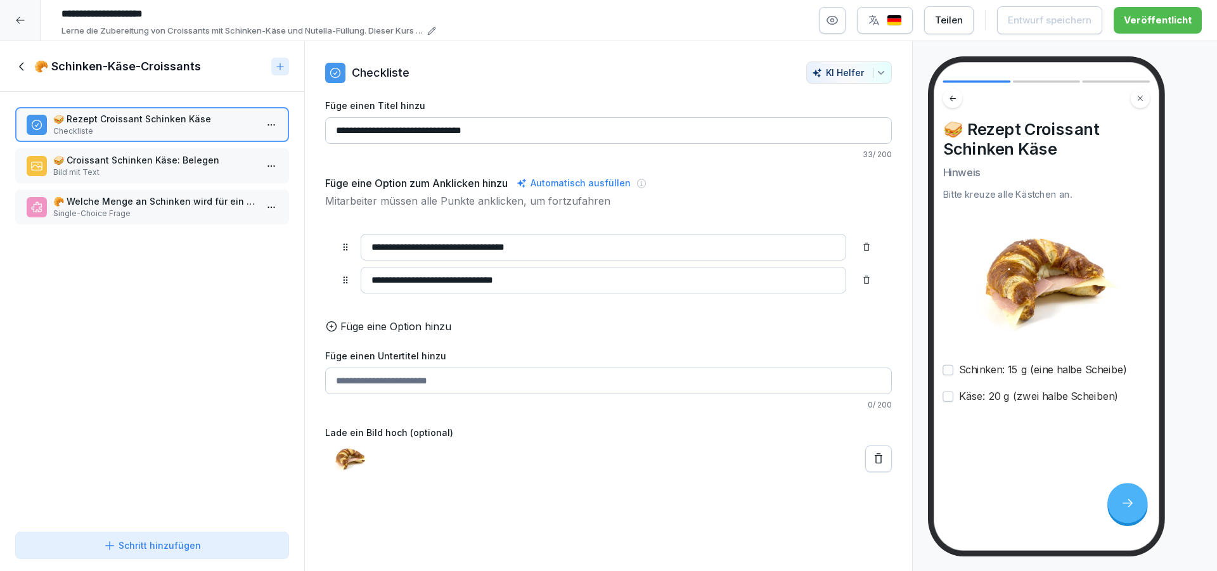
click at [27, 75] on div "🥐 Schinken-Käse-Croissants" at bounding box center [152, 66] width 304 height 51
click at [22, 70] on icon at bounding box center [22, 67] width 14 height 14
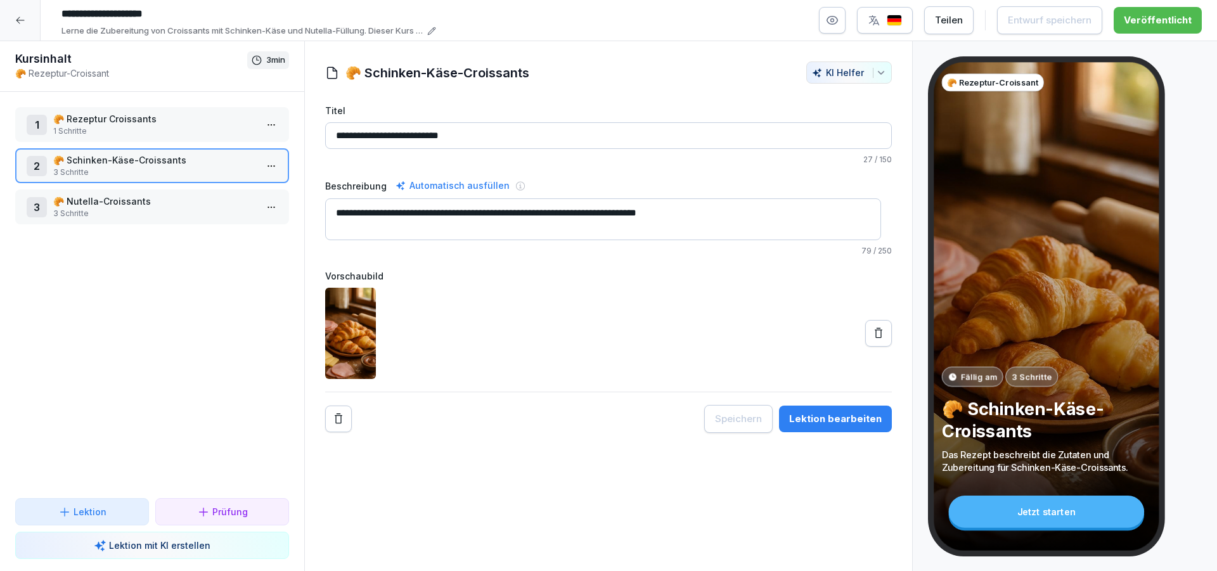
click at [865, 337] on button at bounding box center [878, 333] width 27 height 27
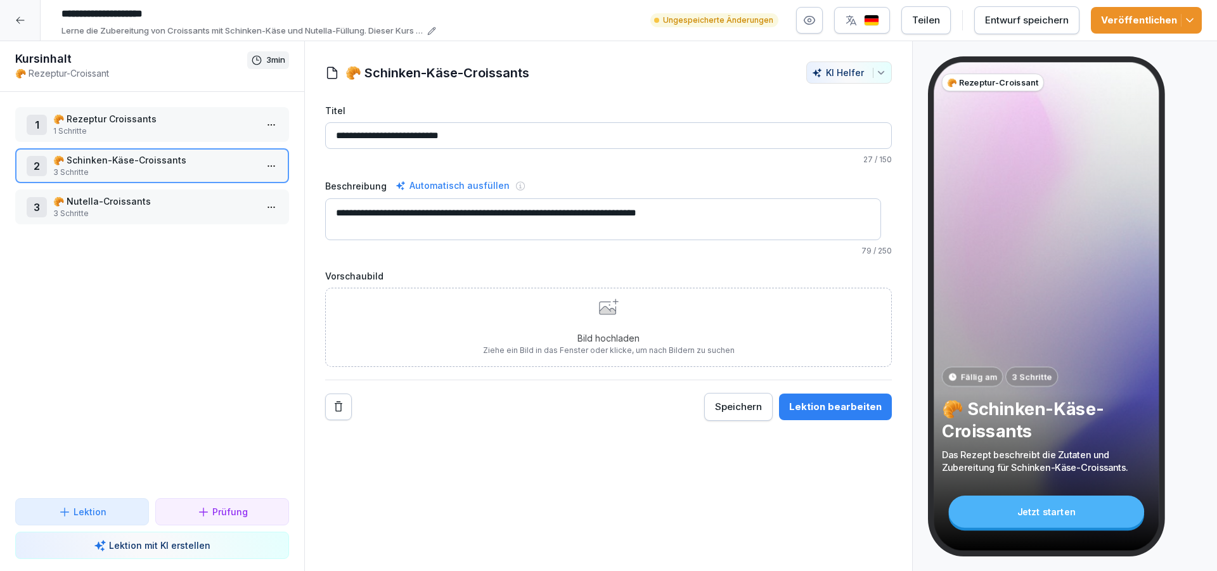
click at [604, 310] on icon at bounding box center [607, 308] width 16 height 13
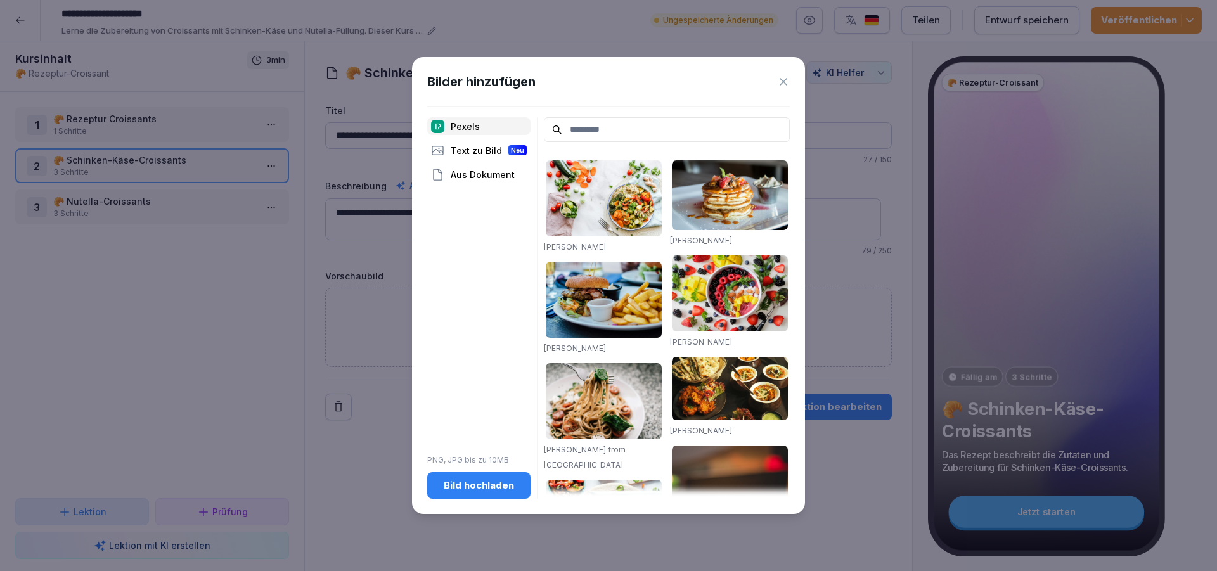
click at [472, 481] on div "Bild hochladen" at bounding box center [478, 486] width 83 height 14
click at [481, 485] on div "Bild hochladen" at bounding box center [478, 486] width 83 height 14
click at [779, 79] on icon at bounding box center [783, 81] width 13 height 13
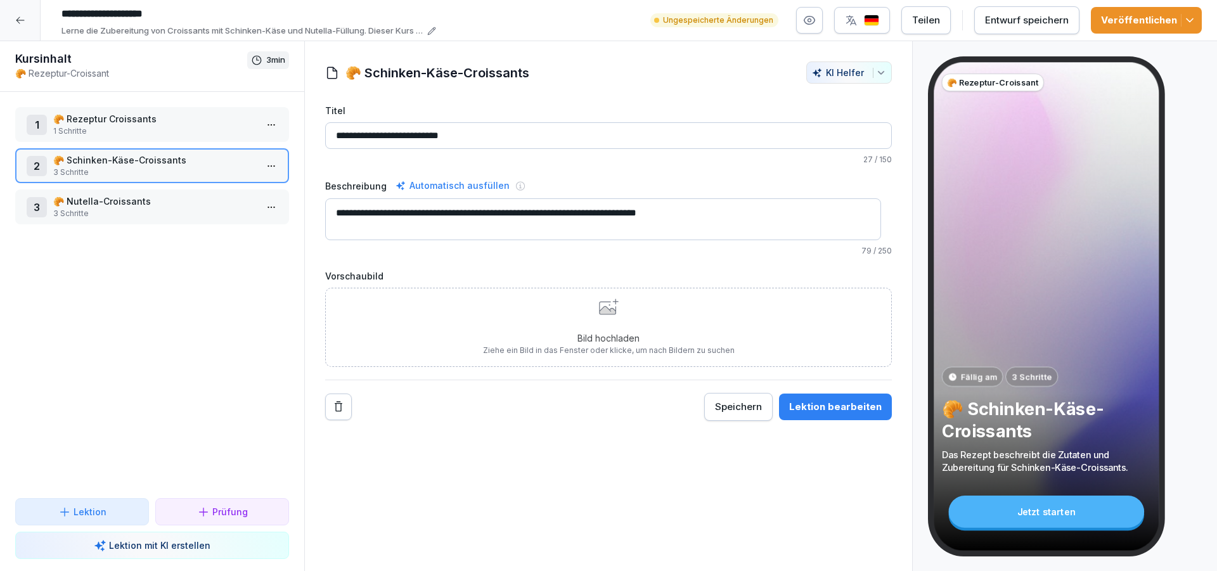
click at [603, 304] on icon at bounding box center [609, 307] width 20 height 16
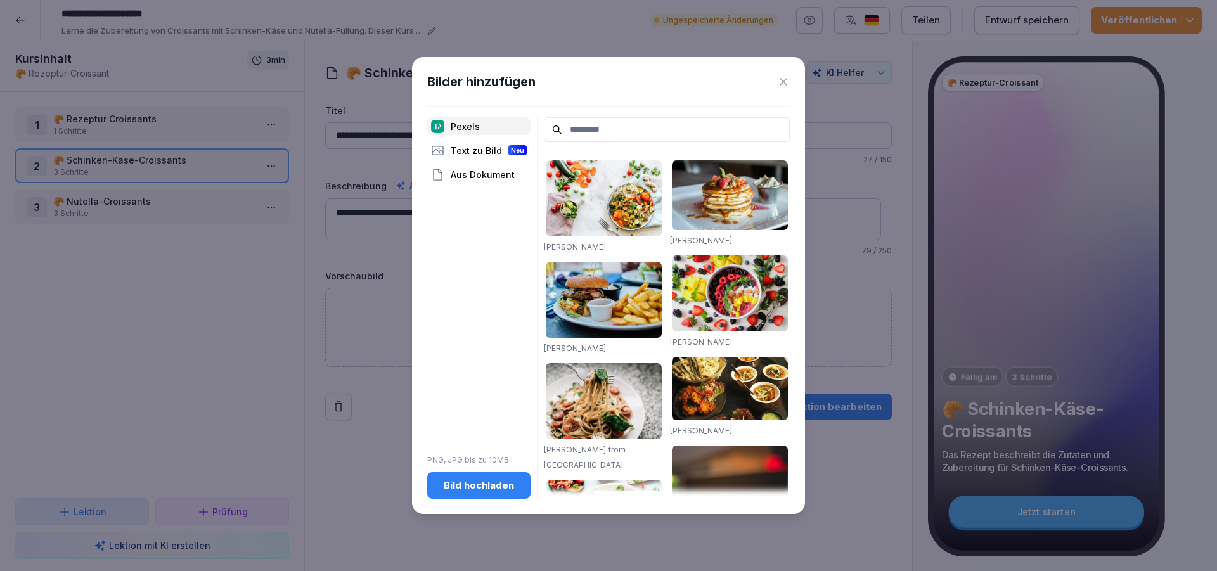
click at [463, 483] on div "Bild hochladen" at bounding box center [478, 486] width 83 height 14
click at [782, 78] on icon at bounding box center [783, 81] width 13 height 13
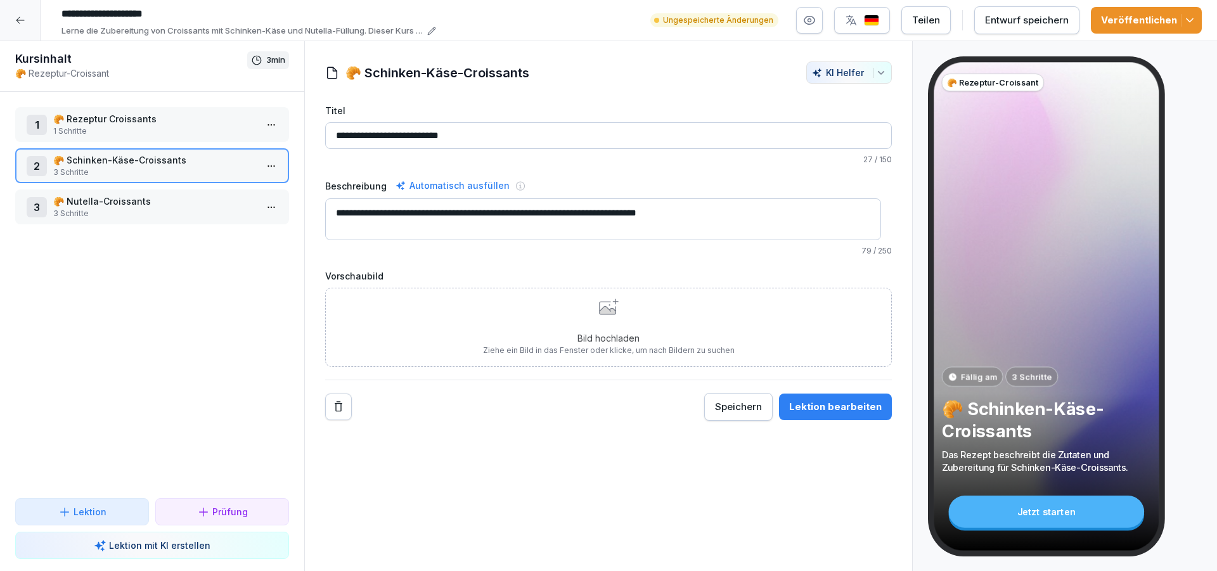
click at [599, 314] on icon at bounding box center [607, 308] width 16 height 13
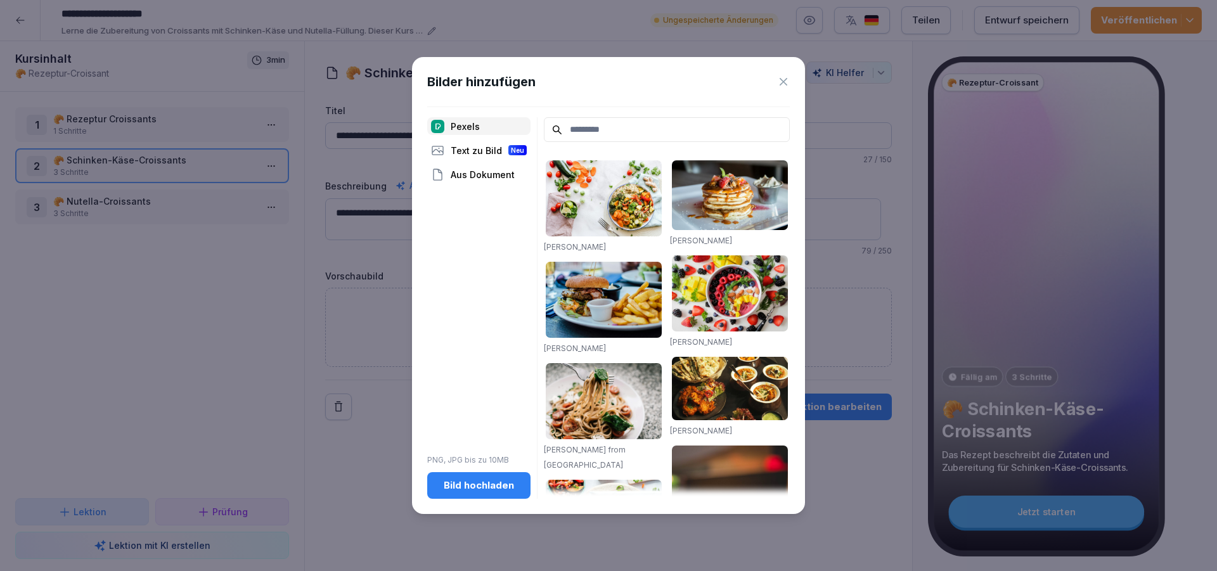
click at [469, 476] on button "Bild hochladen" at bounding box center [478, 485] width 103 height 27
click at [482, 480] on div "Bild hochladen" at bounding box center [478, 486] width 83 height 14
click at [785, 81] on icon at bounding box center [784, 82] width 8 height 8
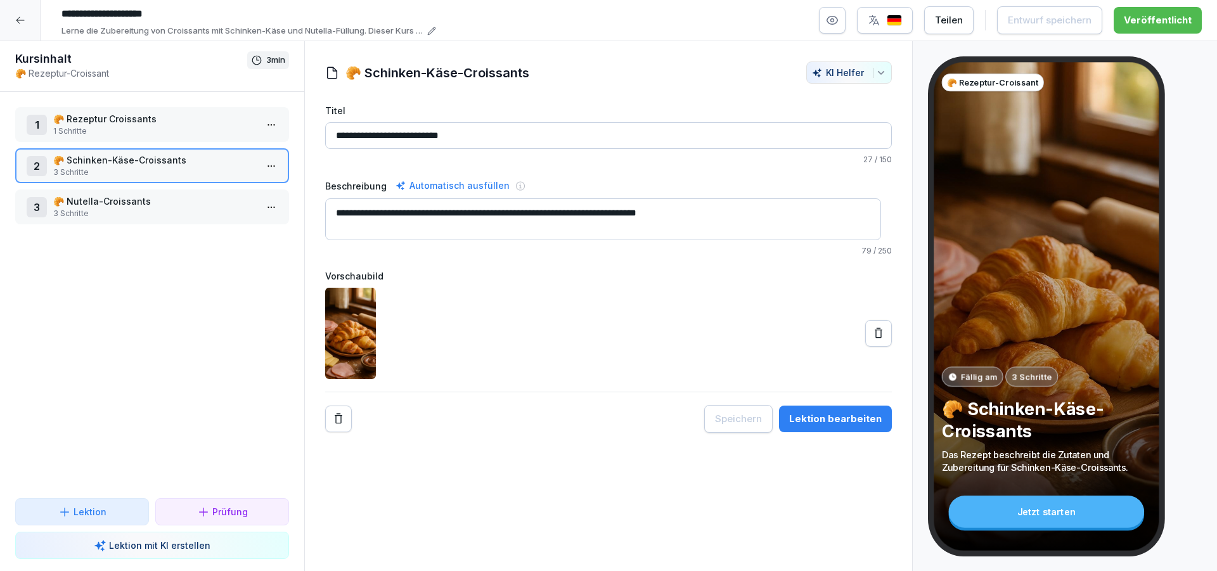
click at [872, 332] on icon at bounding box center [878, 333] width 13 height 13
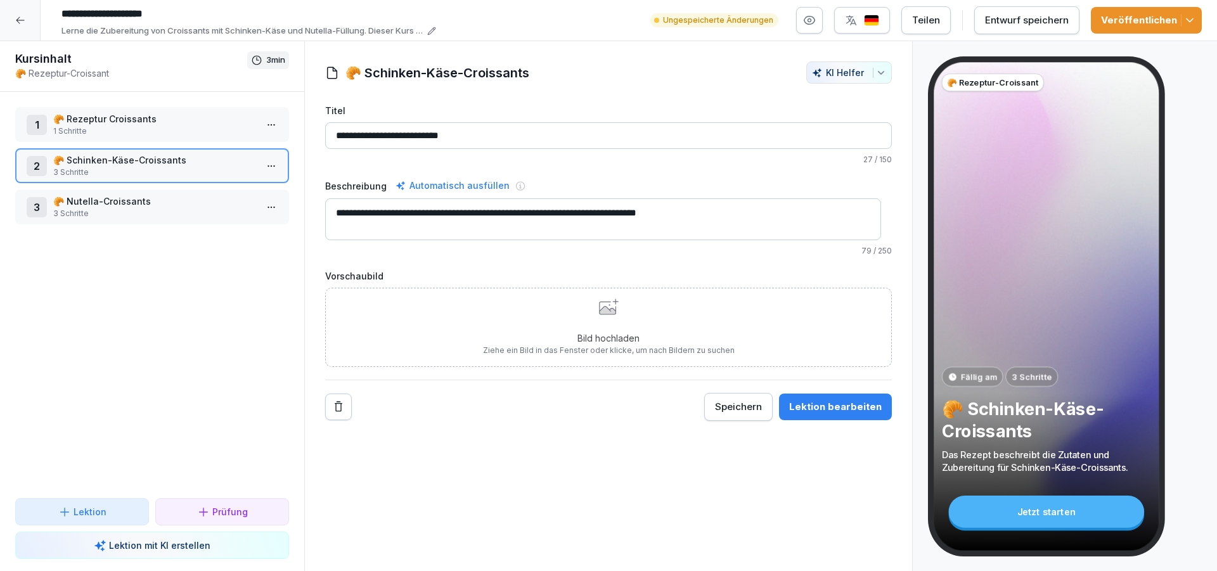
click at [611, 313] on icon at bounding box center [609, 307] width 20 height 16
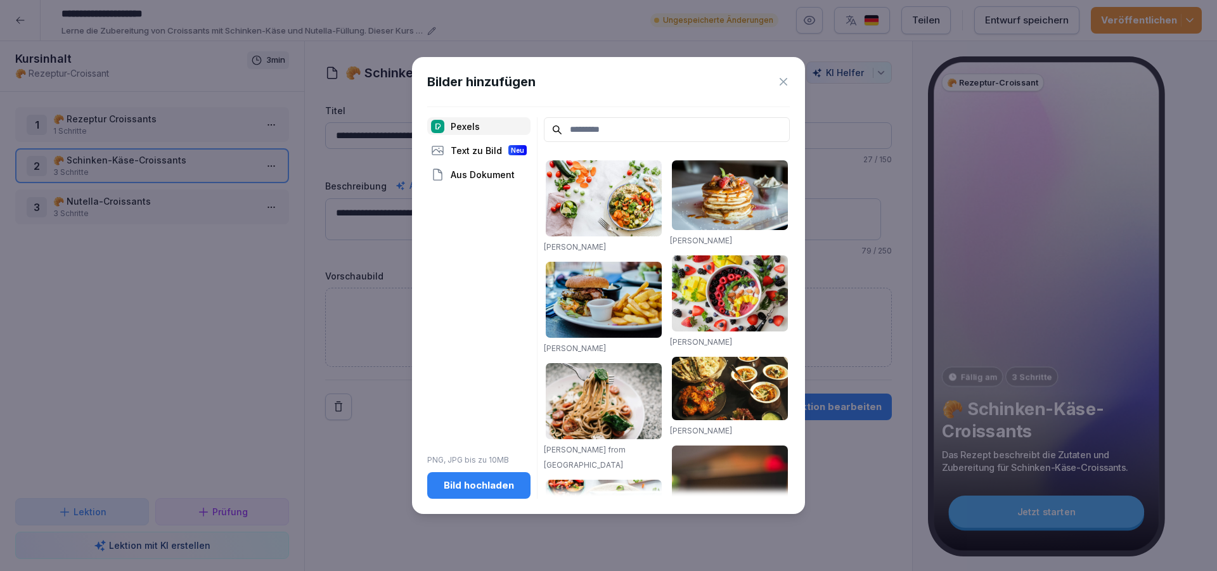
click at [471, 491] on div "Bild hochladen" at bounding box center [478, 486] width 83 height 14
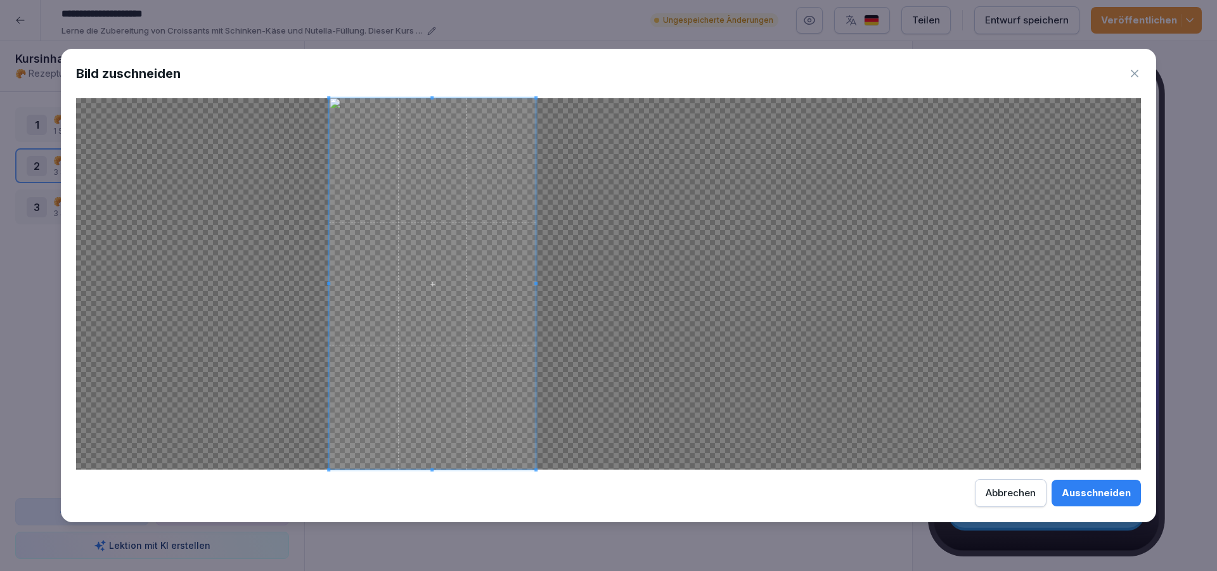
click at [469, 287] on span at bounding box center [432, 284] width 207 height 372
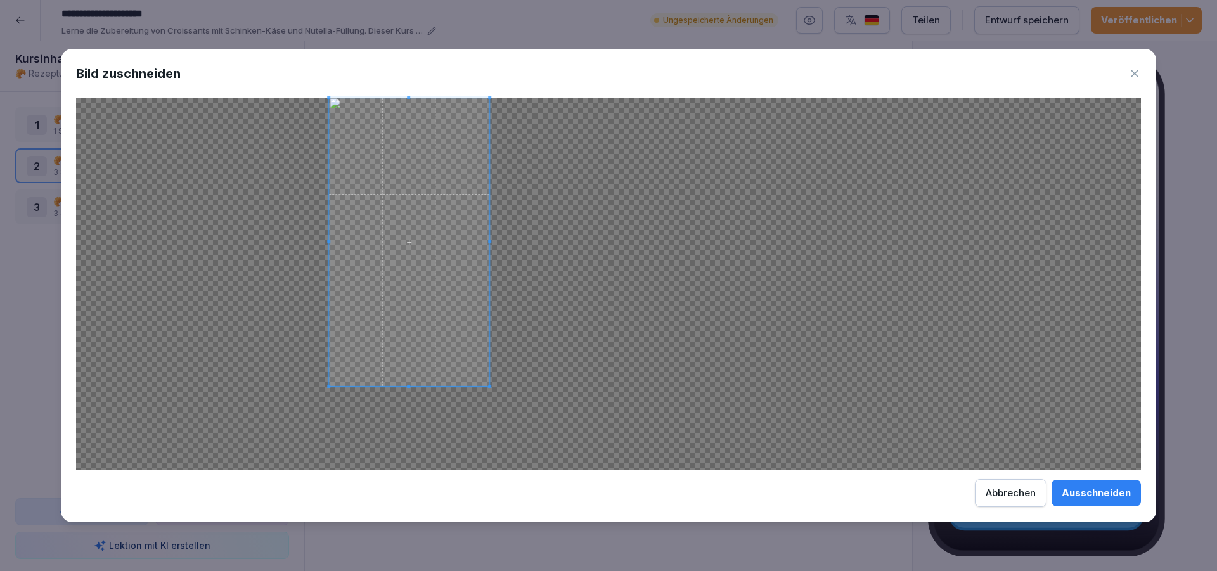
click at [487, 312] on div at bounding box center [409, 242] width 160 height 288
click at [1036, 502] on button "Abbrechen" at bounding box center [1011, 493] width 72 height 28
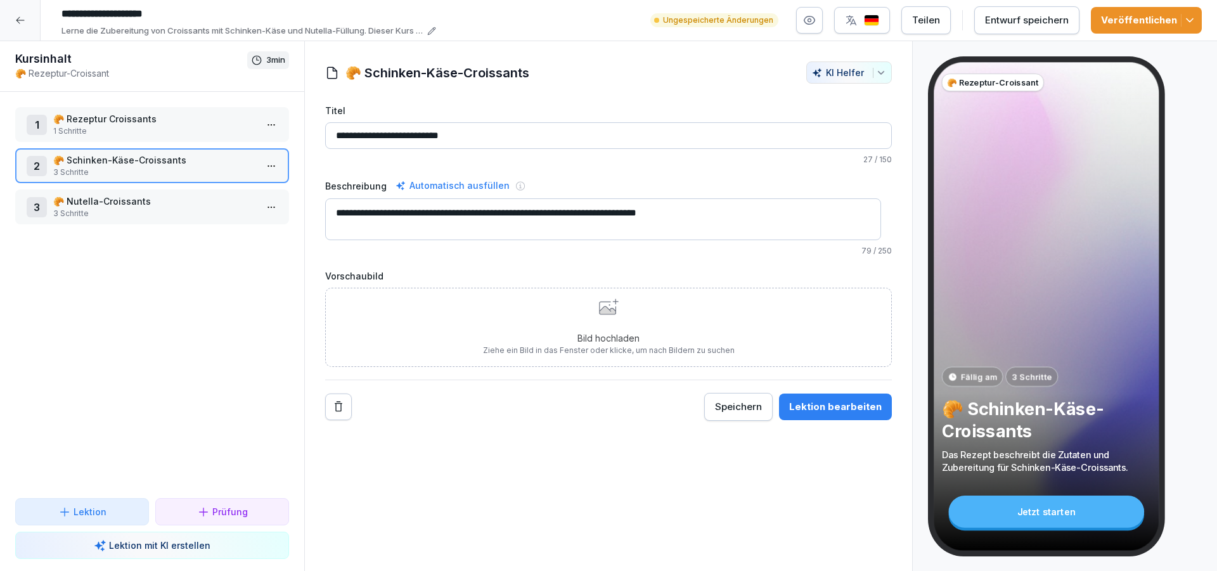
click at [599, 313] on icon at bounding box center [609, 307] width 20 height 16
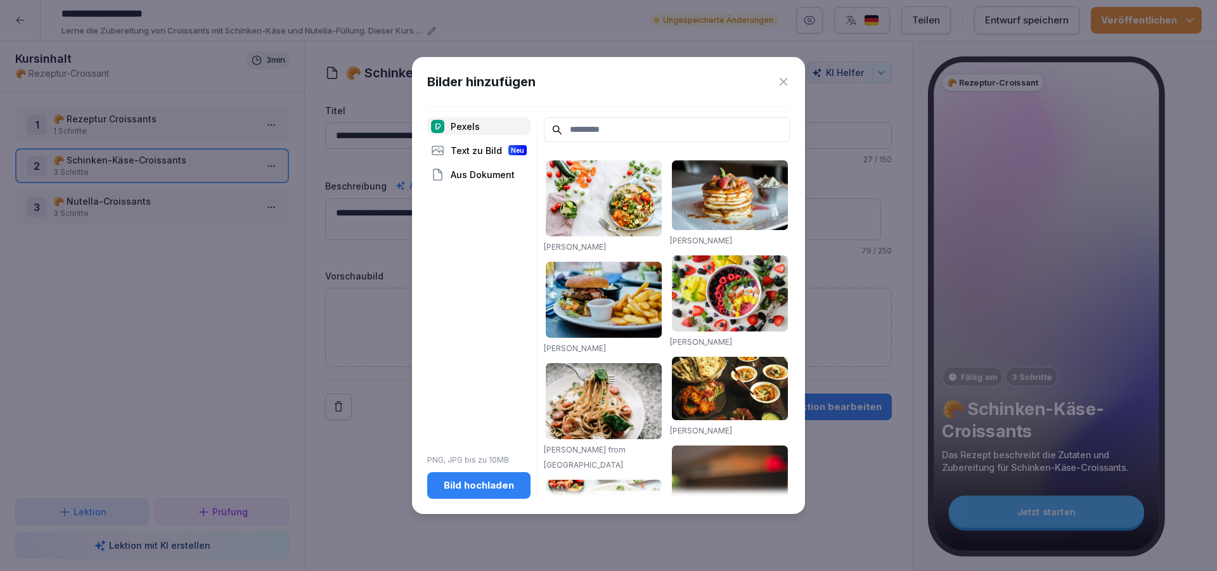
click at [456, 486] on div "Bild hochladen" at bounding box center [478, 486] width 83 height 14
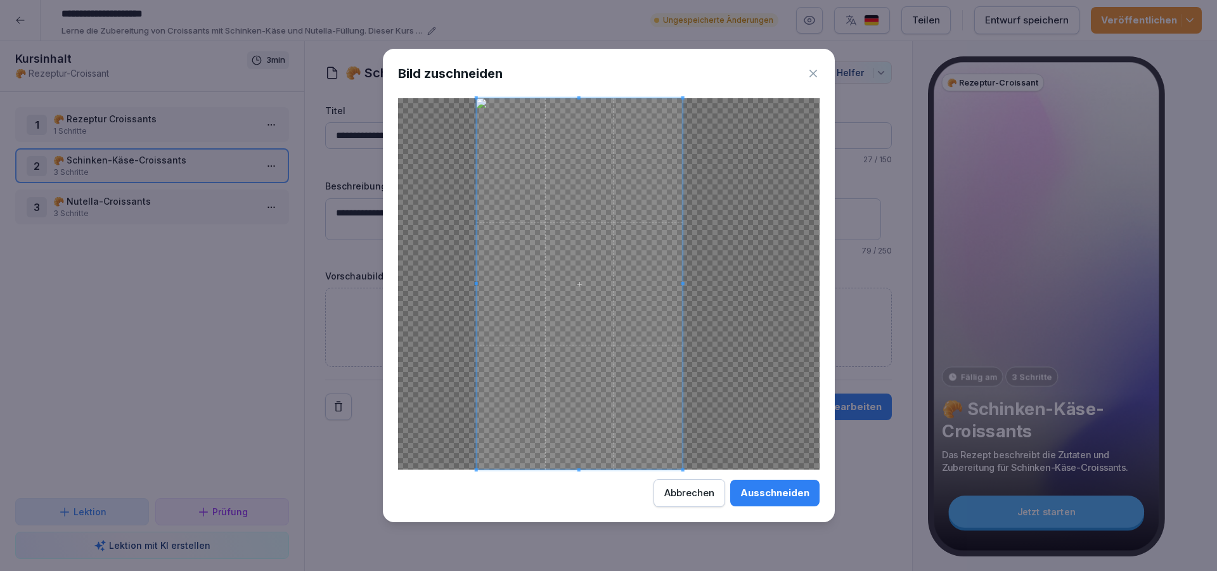
click at [607, 340] on span at bounding box center [579, 284] width 207 height 372
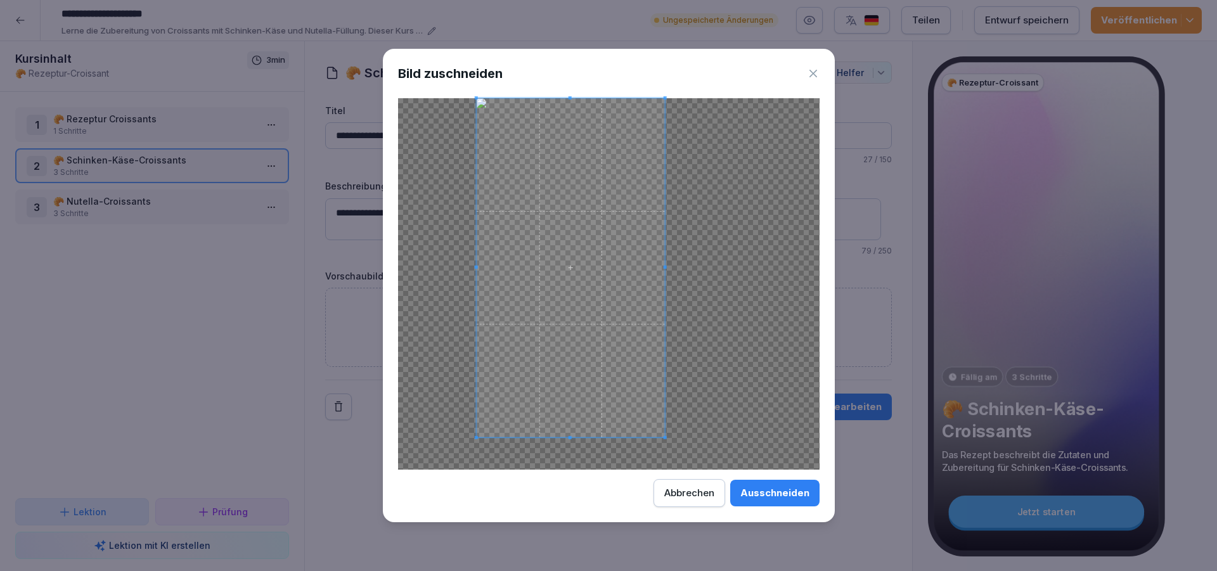
click at [662, 453] on div at bounding box center [609, 284] width 422 height 372
click at [768, 498] on div "Ausschneiden" at bounding box center [775, 493] width 69 height 14
click at [768, 498] on div "Ausschneiden Abbrechen" at bounding box center [609, 493] width 422 height 28
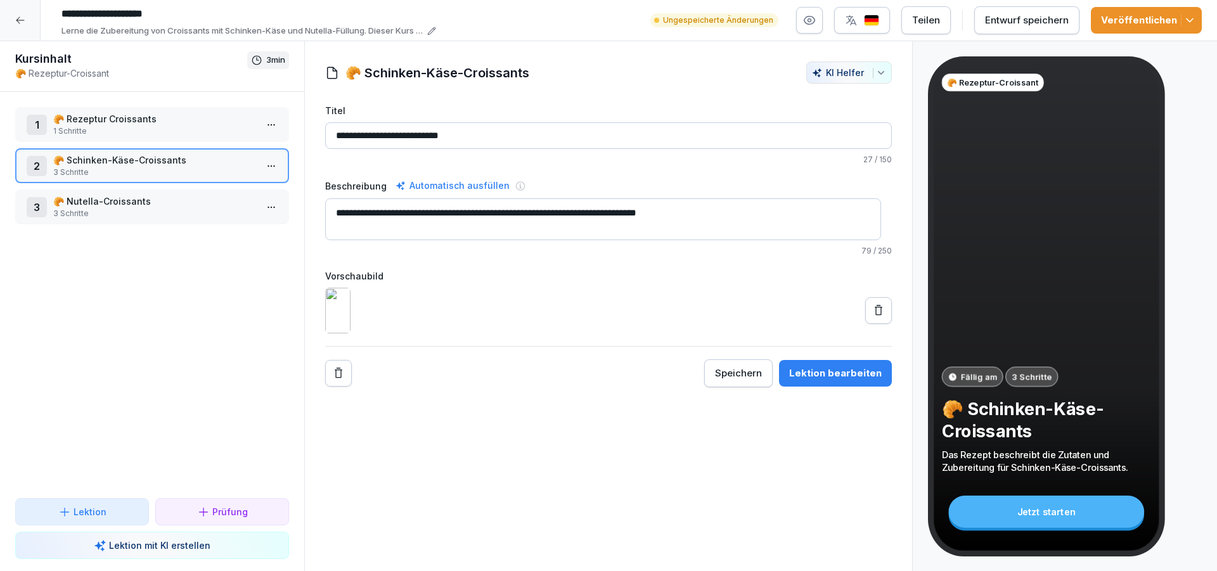
click at [1124, 17] on div "Veröffentlichen" at bounding box center [1146, 20] width 91 height 14
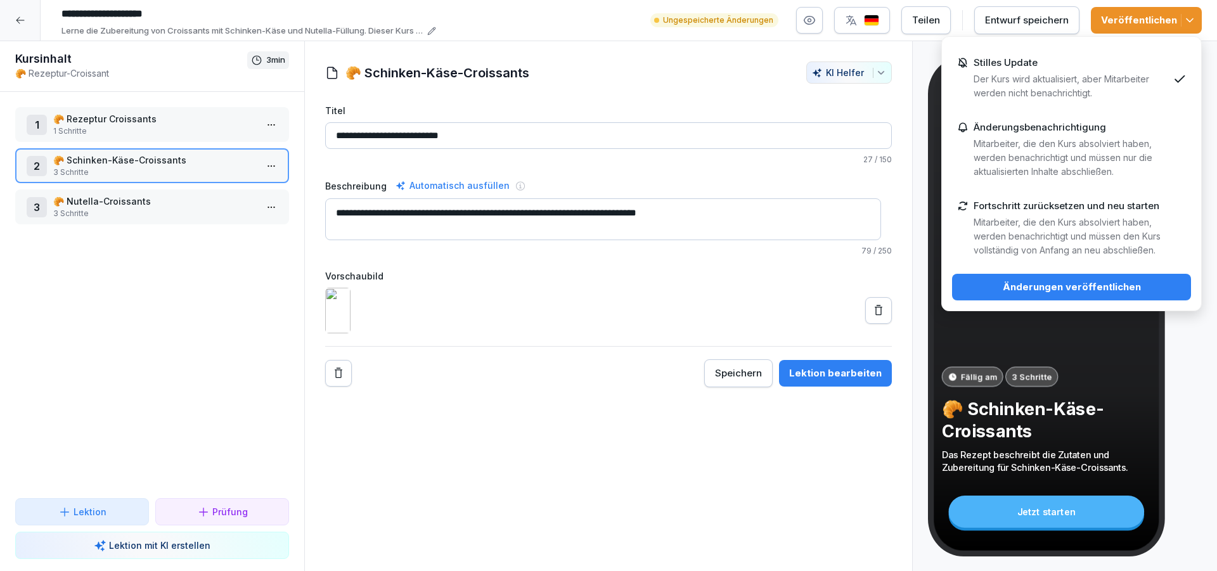
drag, startPoint x: 1075, startPoint y: 281, endPoint x: 1066, endPoint y: 285, distance: 9.7
click at [1075, 280] on div "Änderungen veröffentlichen" at bounding box center [1071, 287] width 219 height 14
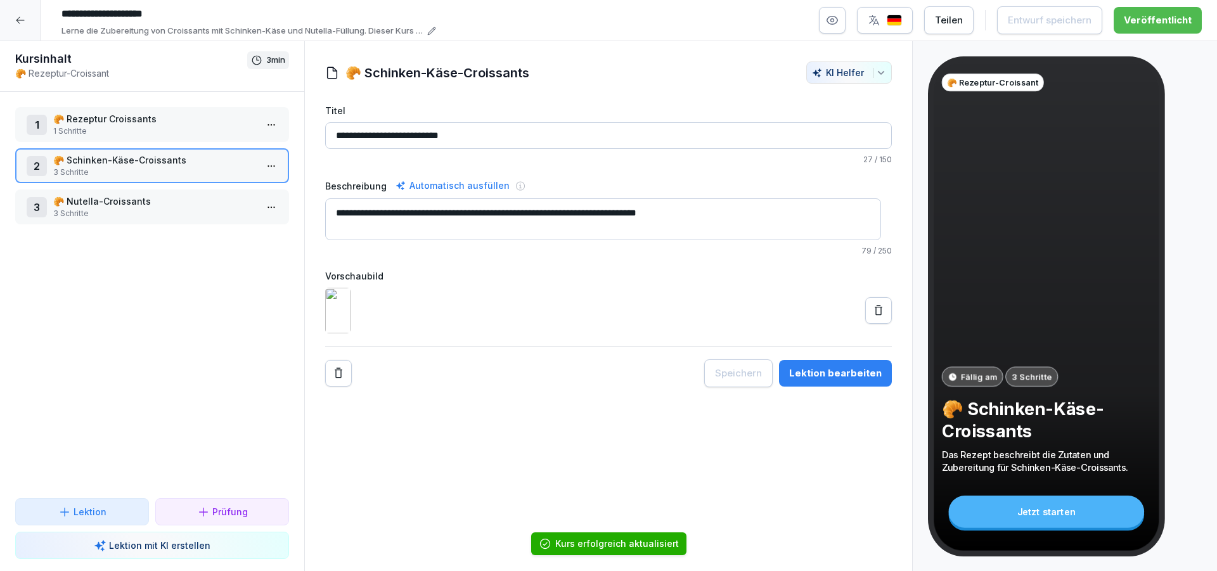
click at [152, 211] on p "3 Schritte" at bounding box center [154, 213] width 203 height 11
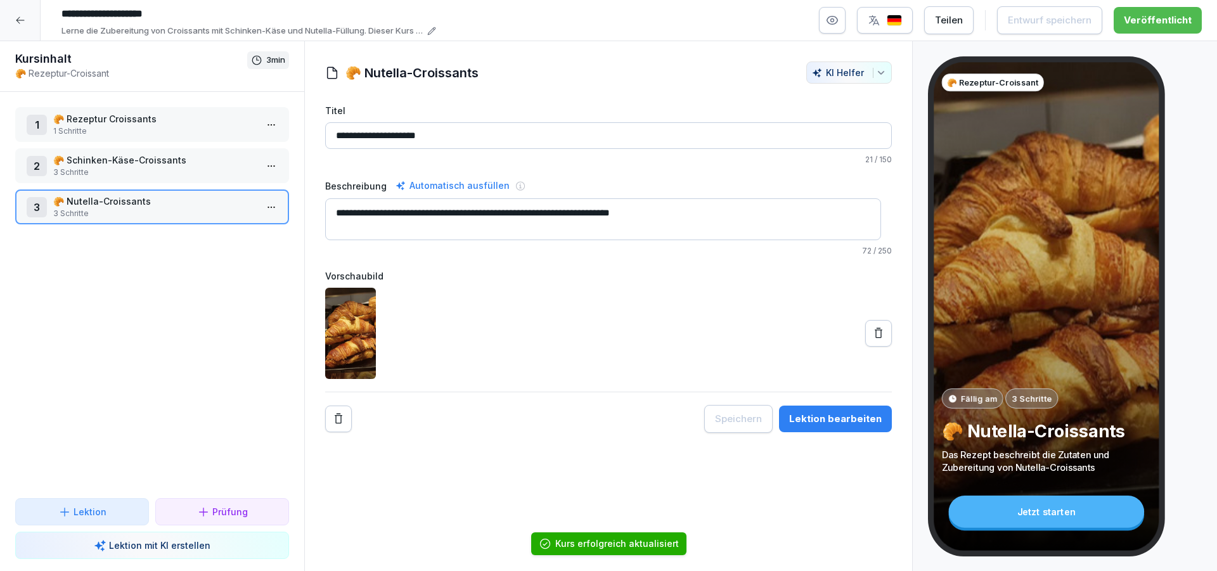
click at [13, 20] on div at bounding box center [20, 20] width 41 height 41
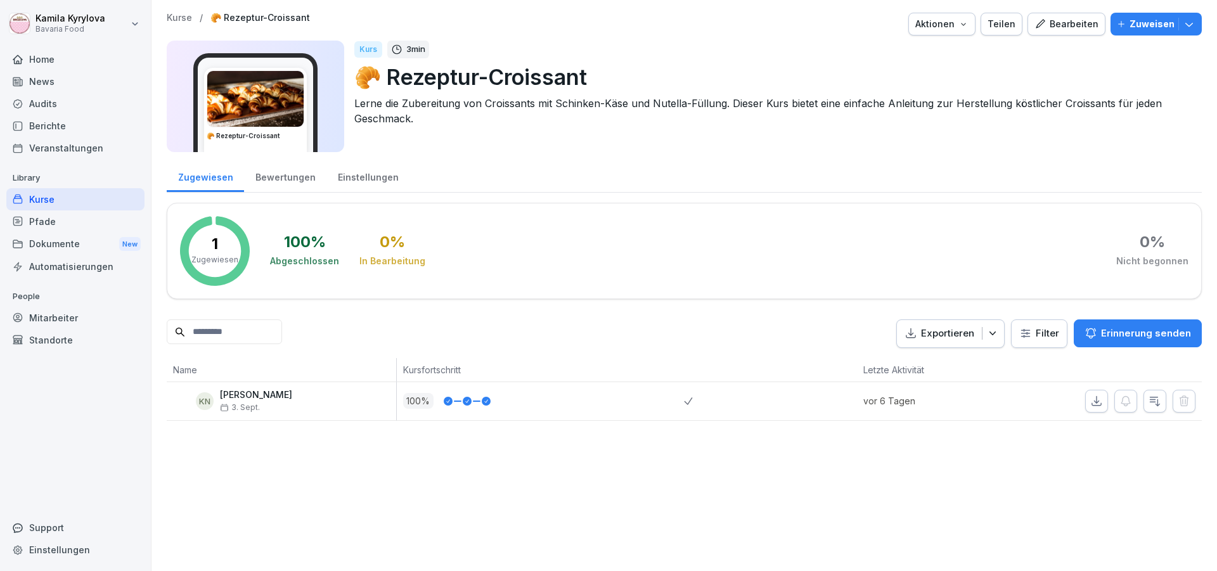
click at [37, 200] on div "Kurse" at bounding box center [75, 199] width 138 height 22
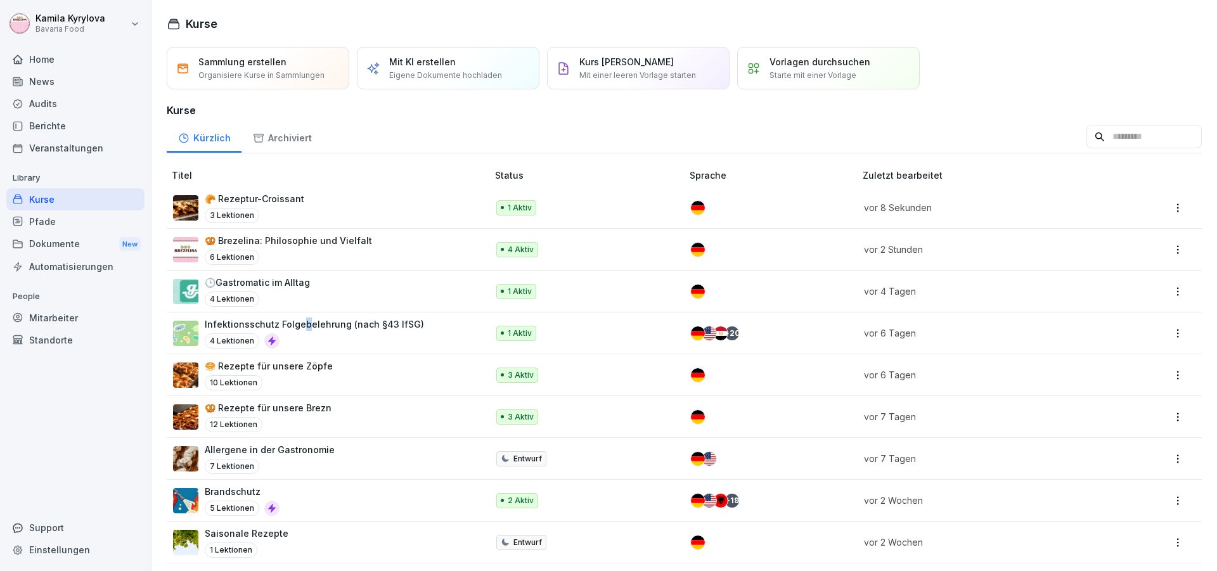
click at [304, 319] on p "Infektionsschutz Folgebelehrung (nach §43 IfSG)" at bounding box center [314, 324] width 219 height 13
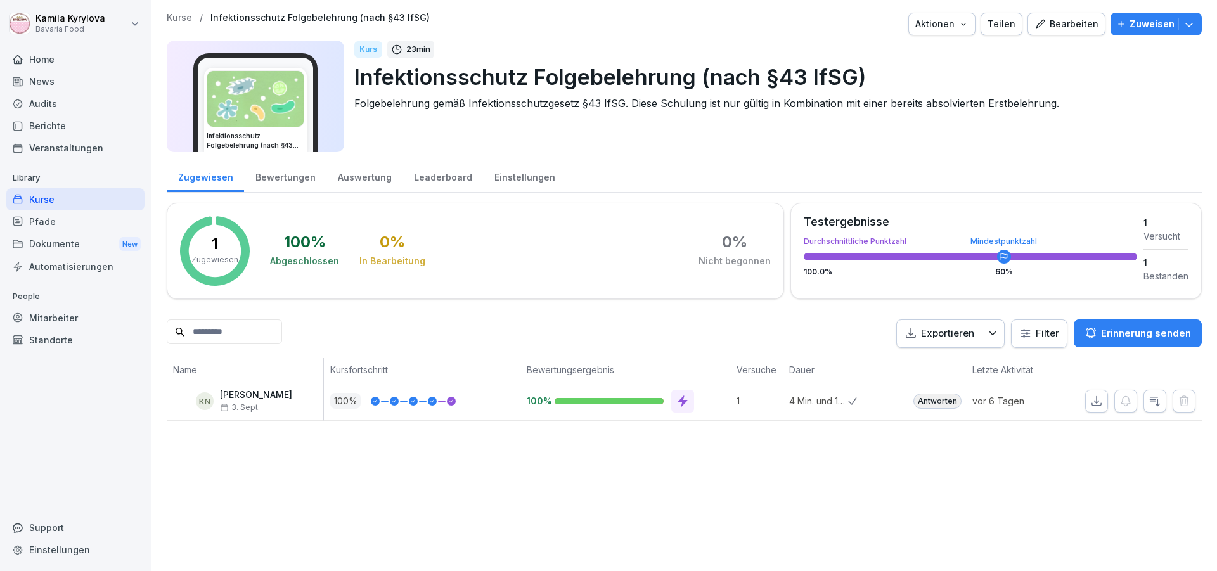
click at [1051, 29] on div "Bearbeiten" at bounding box center [1067, 24] width 64 height 14
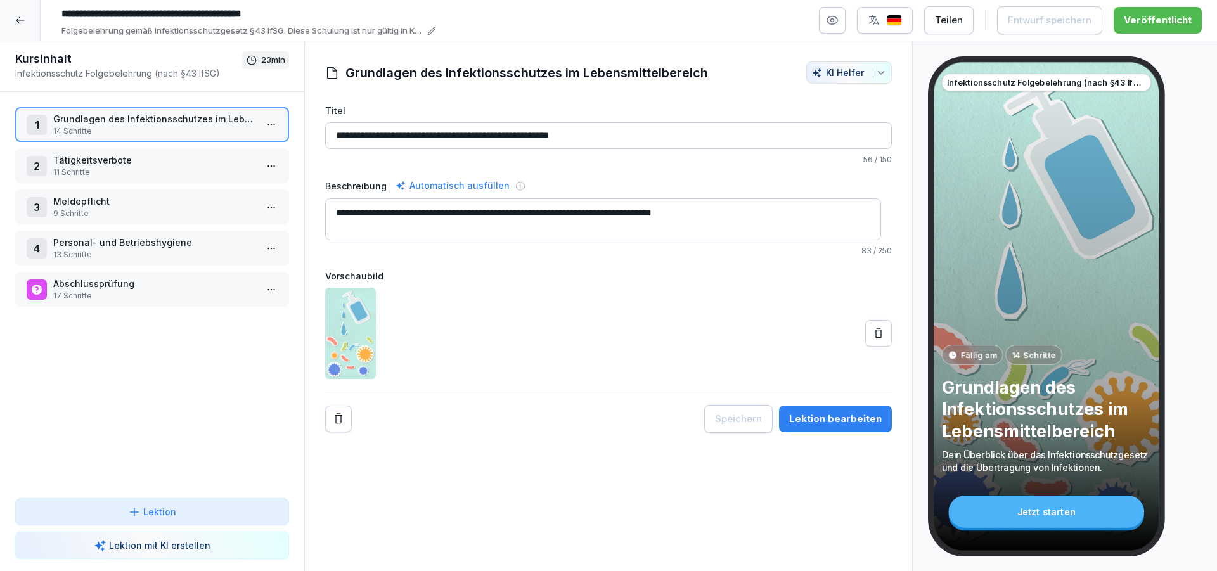
click at [65, 166] on p "Tätigkeitsverbote" at bounding box center [154, 159] width 203 height 13
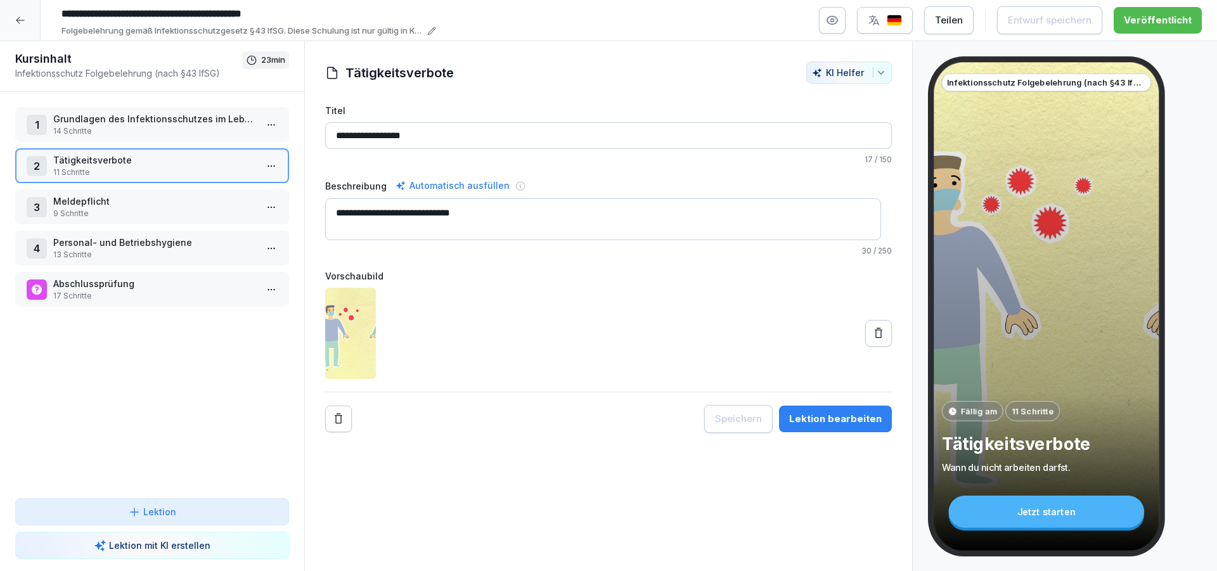
click at [63, 205] on p "Meldepflicht" at bounding box center [154, 201] width 203 height 13
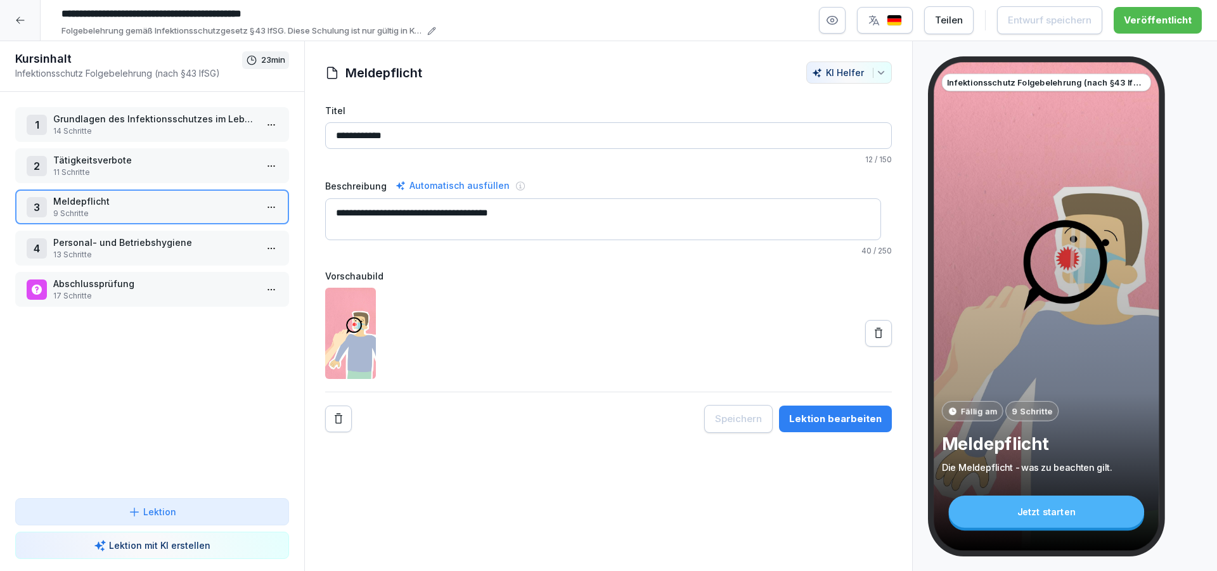
click at [84, 252] on p "13 Schritte" at bounding box center [154, 254] width 203 height 11
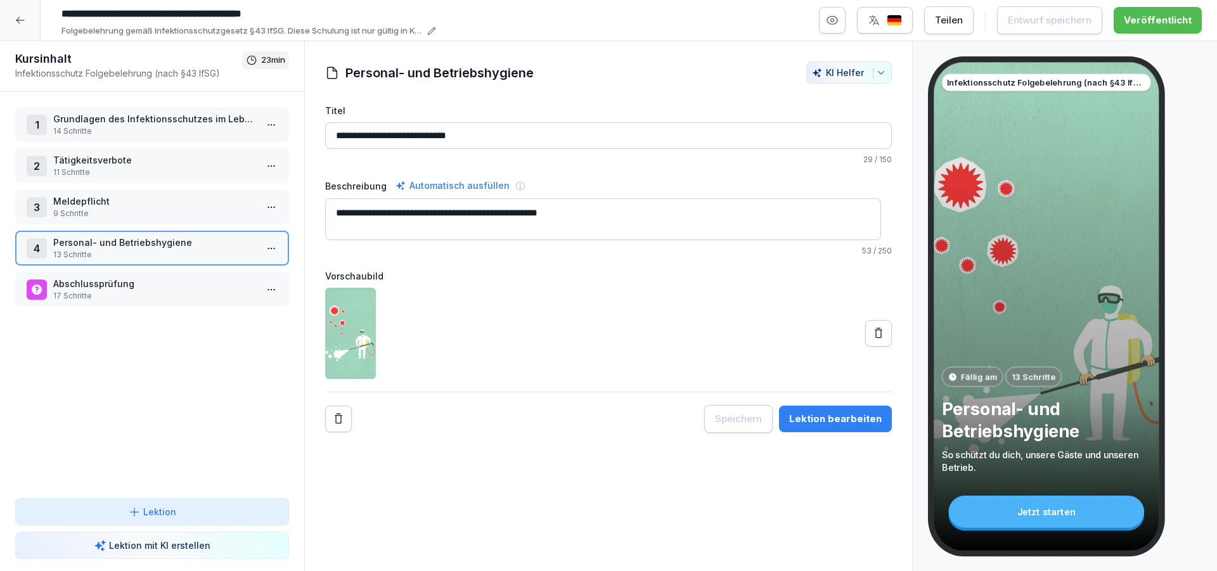
click at [100, 290] on p "Abschlussprüfung" at bounding box center [154, 283] width 203 height 13
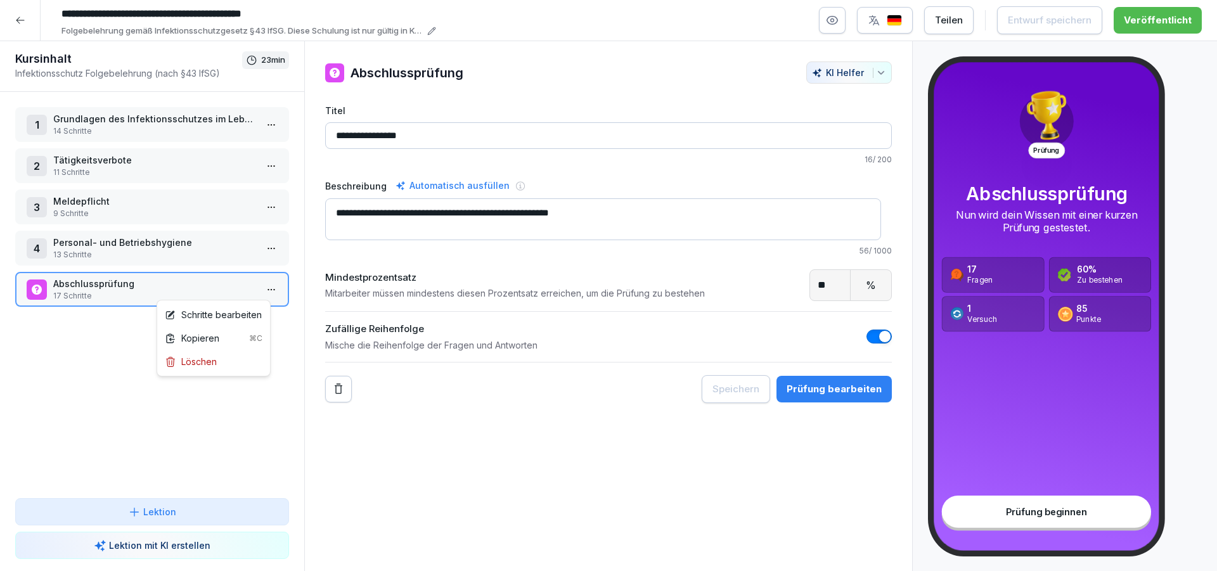
click at [266, 288] on html "**********" at bounding box center [608, 285] width 1217 height 571
click at [15, 27] on html "**********" at bounding box center [608, 285] width 1217 height 571
click at [22, 17] on icon at bounding box center [20, 20] width 10 height 10
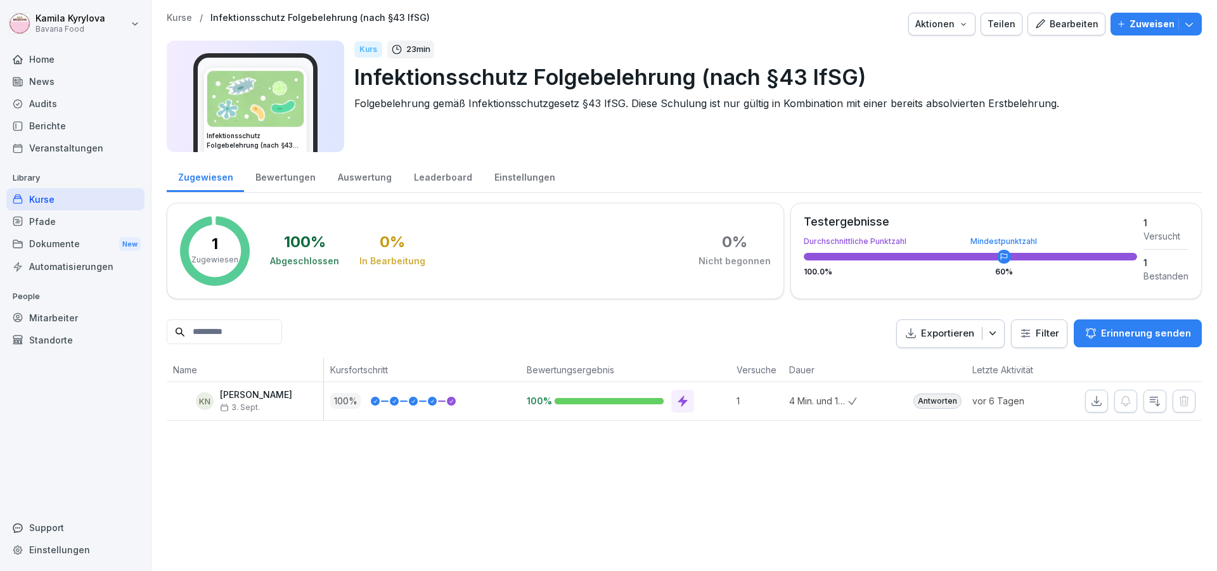
click at [56, 198] on div "Kurse" at bounding box center [75, 199] width 138 height 22
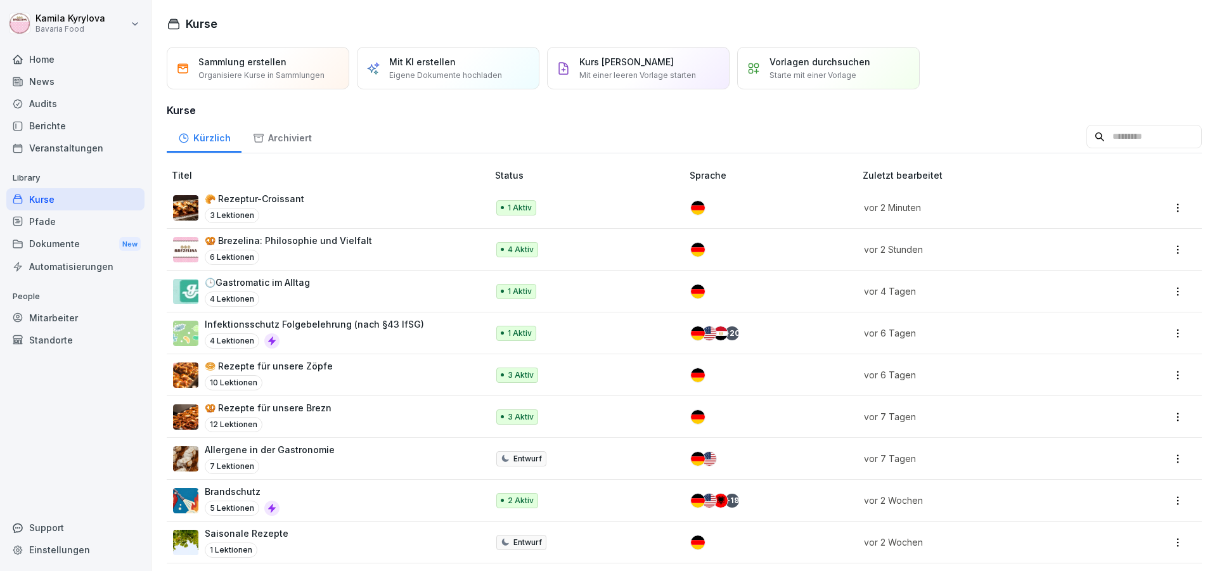
click at [225, 493] on p "Brandschutz" at bounding box center [242, 491] width 75 height 13
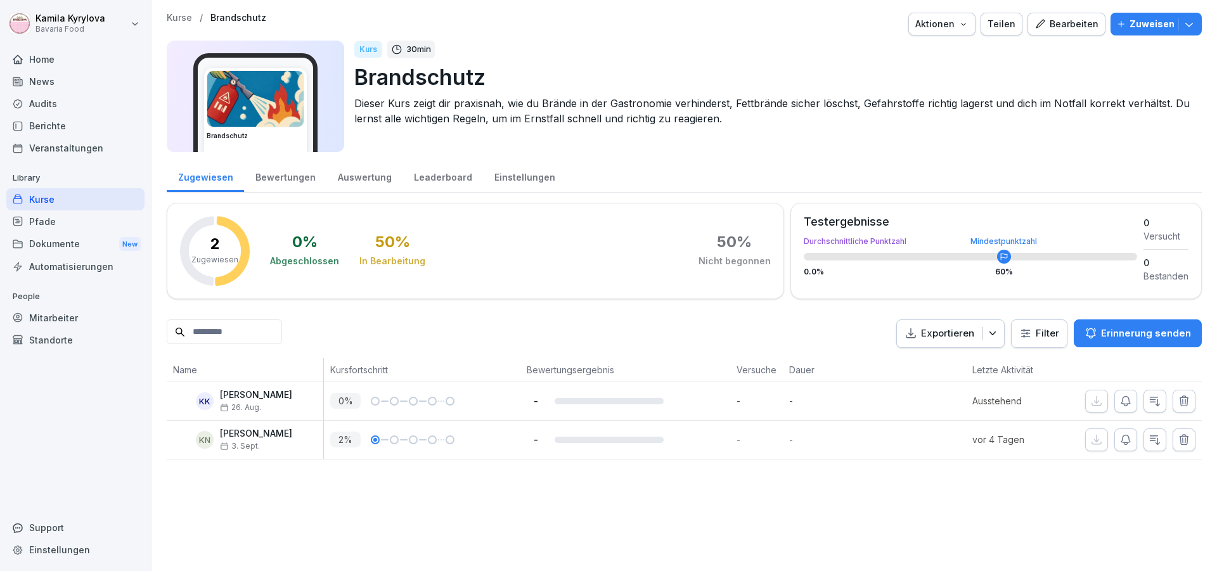
click at [1042, 20] on div "Bearbeiten" at bounding box center [1067, 24] width 64 height 14
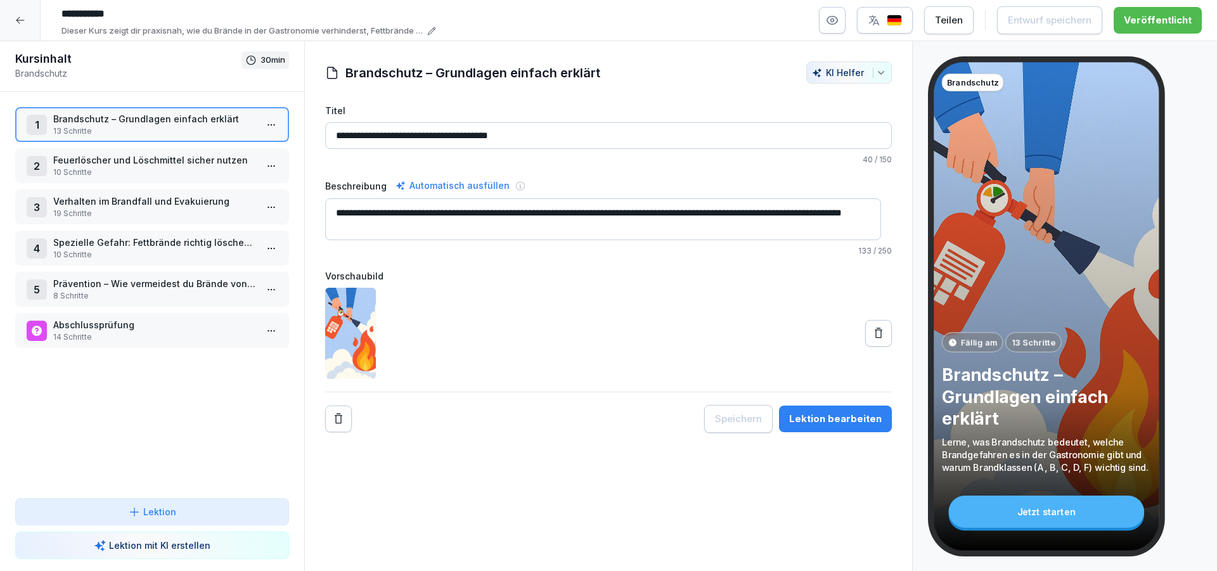
click at [832, 11] on button "button" at bounding box center [832, 20] width 27 height 27
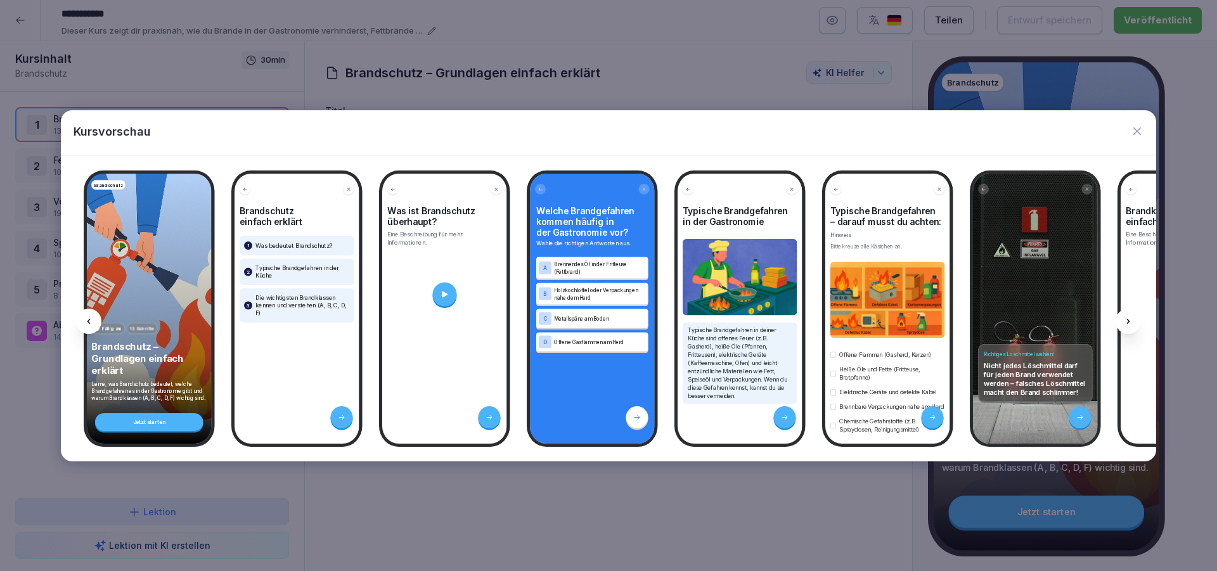
click at [1140, 133] on icon "button" at bounding box center [1137, 131] width 13 height 13
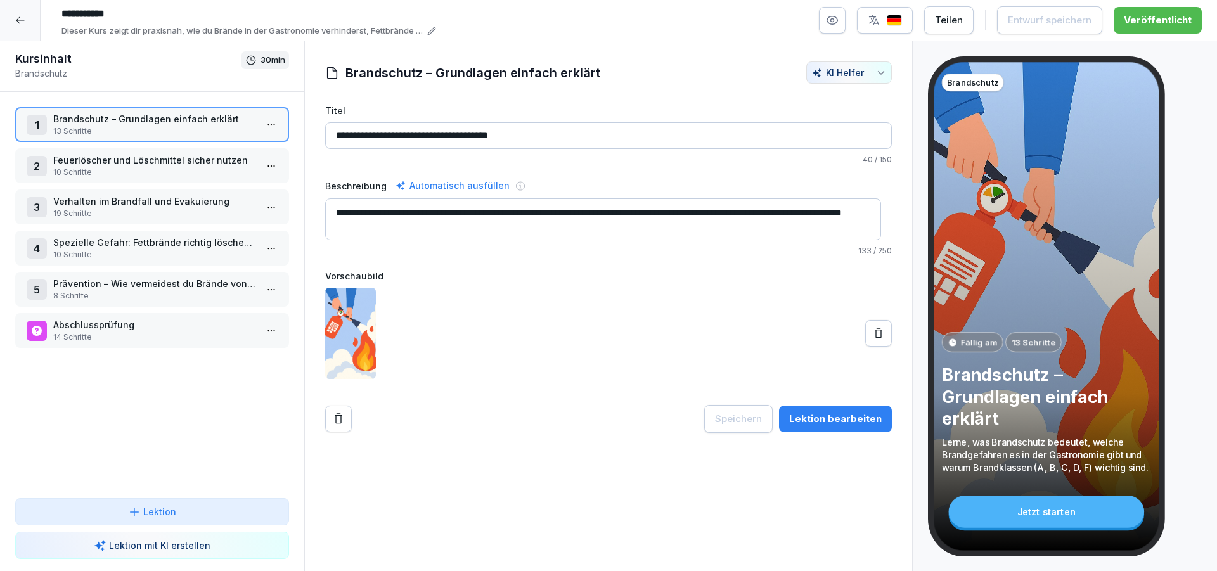
click at [22, 28] on div at bounding box center [20, 20] width 41 height 41
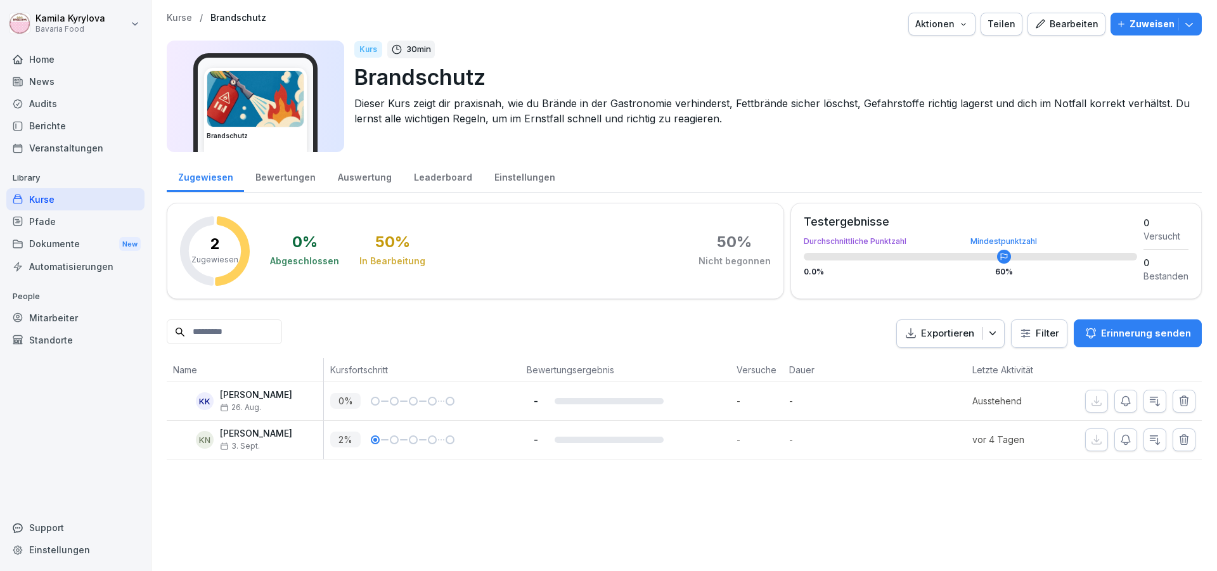
click at [54, 197] on div "Kurse" at bounding box center [75, 199] width 138 height 22
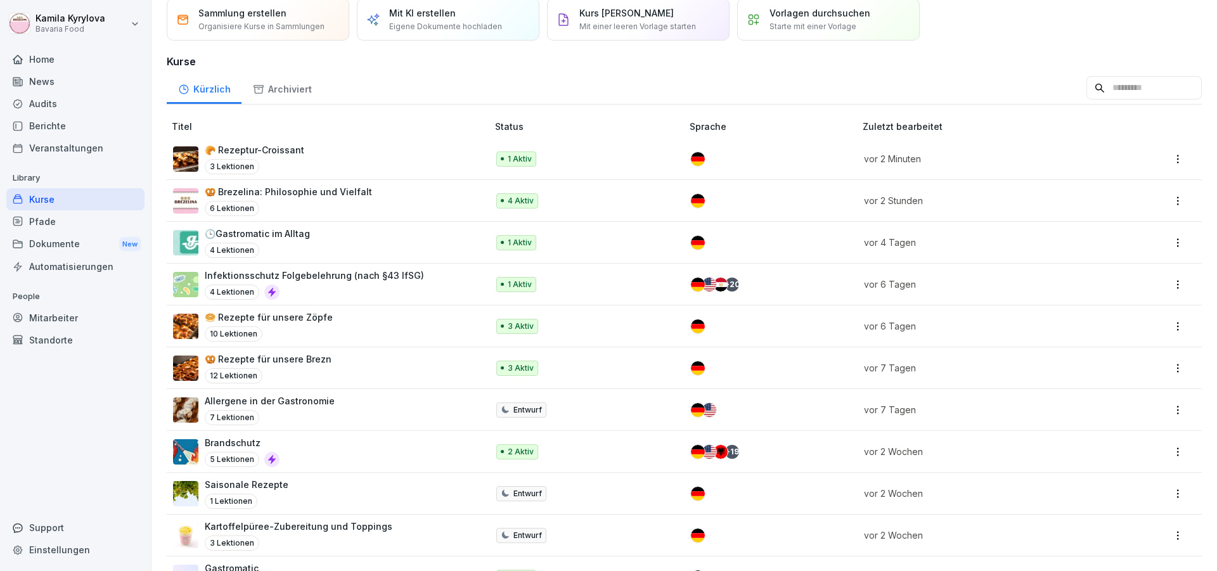
scroll to position [152, 0]
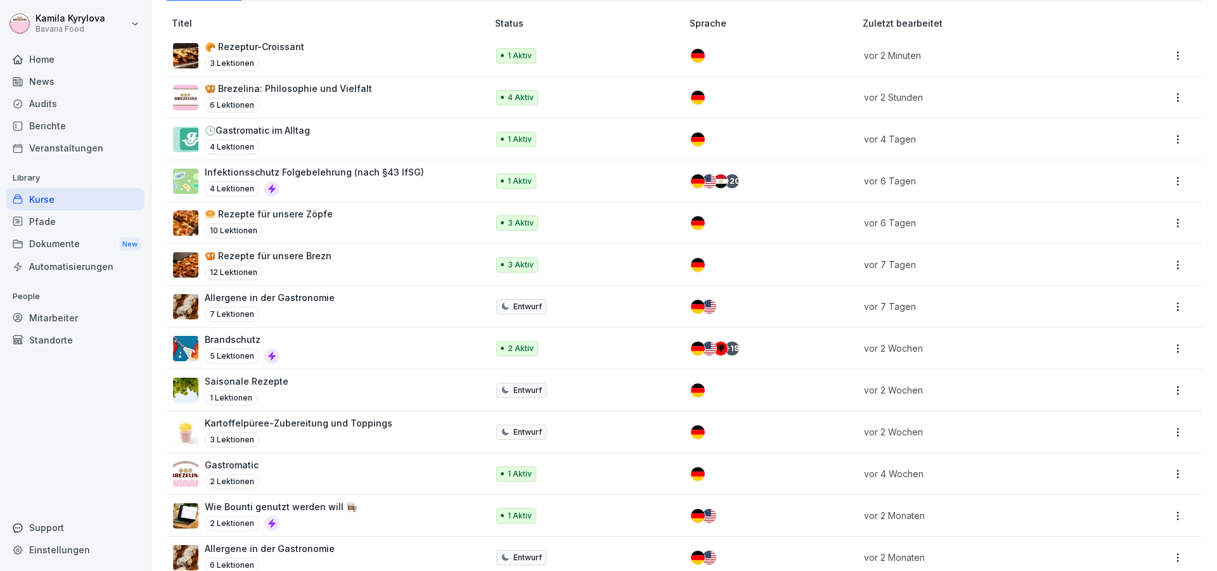
click at [301, 299] on p "Allergene in der Gastronomie" at bounding box center [270, 297] width 130 height 13
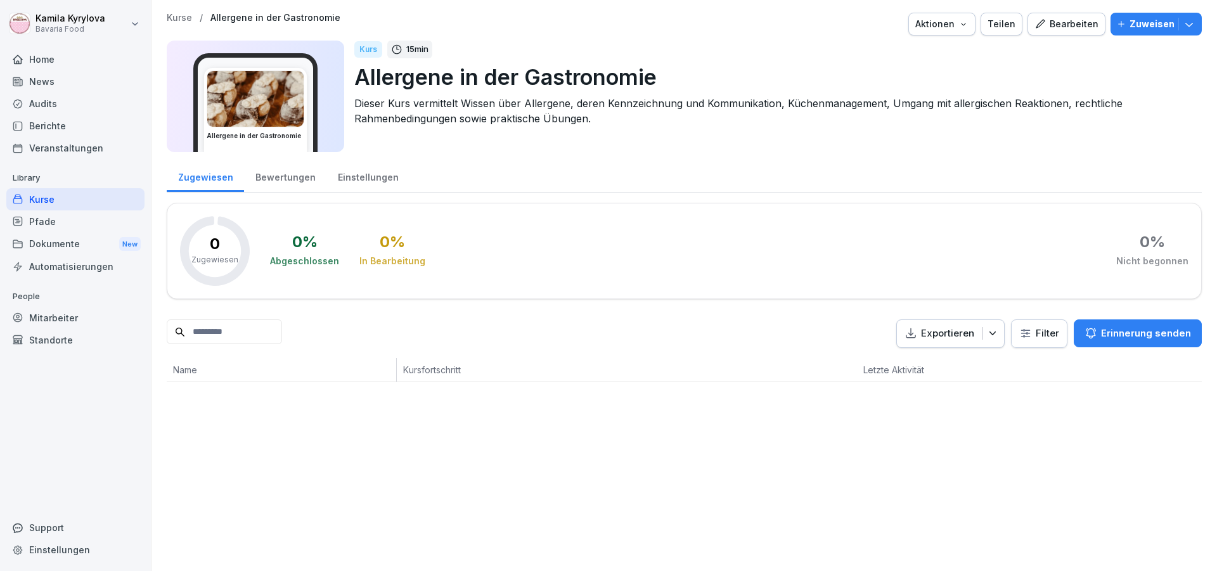
click at [1039, 25] on icon "button" at bounding box center [1040, 23] width 11 height 11
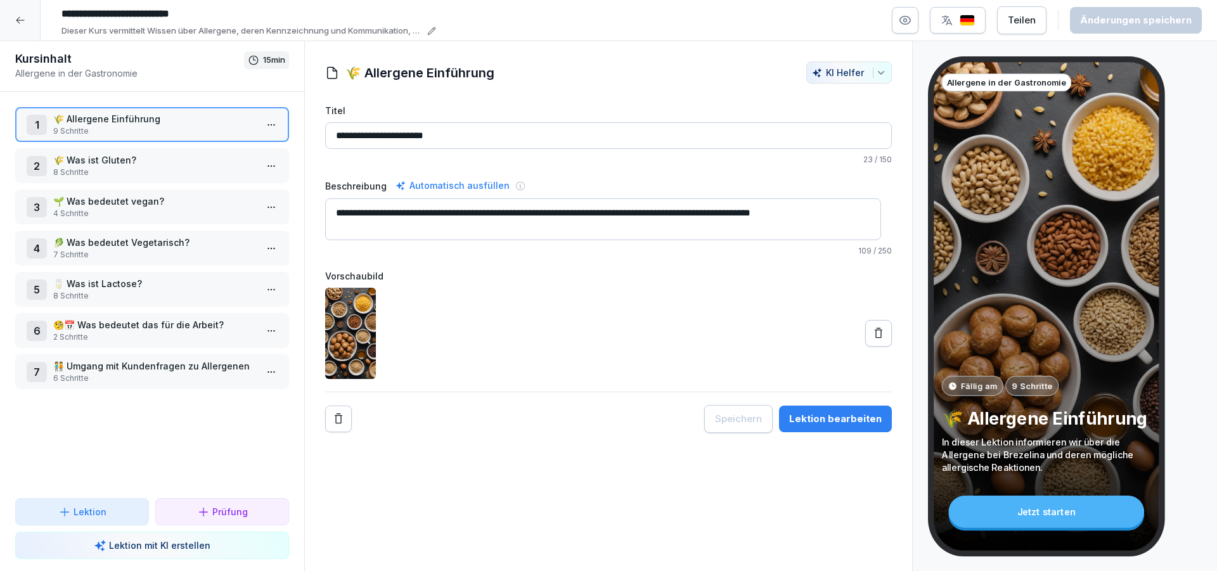
click at [165, 157] on p "🌾 Was ist Gluten?" at bounding box center [154, 159] width 203 height 13
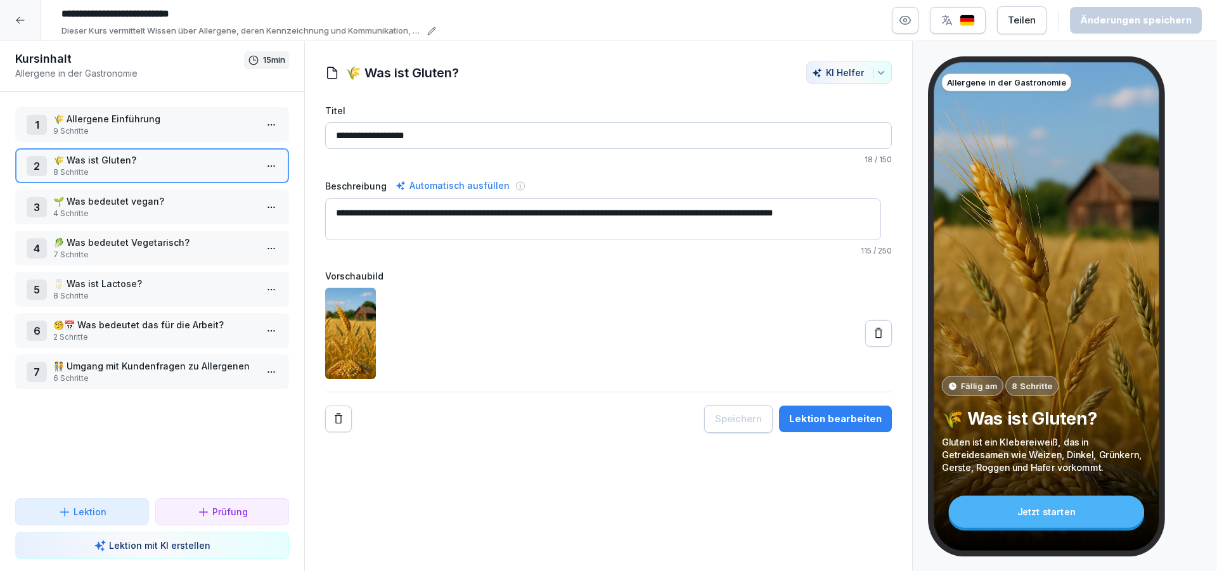
click at [165, 212] on p "4 Schritte" at bounding box center [154, 213] width 203 height 11
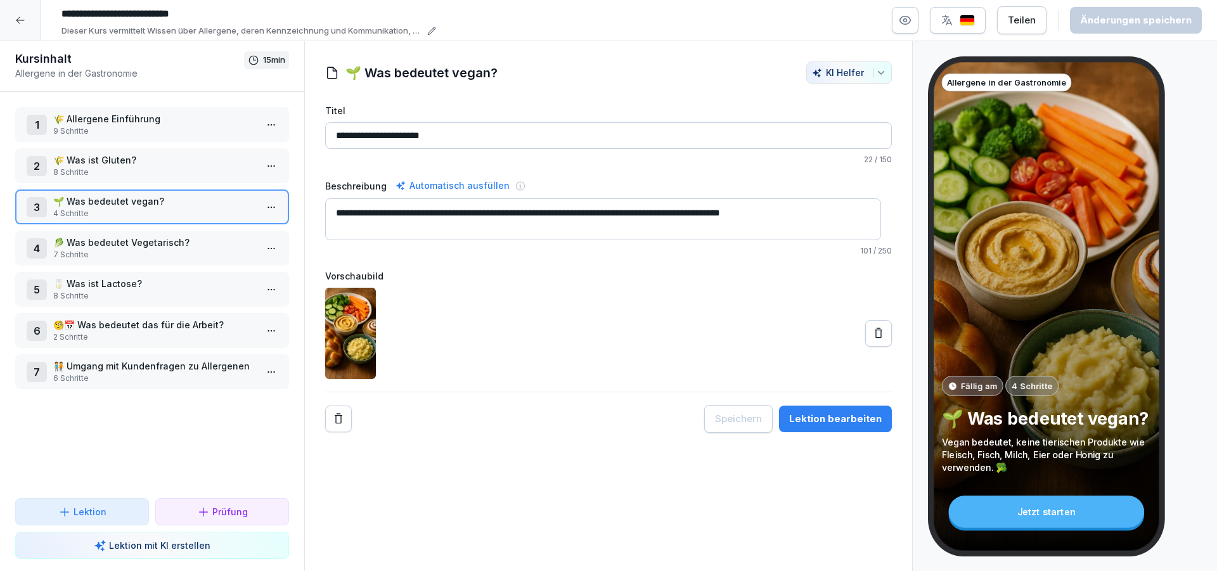
click at [165, 231] on div "4 🥬 Was bedeutet Vegetarisch? 7 Schritte" at bounding box center [152, 248] width 274 height 35
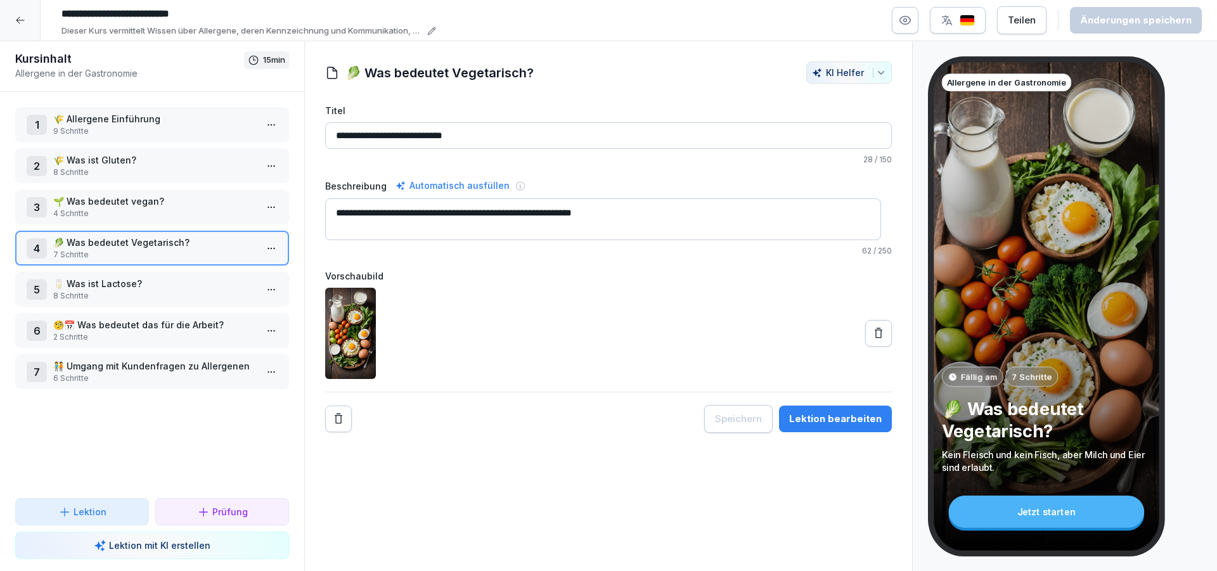
click at [172, 287] on p "🥛 Was ist Lactose?" at bounding box center [154, 283] width 203 height 13
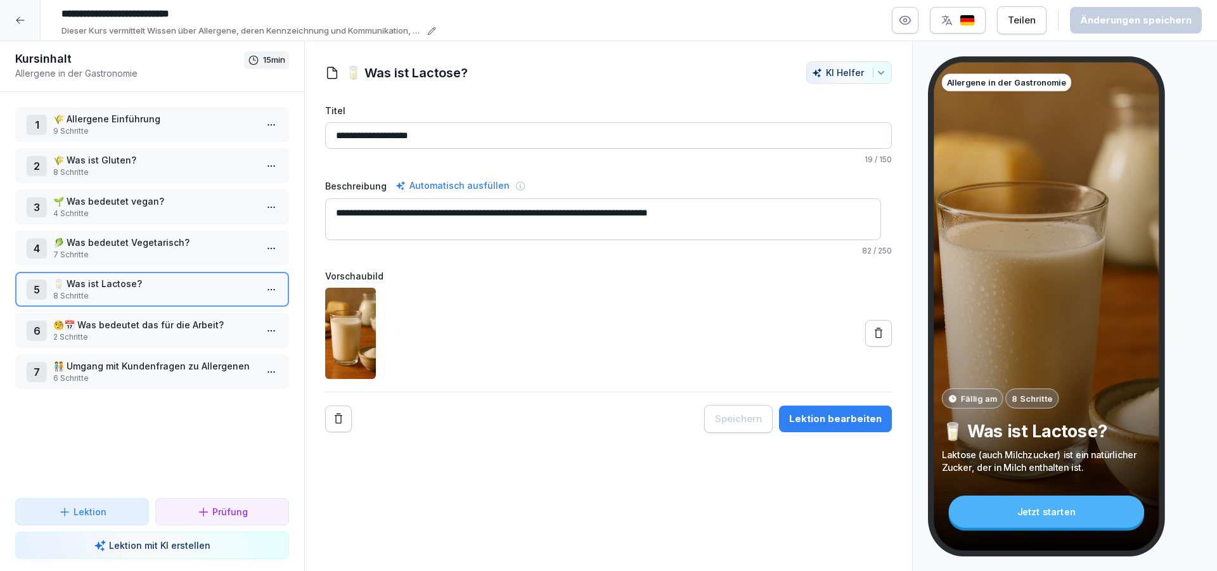
click at [216, 334] on p "2 Schritte" at bounding box center [154, 337] width 203 height 11
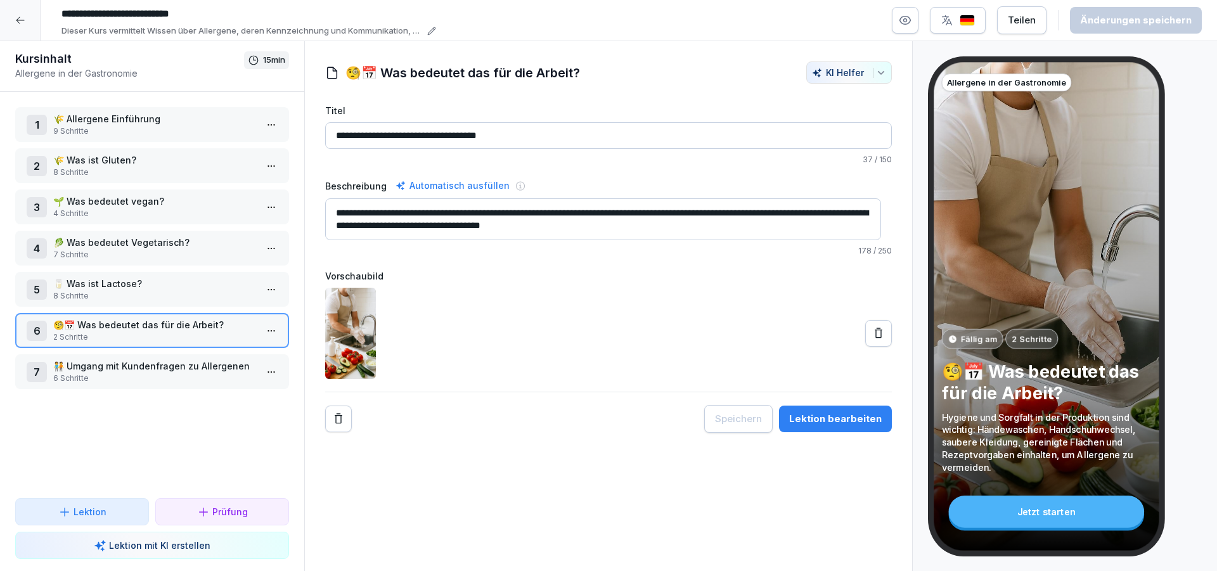
click at [220, 372] on p "🧑‍🤝‍🧑 Umgang mit Kundenfragen zu Allergenen" at bounding box center [154, 365] width 203 height 13
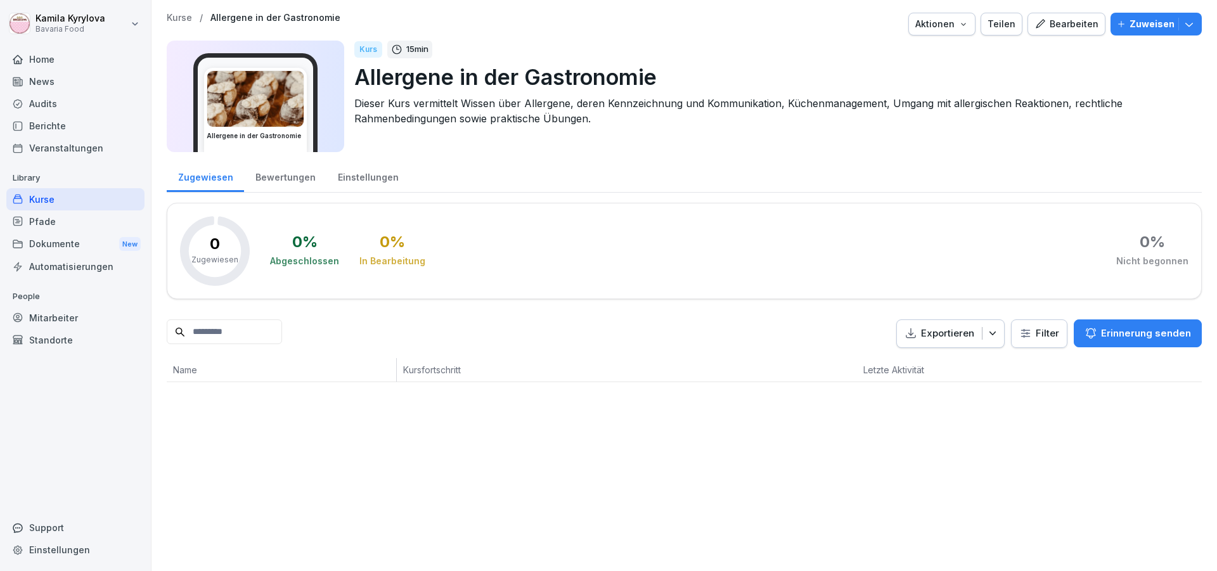
click at [39, 198] on div "Kurse" at bounding box center [75, 199] width 138 height 22
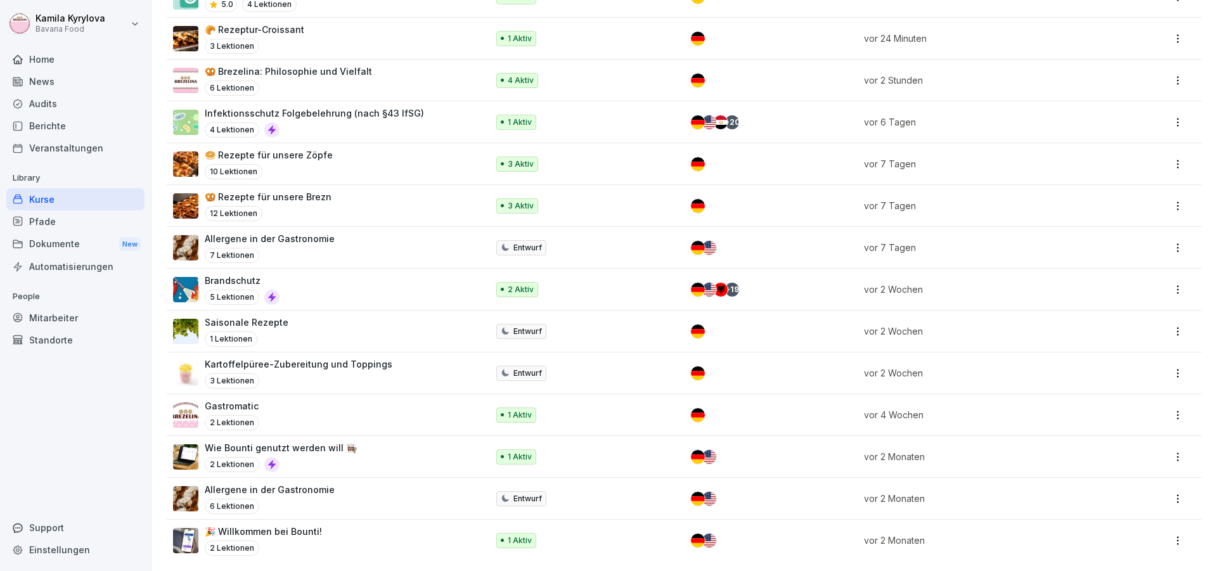
scroll to position [70, 0]
